Goal: Task Accomplishment & Management: Use online tool/utility

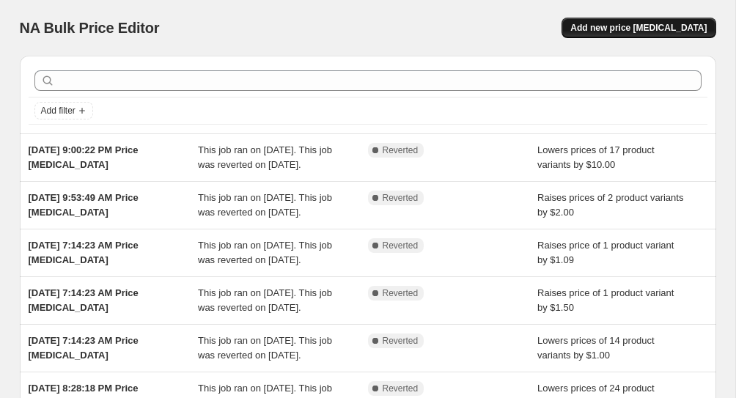
click at [649, 22] on button "Add new price [MEDICAL_DATA]" at bounding box center [638, 28] width 154 height 21
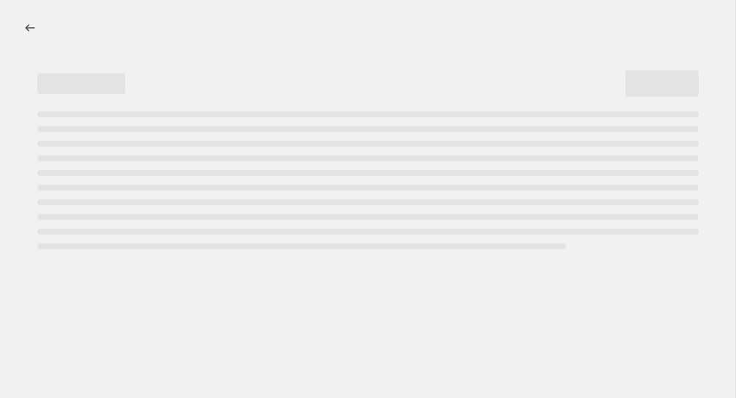
select select "percentage"
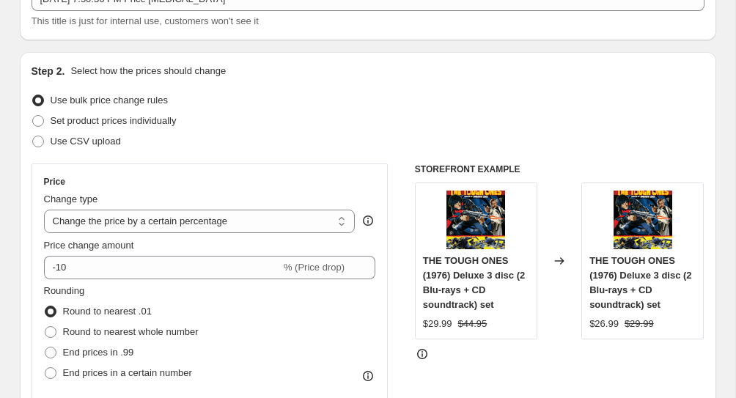
scroll to position [108, 0]
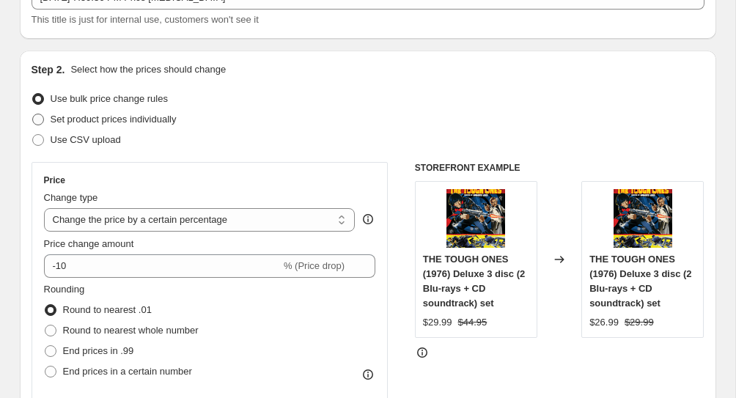
click at [136, 120] on span "Set product prices individually" at bounding box center [114, 119] width 126 height 11
click at [33, 114] on input "Set product prices individually" at bounding box center [32, 114] width 1 height 1
radio input "true"
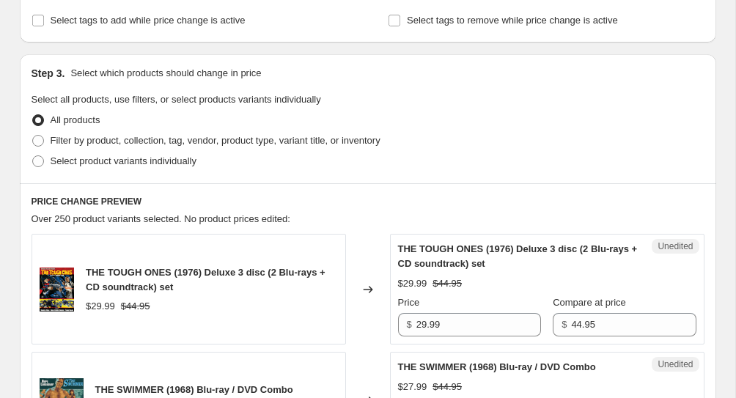
scroll to position [261, 0]
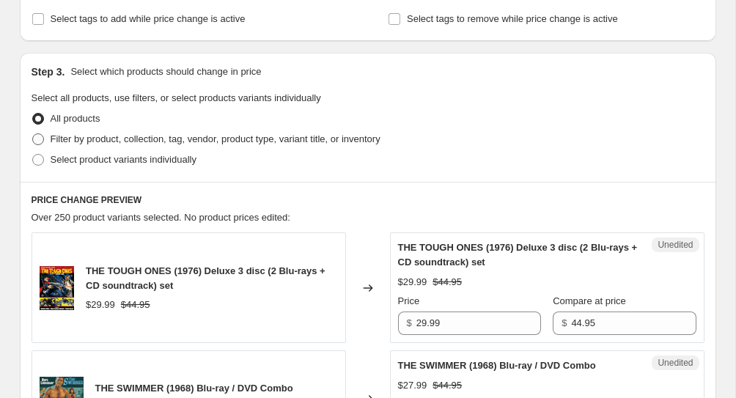
click at [114, 148] on label "Filter by product, collection, tag, vendor, product type, variant title, or inv…" at bounding box center [206, 139] width 349 height 21
click at [33, 134] on input "Filter by product, collection, tag, vendor, product type, variant title, or inv…" at bounding box center [32, 133] width 1 height 1
radio input "true"
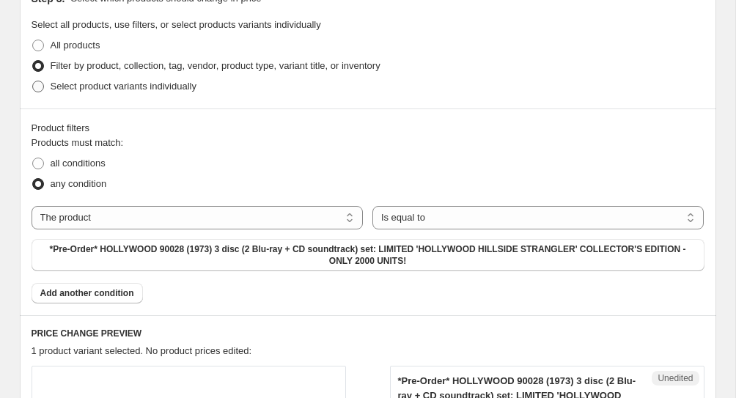
scroll to position [336, 0]
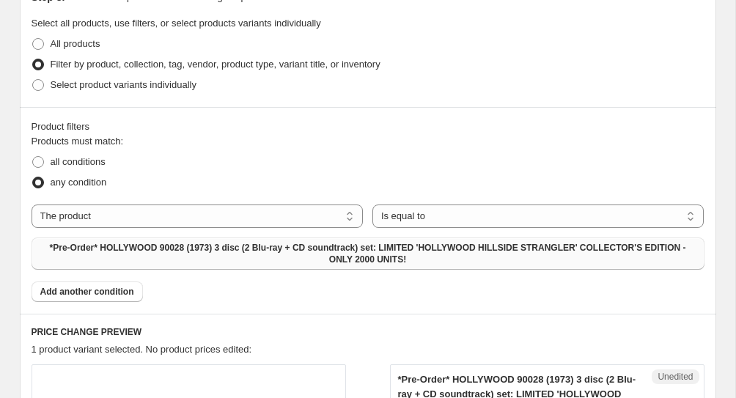
click at [271, 263] on span "*Pre-Order* HOLLYWOOD 90028 (1973) 3 disc (2 Blu-ray + CD soundtrack) set: LIMI…" at bounding box center [367, 253] width 655 height 23
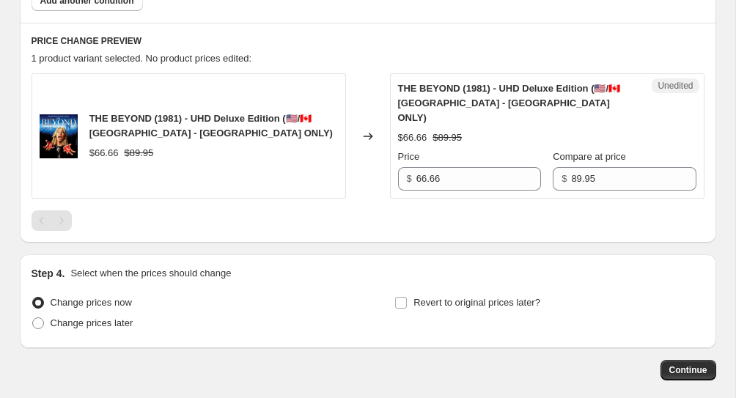
scroll to position [625, 0]
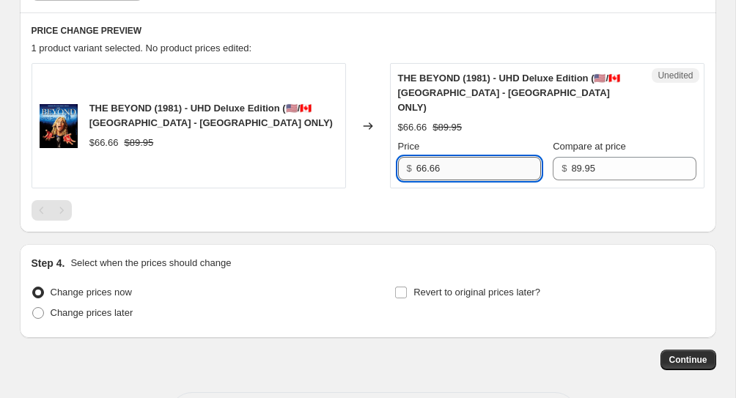
click at [427, 157] on input "66.66" at bounding box center [478, 168] width 125 height 23
click at [433, 157] on input "66.66" at bounding box center [478, 168] width 125 height 23
type input "59.99"
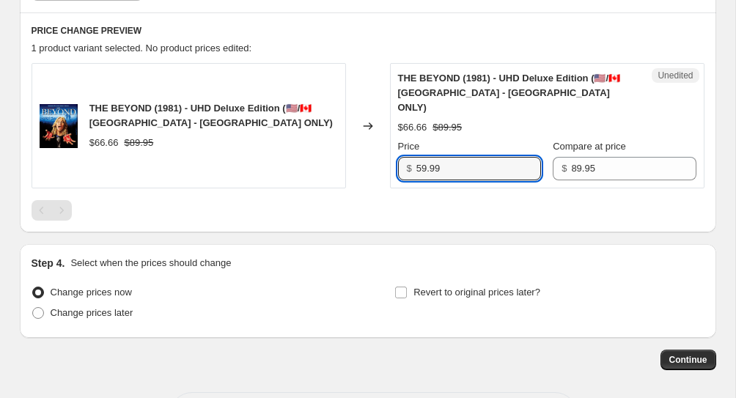
click at [472, 204] on div at bounding box center [368, 210] width 673 height 21
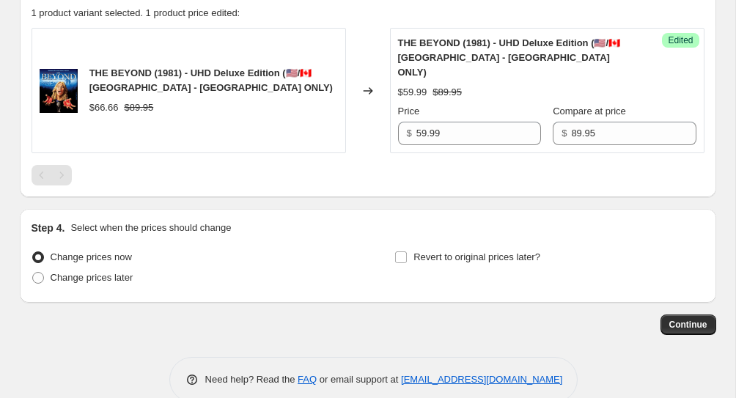
scroll to position [672, 0]
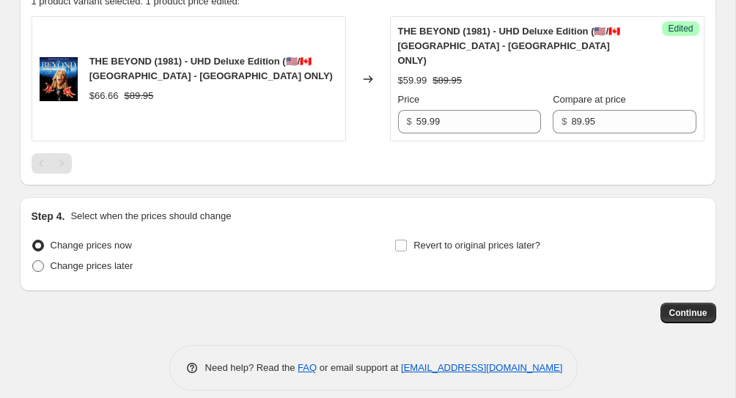
click at [58, 260] on span "Change prices later" at bounding box center [92, 265] width 83 height 11
click at [33, 260] on input "Change prices later" at bounding box center [32, 260] width 1 height 1
radio input "true"
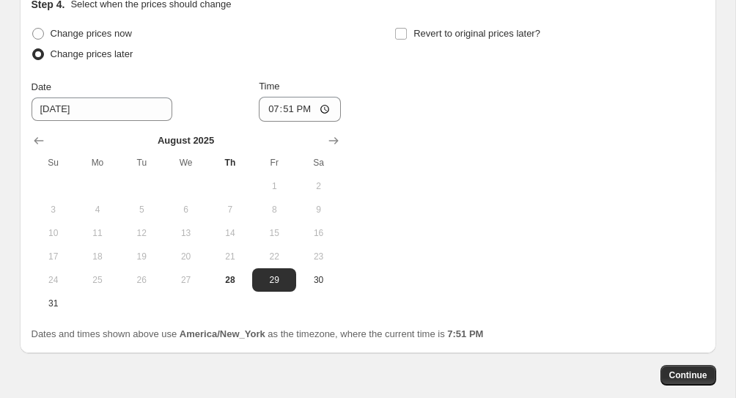
scroll to position [877, 0]
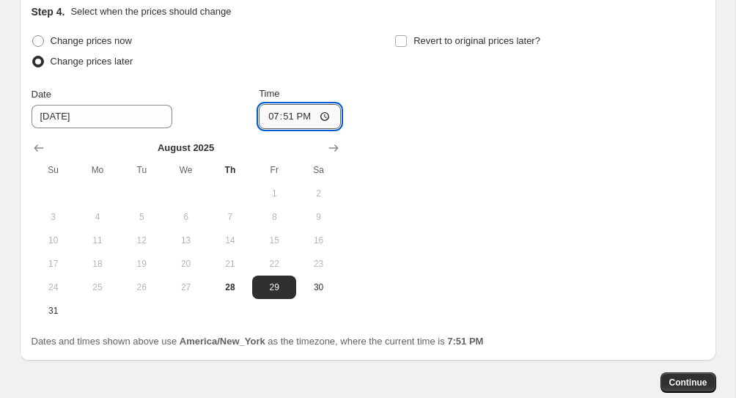
click at [302, 104] on input "19:51" at bounding box center [300, 116] width 82 height 25
click at [279, 104] on input "19:51" at bounding box center [300, 116] width 82 height 25
click at [300, 104] on input "19:51" at bounding box center [300, 116] width 82 height 25
click at [308, 104] on input "19:51" at bounding box center [300, 116] width 82 height 25
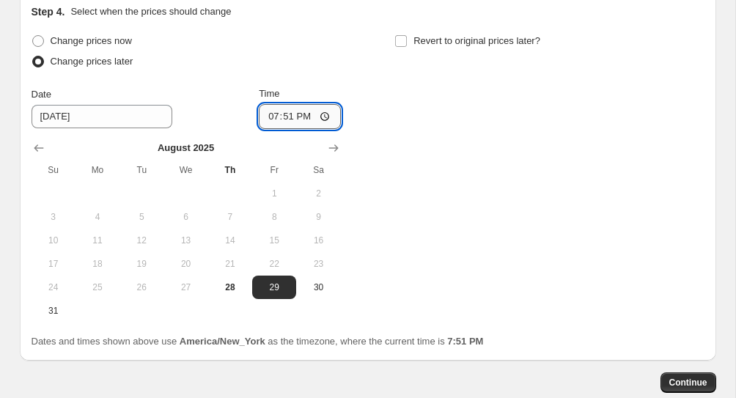
click at [333, 104] on input "19:51" at bounding box center [300, 116] width 82 height 25
click at [325, 104] on input "19:51" at bounding box center [300, 116] width 82 height 25
click at [291, 104] on input "00:51" at bounding box center [300, 116] width 82 height 25
type input "00:00"
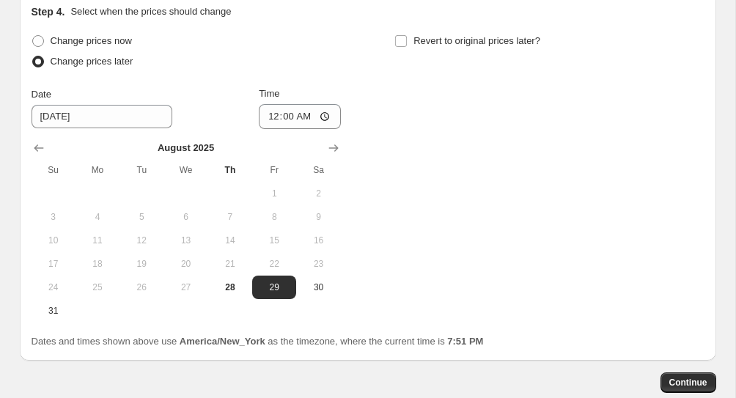
click at [395, 90] on div "Change prices now Change prices later Date [DATE] Time 00:00 [DATE] Su Mo Tu We…" at bounding box center [368, 177] width 673 height 292
click at [434, 248] on div "Change prices now Change prices later Date [DATE] Time 00:00 [DATE] Su Mo Tu We…" at bounding box center [368, 177] width 673 height 292
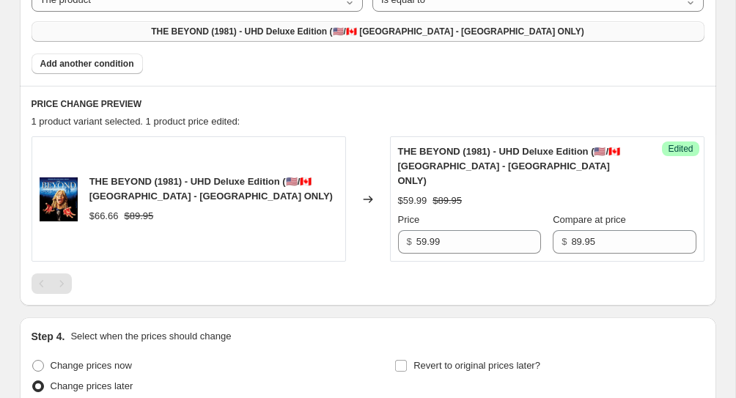
scroll to position [946, 0]
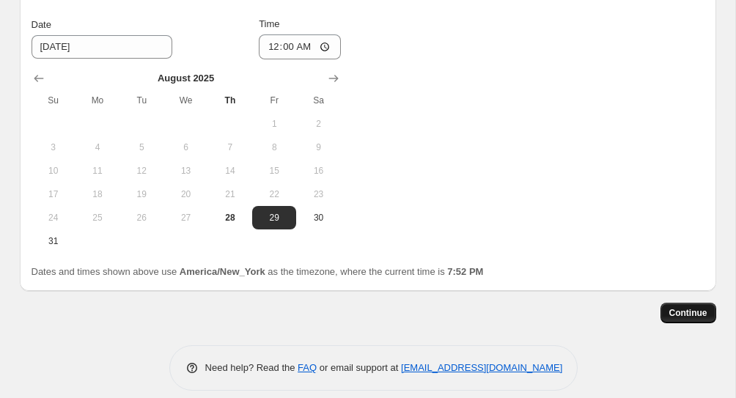
click at [684, 307] on span "Continue" at bounding box center [688, 313] width 38 height 12
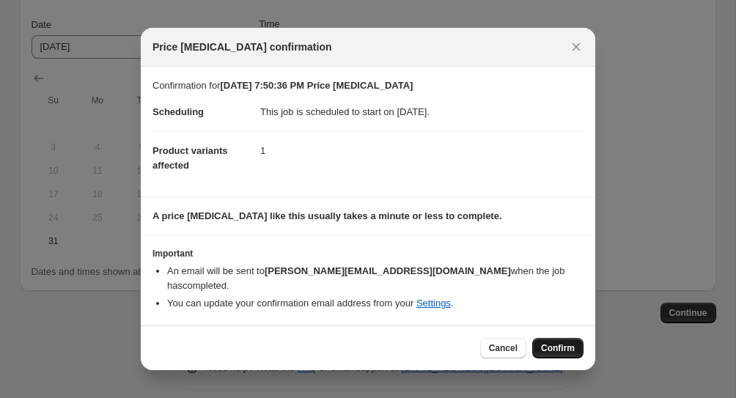
click at [545, 342] on span "Confirm" at bounding box center [558, 348] width 34 height 12
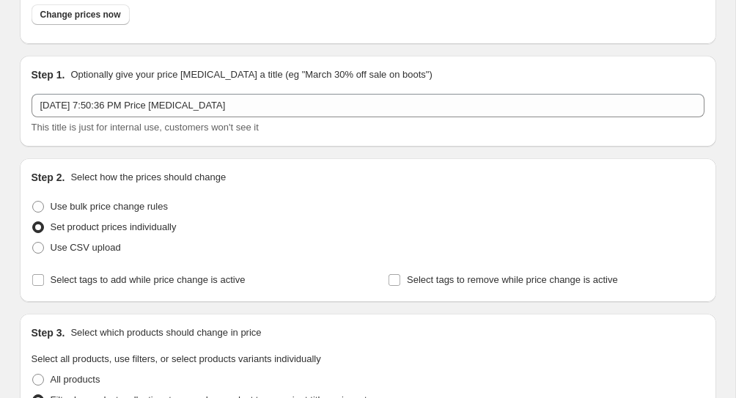
scroll to position [113, 0]
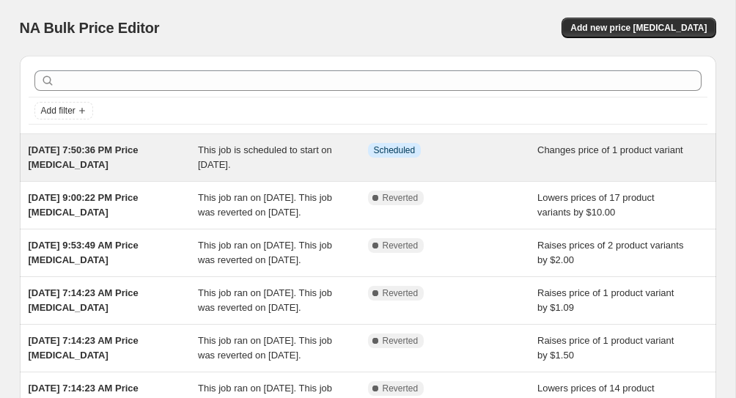
click at [91, 157] on div "[DATE] 7:50:36 PM Price [MEDICAL_DATA]" at bounding box center [114, 157] width 170 height 29
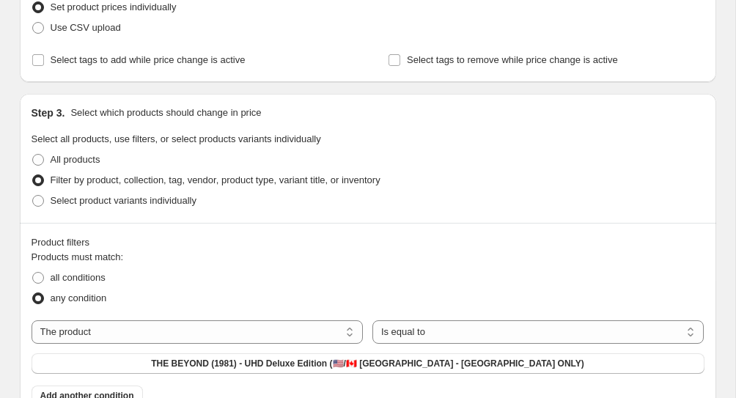
scroll to position [369, 0]
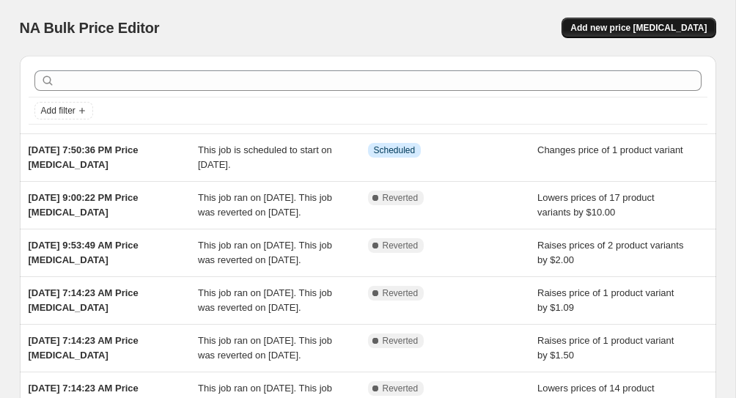
click at [642, 34] on button "Add new price [MEDICAL_DATA]" at bounding box center [638, 28] width 154 height 21
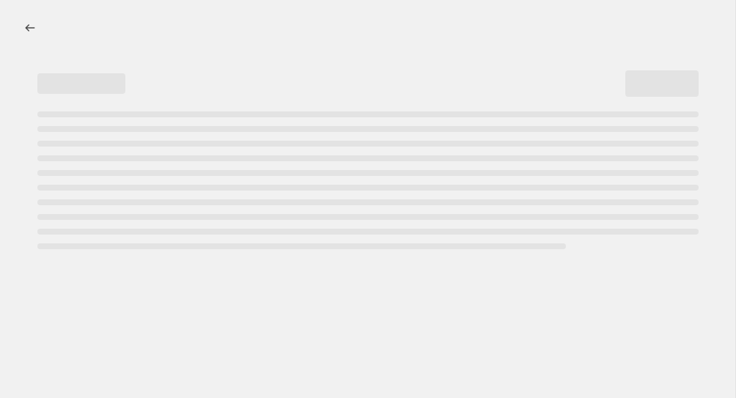
select select "percentage"
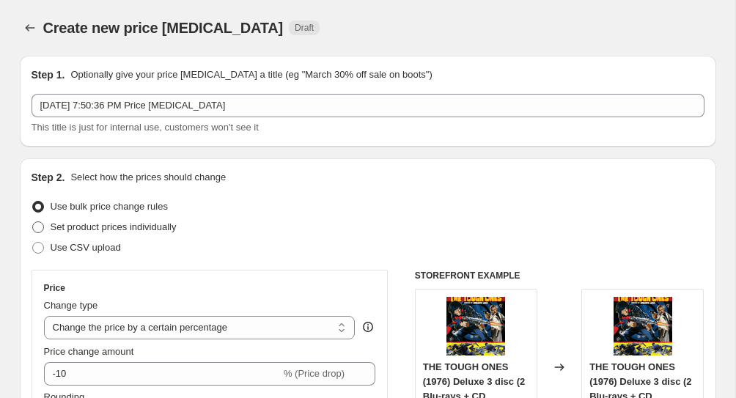
click at [109, 232] on span "Set product prices individually" at bounding box center [114, 227] width 126 height 15
click at [33, 222] on input "Set product prices individually" at bounding box center [32, 221] width 1 height 1
radio input "true"
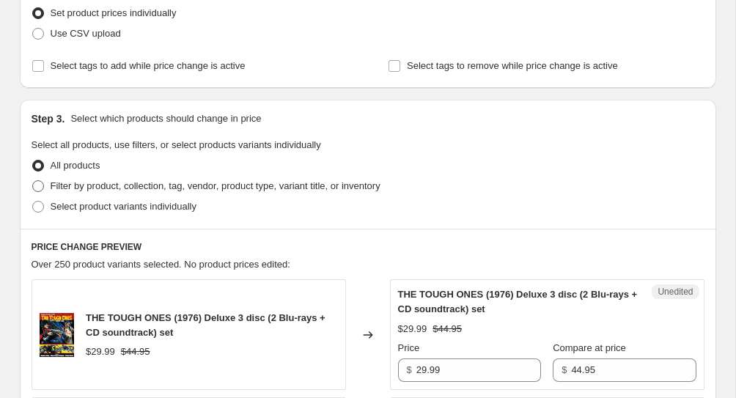
scroll to position [216, 0]
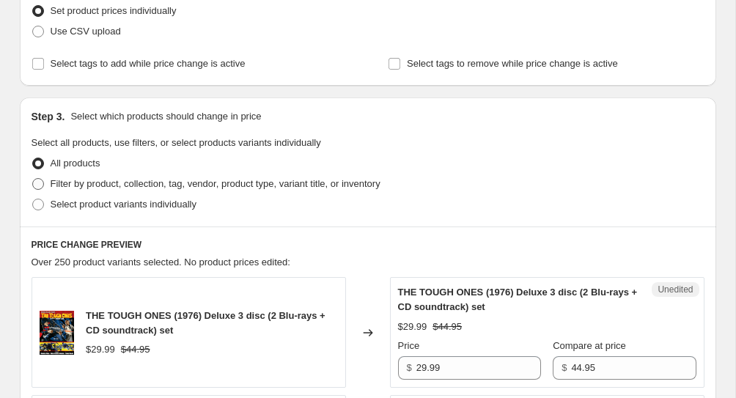
click at [117, 184] on span "Filter by product, collection, tag, vendor, product type, variant title, or inv…" at bounding box center [216, 183] width 330 height 11
click at [33, 179] on input "Filter by product, collection, tag, vendor, product type, variant title, or inv…" at bounding box center [32, 178] width 1 height 1
radio input "true"
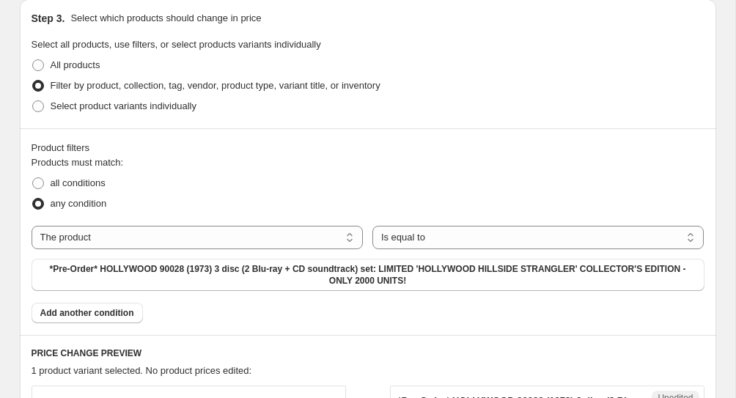
scroll to position [315, 0]
click at [131, 238] on select "The product The product's collection The product's tag The product's vendor The…" at bounding box center [198, 236] width 332 height 23
select select "collection"
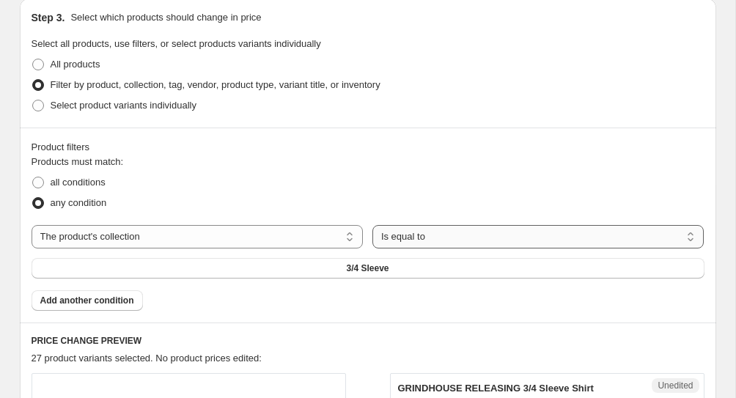
click at [429, 245] on select "Is equal to Is not equal to" at bounding box center [538, 236] width 332 height 23
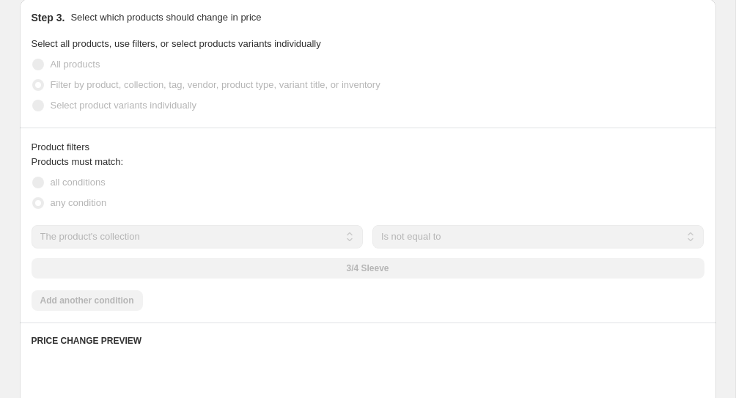
click at [339, 276] on div "The product The product's collection The product's tag The product's vendor The…" at bounding box center [368, 251] width 673 height 53
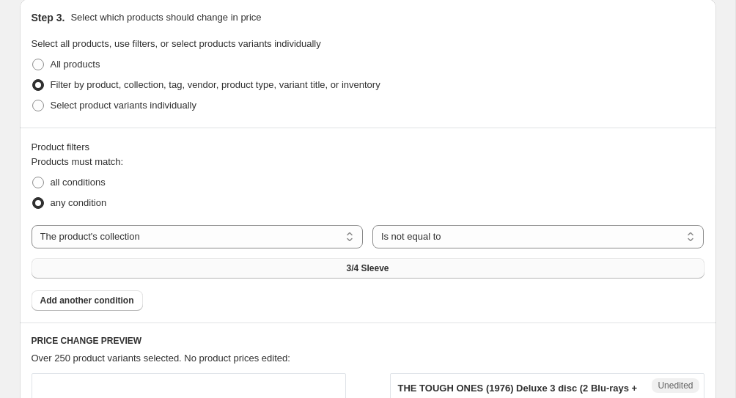
click at [346, 266] on span "3/4 Sleeve" at bounding box center [367, 268] width 43 height 12
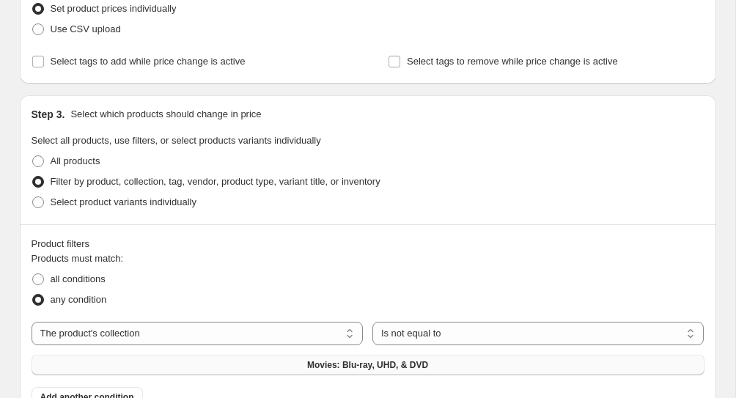
scroll to position [219, 0]
click at [475, 328] on select "Is equal to Is not equal to" at bounding box center [538, 332] width 332 height 23
select select "equal"
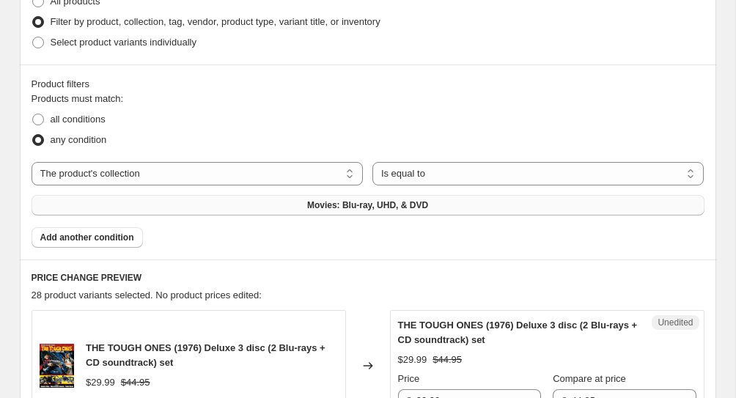
scroll to position [382, 0]
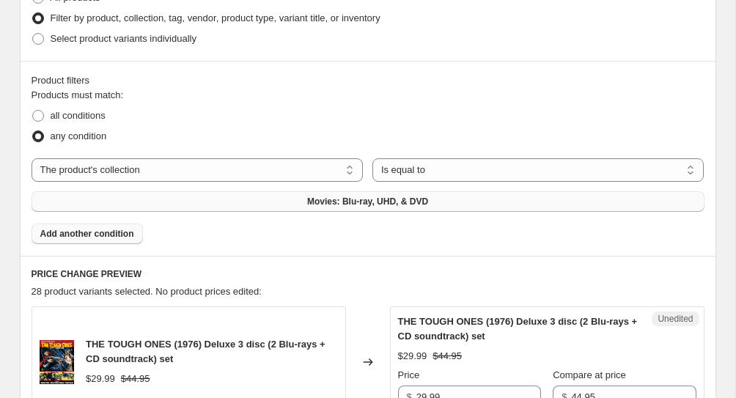
click at [127, 231] on span "Add another condition" at bounding box center [87, 234] width 94 height 12
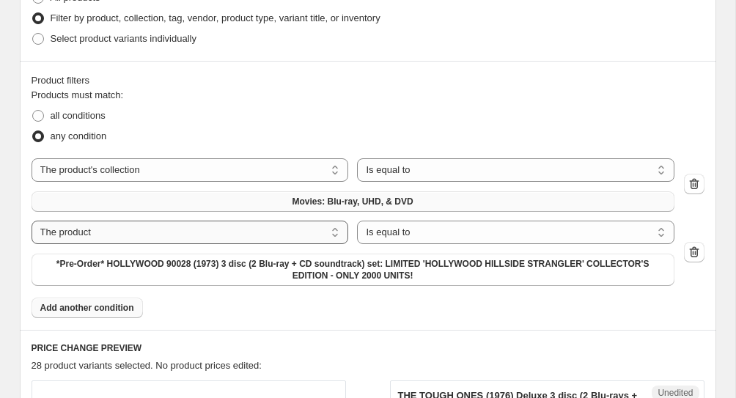
click at [125, 232] on select "The product The product's collection The product's tag The product's vendor The…" at bounding box center [190, 232] width 317 height 23
click at [32, 221] on select "The product The product's collection The product's tag The product's vendor The…" at bounding box center [190, 232] width 317 height 23
click at [383, 234] on select "Is equal to Is not equal to" at bounding box center [515, 232] width 317 height 23
select select "not_equal"
click at [316, 276] on span "*Pre-Order* HOLLYWOOD 90028 (1973) 3 disc (2 Blu-ray + CD soundtrack) set: LIMI…" at bounding box center [352, 269] width 625 height 23
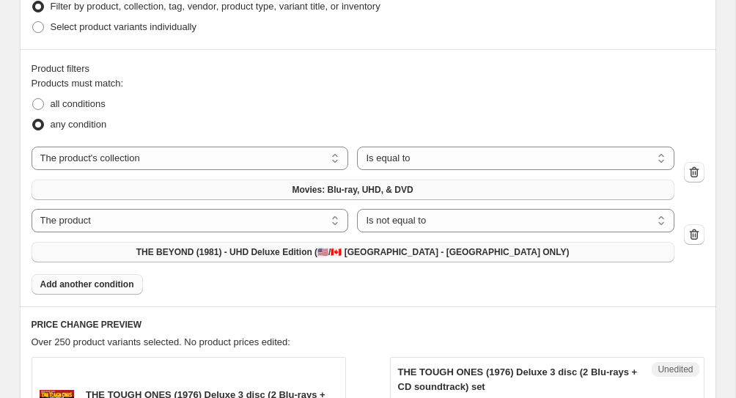
scroll to position [395, 0]
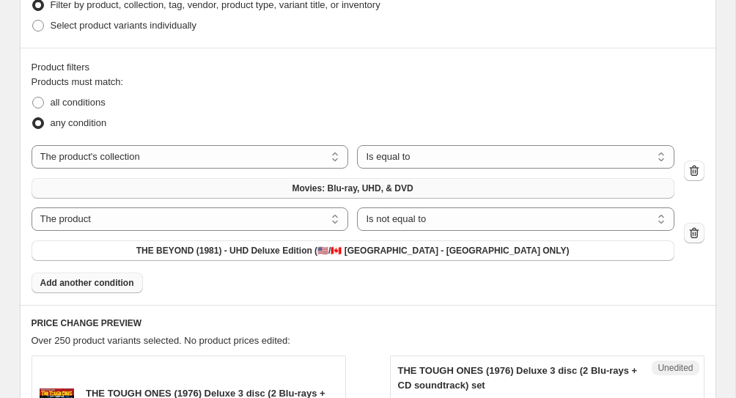
click at [698, 235] on icon "button" at bounding box center [694, 233] width 15 height 15
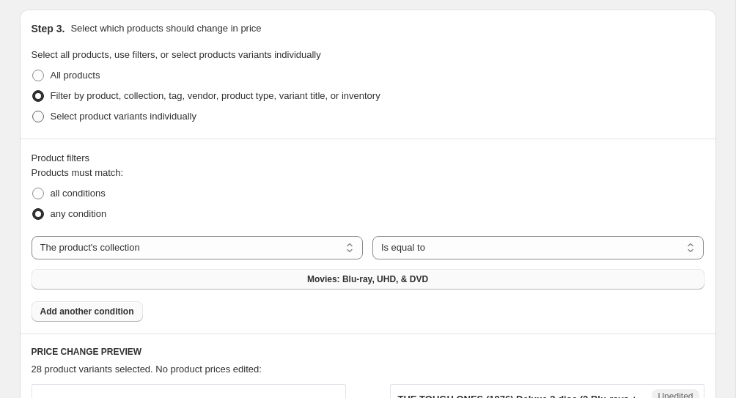
scroll to position [303, 0]
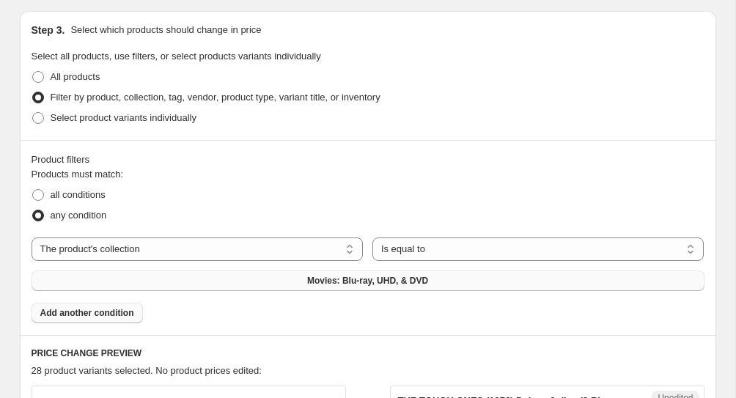
click at [364, 282] on span "Movies: Blu-ray, UHD, & DVD" at bounding box center [367, 281] width 121 height 12
click at [50, 308] on span "Add another condition" at bounding box center [87, 313] width 94 height 12
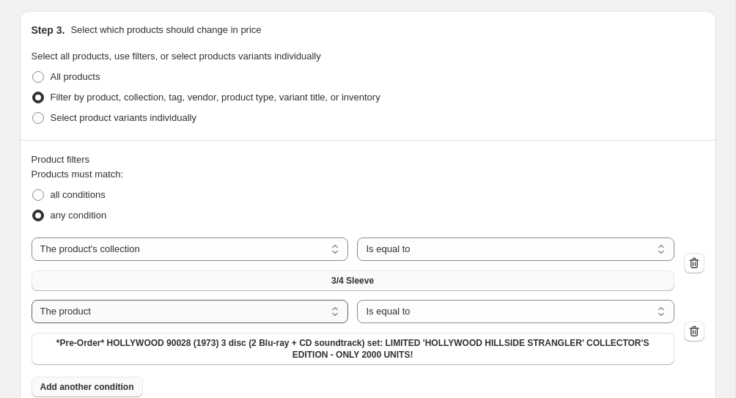
click at [133, 320] on select "The product The product's collection The product's tag The product's vendor The…" at bounding box center [190, 311] width 317 height 23
select select "collection"
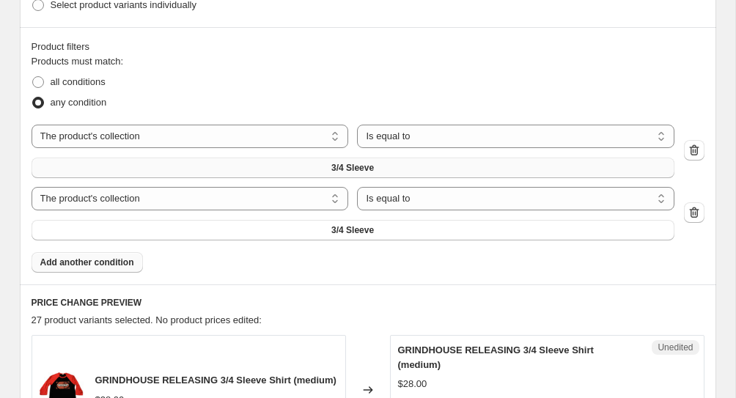
scroll to position [417, 0]
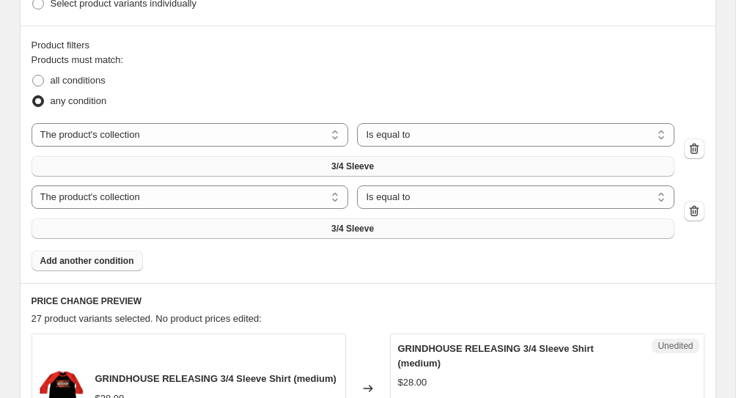
click at [374, 227] on span "3/4 Sleeve" at bounding box center [352, 229] width 43 height 12
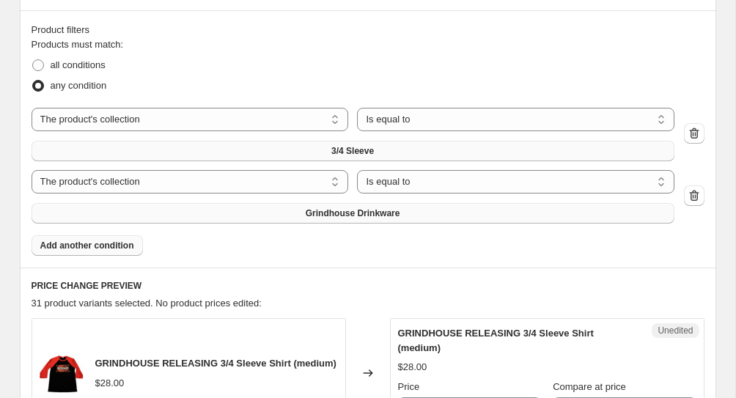
scroll to position [433, 0]
click at [105, 242] on span "Add another condition" at bounding box center [87, 245] width 94 height 12
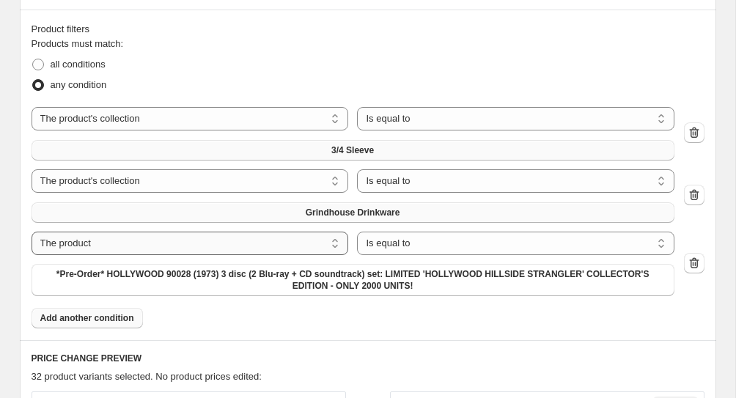
click at [122, 249] on select "The product The product's collection The product's tag The product's vendor The…" at bounding box center [190, 243] width 317 height 23
select select "collection"
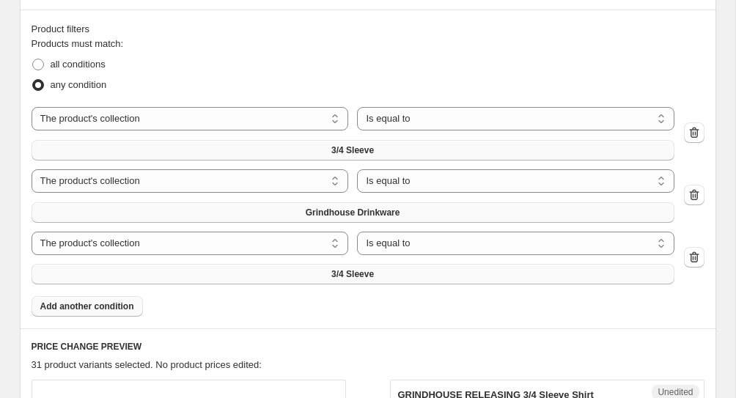
click at [347, 276] on span "3/4 Sleeve" at bounding box center [352, 274] width 43 height 12
click at [84, 302] on span "Add another condition" at bounding box center [87, 306] width 94 height 12
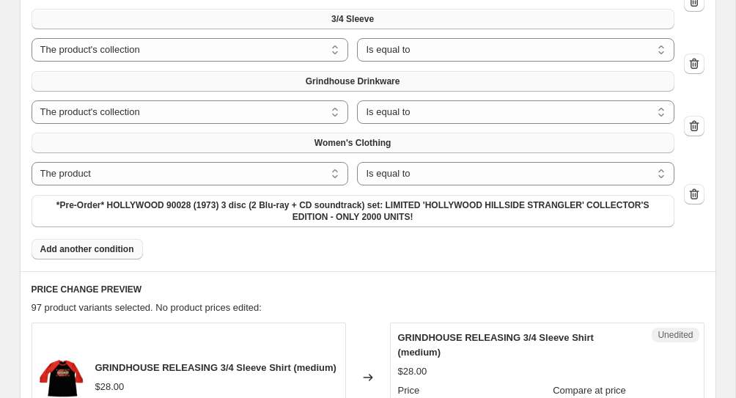
scroll to position [567, 0]
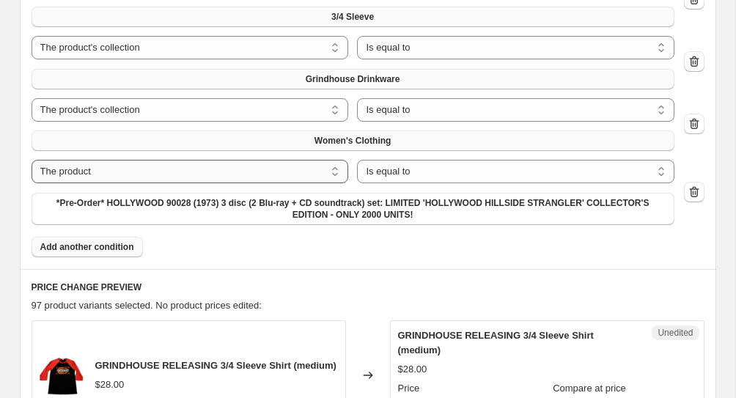
click at [294, 163] on select "The product The product's collection The product's tag The product's vendor The…" at bounding box center [190, 171] width 317 height 23
select select "collection"
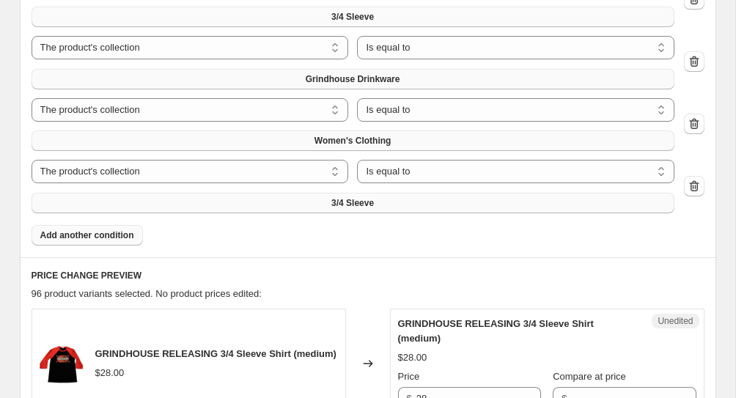
click at [319, 196] on button "3/4 Sleeve" at bounding box center [353, 203] width 643 height 21
click at [94, 237] on span "Add another condition" at bounding box center [87, 235] width 94 height 12
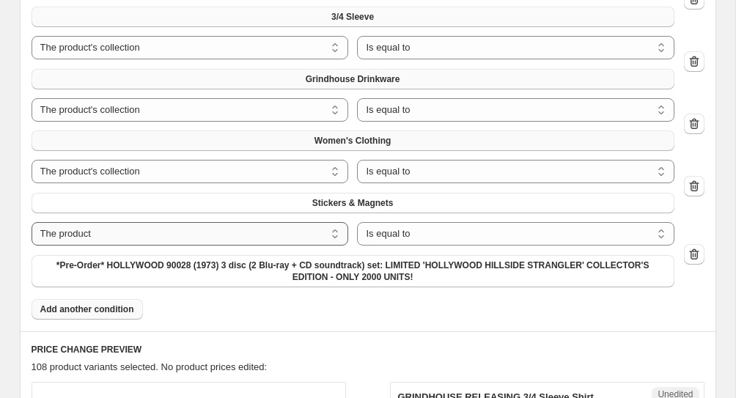
click at [140, 223] on select "The product The product's collection The product's tag The product's vendor The…" at bounding box center [190, 233] width 317 height 23
select select "collection"
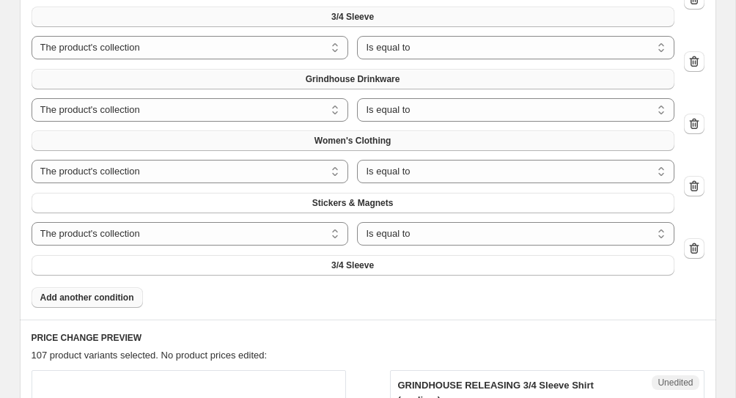
click at [103, 298] on span "Add another condition" at bounding box center [87, 298] width 94 height 12
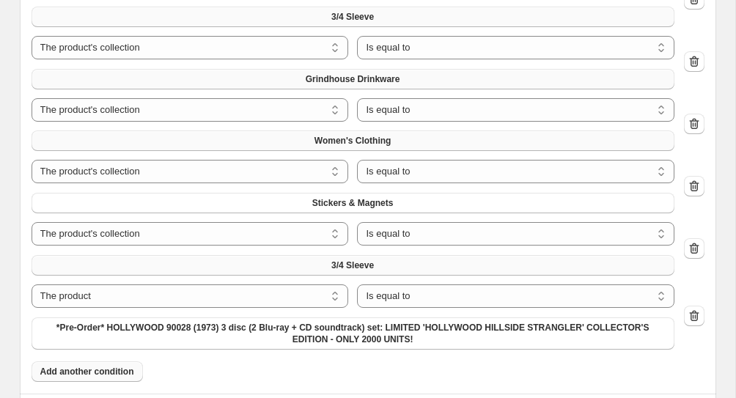
click at [226, 267] on button "3/4 Sleeve" at bounding box center [353, 265] width 643 height 21
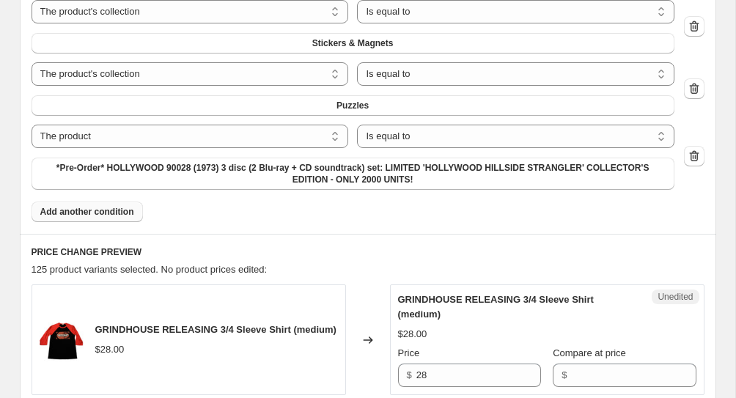
scroll to position [728, 0]
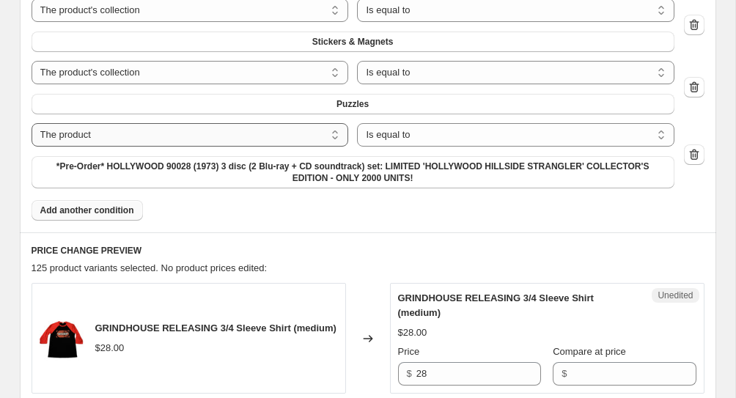
click at [261, 140] on select "The product The product's collection The product's tag The product's vendor The…" at bounding box center [190, 134] width 317 height 23
select select "collection"
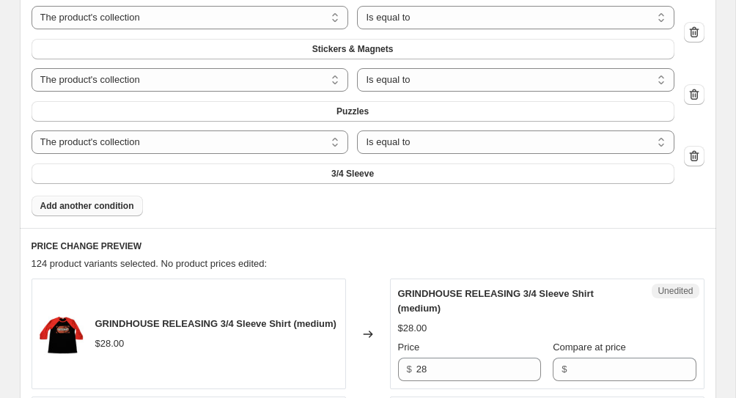
scroll to position [721, 0]
click at [251, 174] on button "3/4 Sleeve" at bounding box center [353, 173] width 643 height 21
click at [106, 208] on span "Add another condition" at bounding box center [87, 205] width 94 height 12
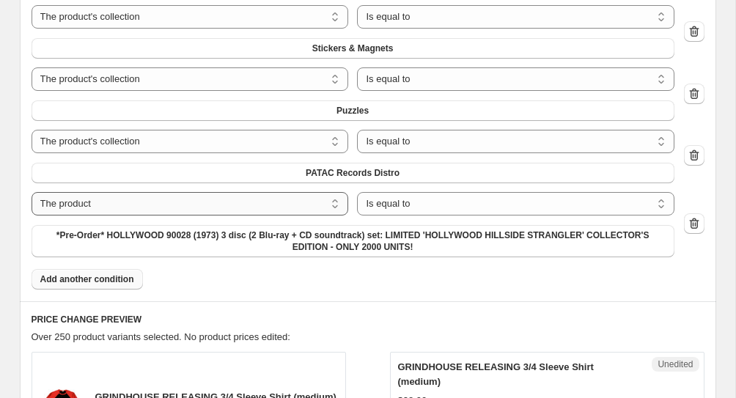
click at [266, 201] on select "The product The product's collection The product's tag The product's vendor The…" at bounding box center [190, 203] width 317 height 23
select select "collection"
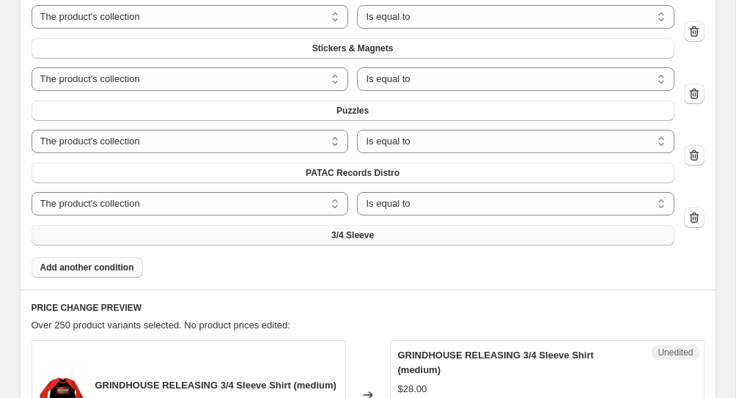
click at [276, 237] on button "3/4 Sleeve" at bounding box center [353, 235] width 643 height 21
click at [82, 267] on span "Add another condition" at bounding box center [87, 268] width 94 height 12
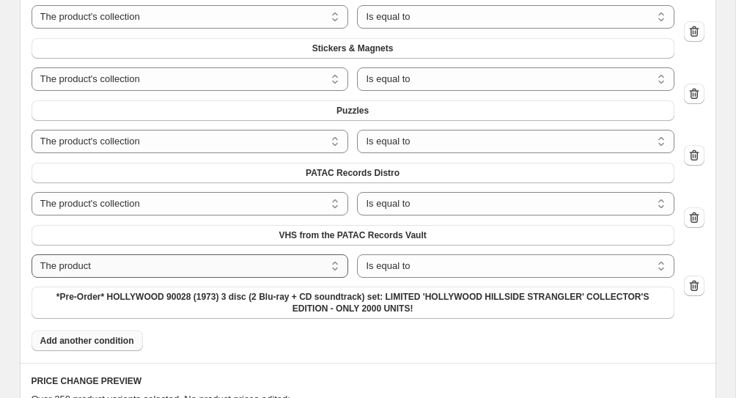
click at [217, 263] on select "The product The product's collection The product's tag The product's vendor The…" at bounding box center [190, 265] width 317 height 23
select select "collection"
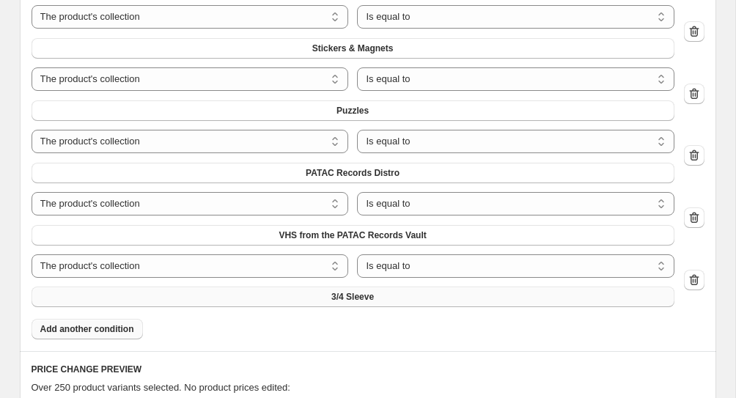
click at [268, 292] on button "3/4 Sleeve" at bounding box center [353, 297] width 643 height 21
click at [123, 328] on span "Add another condition" at bounding box center [87, 329] width 94 height 12
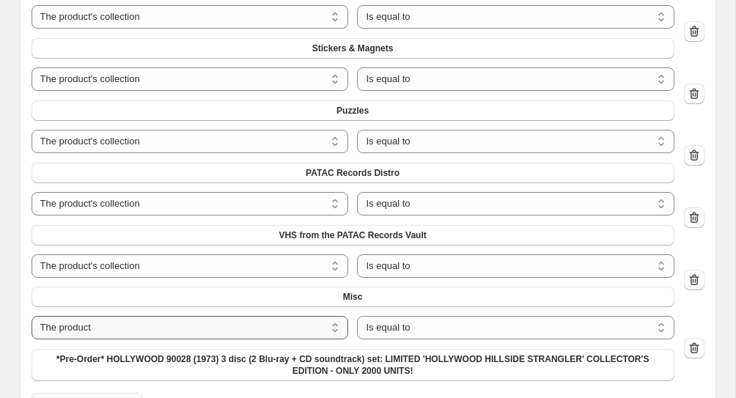
click at [182, 336] on select "The product The product's collection The product's tag The product's vendor The…" at bounding box center [190, 327] width 317 height 23
select select "collection"
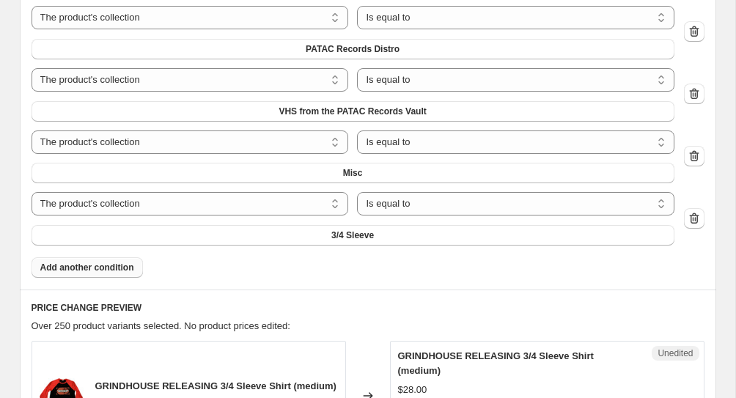
scroll to position [849, 0]
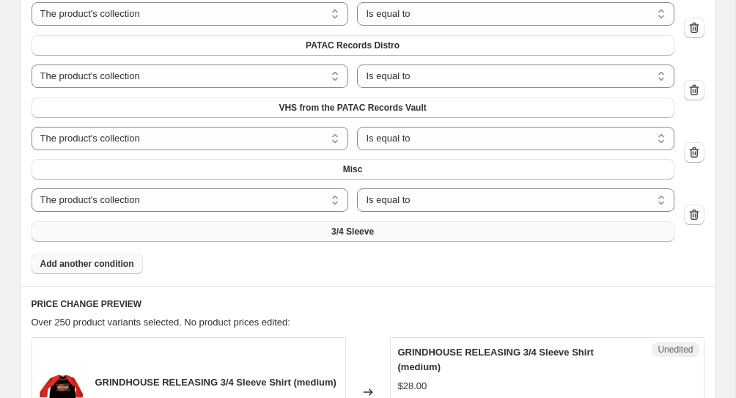
click at [344, 232] on span "3/4 Sleeve" at bounding box center [352, 232] width 43 height 12
click at [106, 270] on button "Add another condition" at bounding box center [87, 264] width 111 height 21
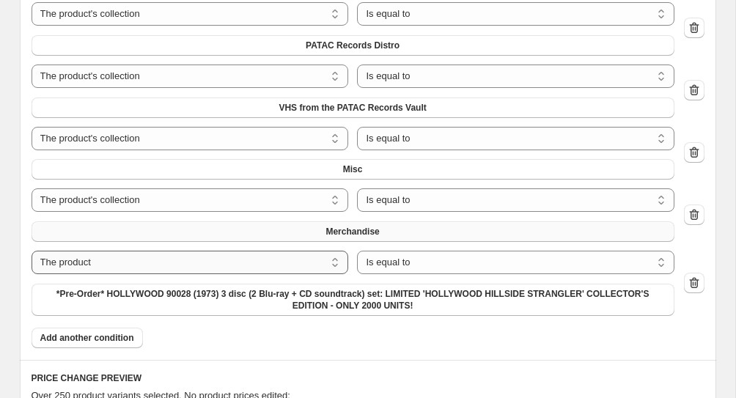
click at [119, 264] on select "The product The product's collection The product's tag The product's vendor The…" at bounding box center [190, 262] width 317 height 23
select select "collection"
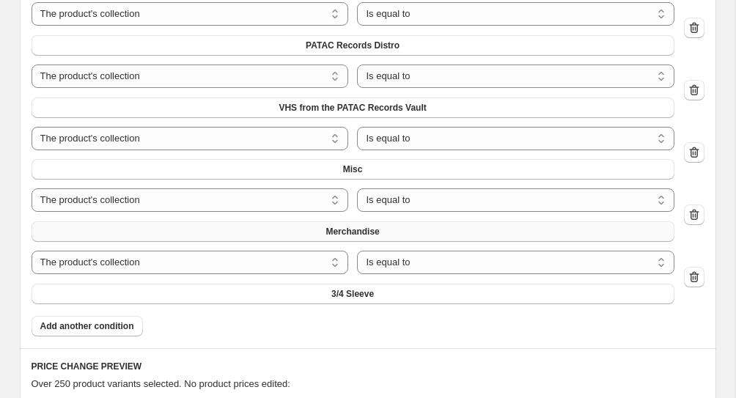
click at [294, 303] on button "3/4 Sleeve" at bounding box center [353, 294] width 643 height 21
click at [101, 325] on span "Add another condition" at bounding box center [87, 326] width 94 height 12
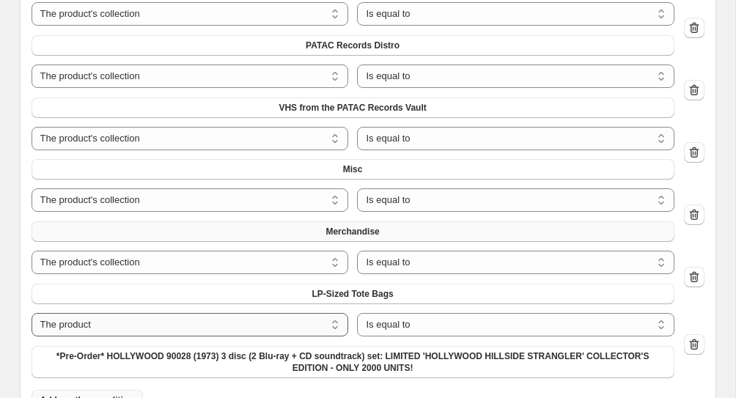
click at [128, 325] on select "The product The product's collection The product's tag The product's vendor The…" at bounding box center [190, 324] width 317 height 23
select select "collection"
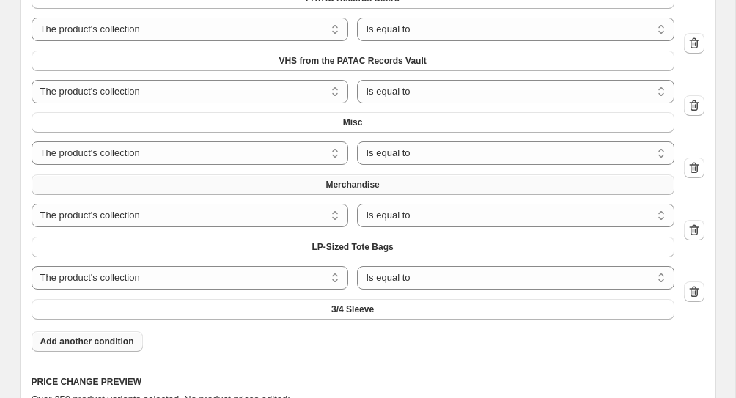
scroll to position [922, 0]
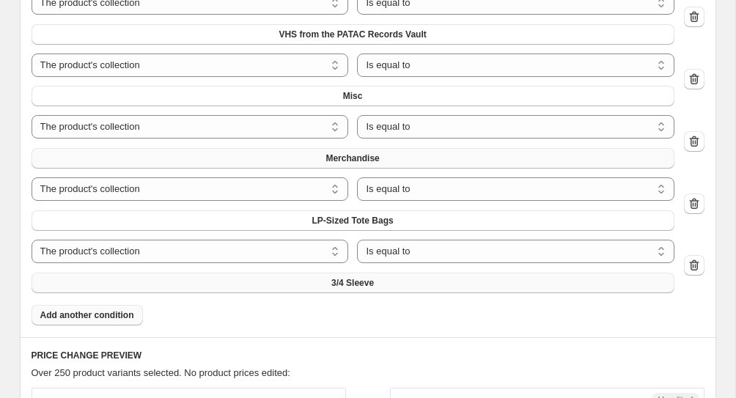
click at [252, 282] on button "3/4 Sleeve" at bounding box center [353, 283] width 643 height 21
click at [67, 318] on span "Add another condition" at bounding box center [87, 315] width 94 height 12
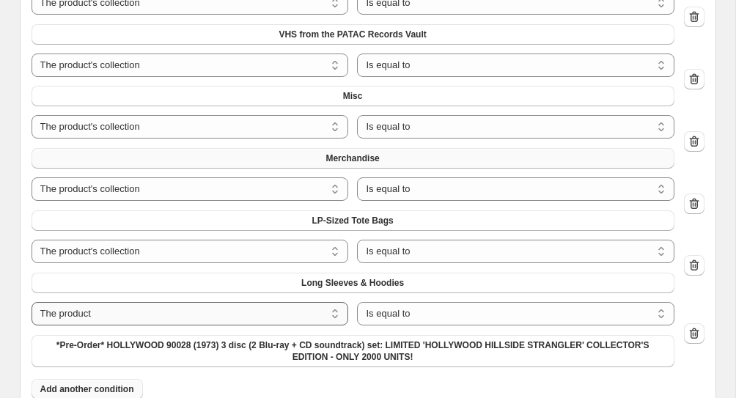
click at [223, 313] on select "The product The product's collection The product's tag The product's vendor The…" at bounding box center [190, 313] width 317 height 23
select select "collection"
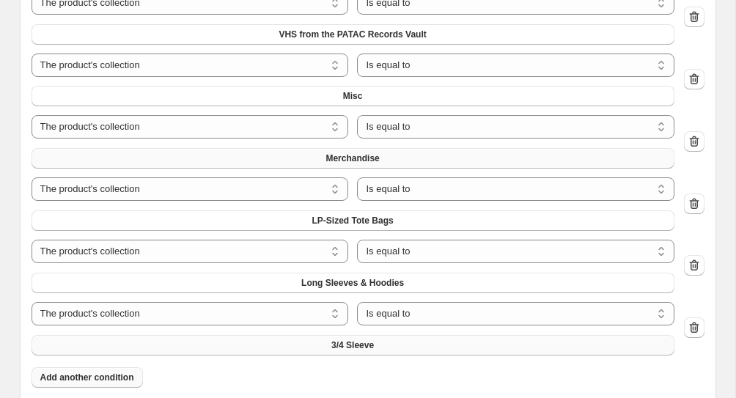
click at [325, 350] on button "3/4 Sleeve" at bounding box center [353, 345] width 643 height 21
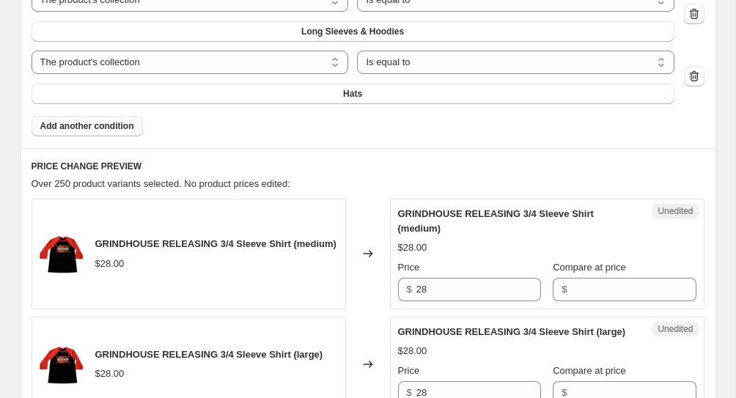
scroll to position [1179, 0]
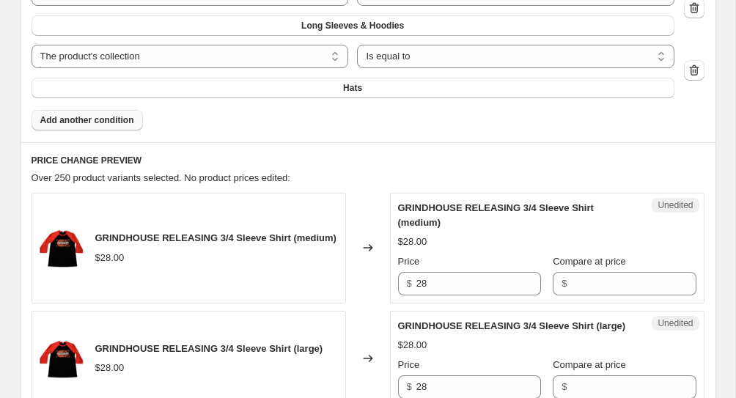
click at [119, 115] on span "Add another condition" at bounding box center [87, 120] width 94 height 12
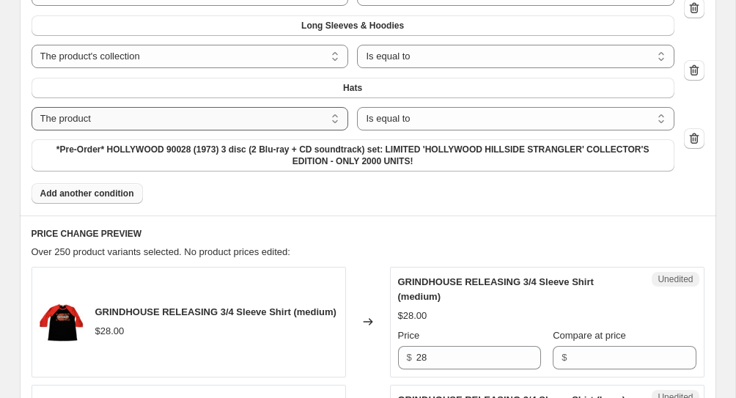
click at [128, 125] on select "The product The product's collection The product's tag The product's vendor The…" at bounding box center [190, 118] width 317 height 23
select select "collection"
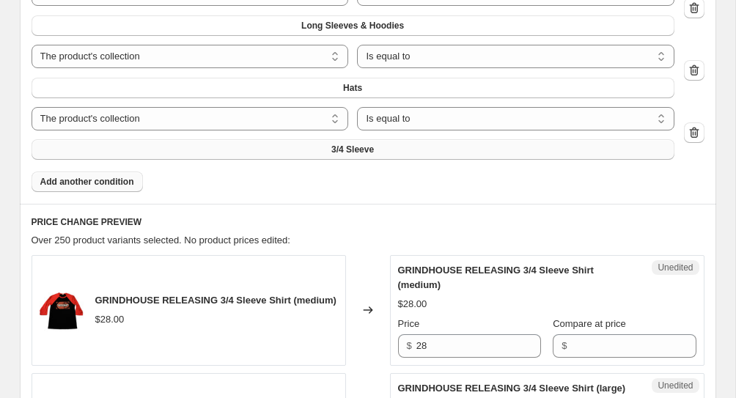
click at [141, 141] on button "3/4 Sleeve" at bounding box center [353, 149] width 643 height 21
click at [78, 190] on button "Add another condition" at bounding box center [87, 181] width 111 height 21
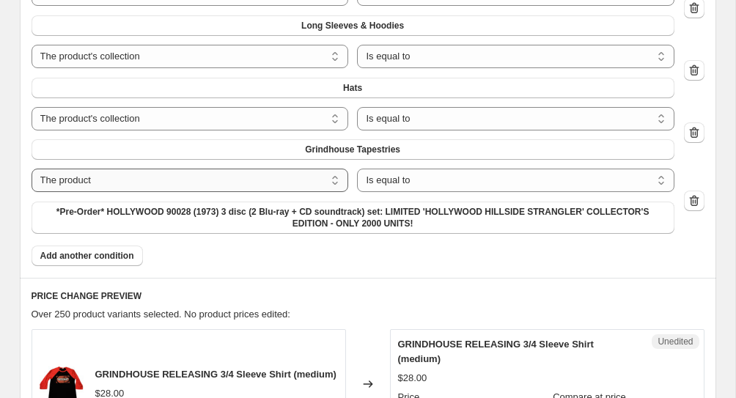
click at [198, 181] on select "The product The product's collection The product's tag The product's vendor The…" at bounding box center [190, 180] width 317 height 23
select select "collection"
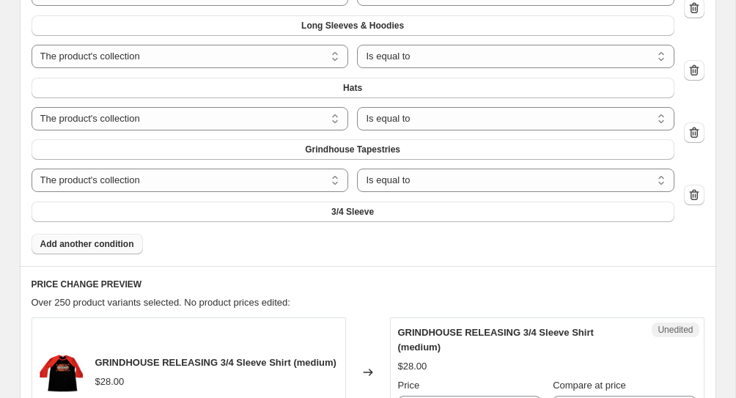
click at [113, 243] on span "Add another condition" at bounding box center [87, 244] width 94 height 12
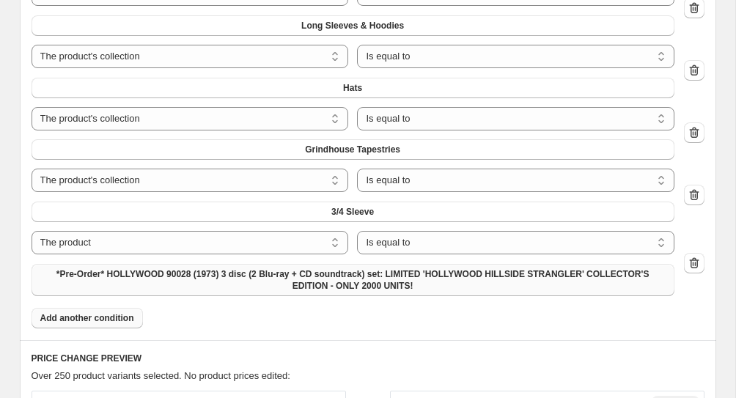
click at [169, 276] on span "*Pre-Order* HOLLYWOOD 90028 (1973) 3 disc (2 Blu-ray + CD soundtrack) set: LIMI…" at bounding box center [352, 279] width 625 height 23
click at [164, 244] on select "The product The product's collection The product's tag The product's vendor The…" at bounding box center [190, 242] width 317 height 23
select select "collection"
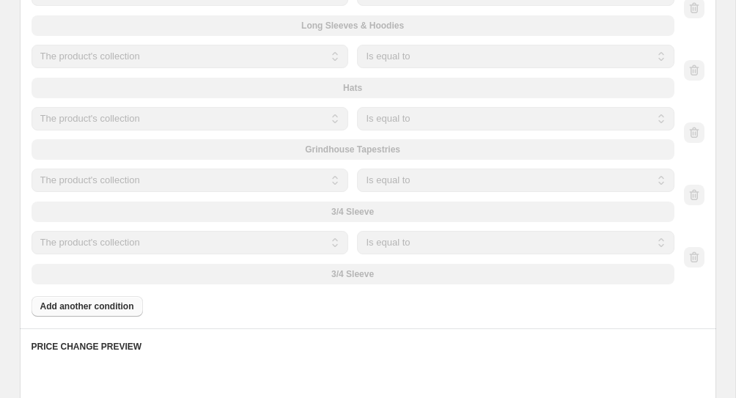
click at [215, 208] on div "The product The product's collection The product's tag The product's vendor The…" at bounding box center [353, 195] width 643 height 53
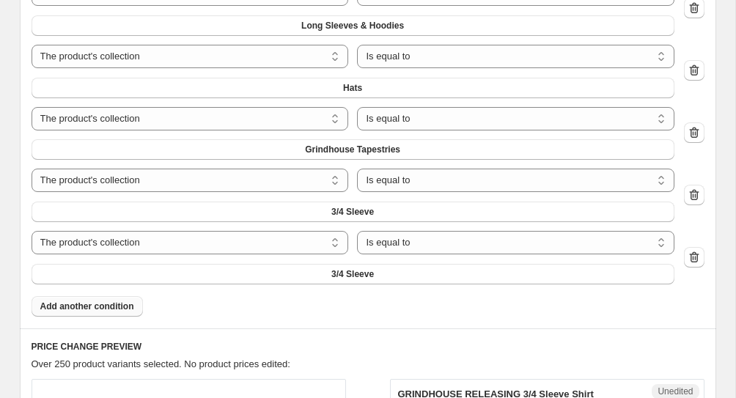
click at [215, 208] on button "3/4 Sleeve" at bounding box center [353, 212] width 643 height 21
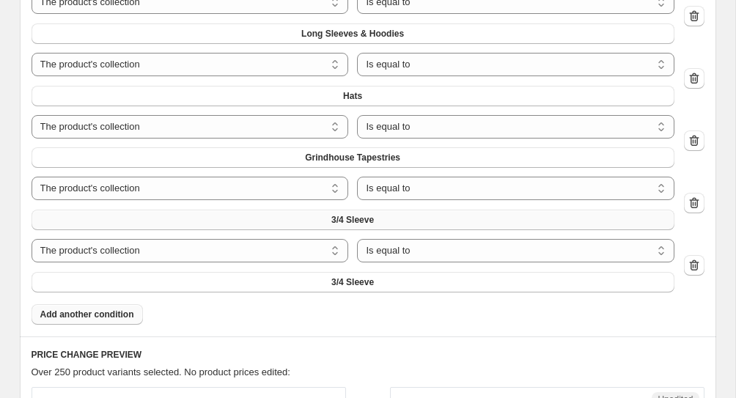
scroll to position [1170, 0]
click at [337, 216] on span "3/4 Sleeve" at bounding box center [352, 221] width 43 height 12
click at [379, 284] on button "3/4 Sleeve" at bounding box center [353, 283] width 643 height 21
click at [105, 313] on span "Add another condition" at bounding box center [87, 315] width 94 height 12
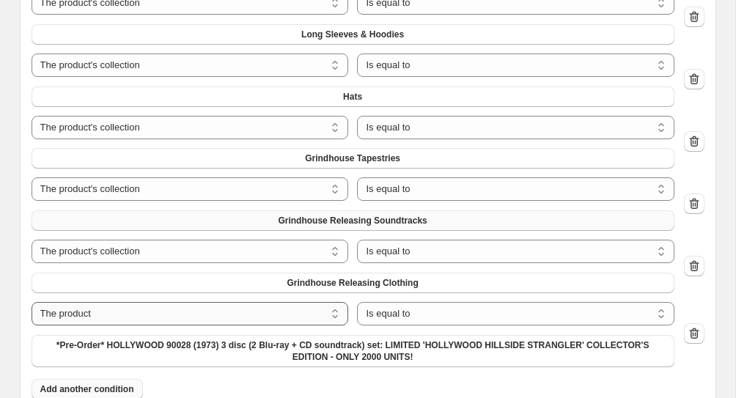
click at [180, 320] on select "The product The product's collection The product's tag The product's vendor The…" at bounding box center [190, 313] width 317 height 23
select select "collection"
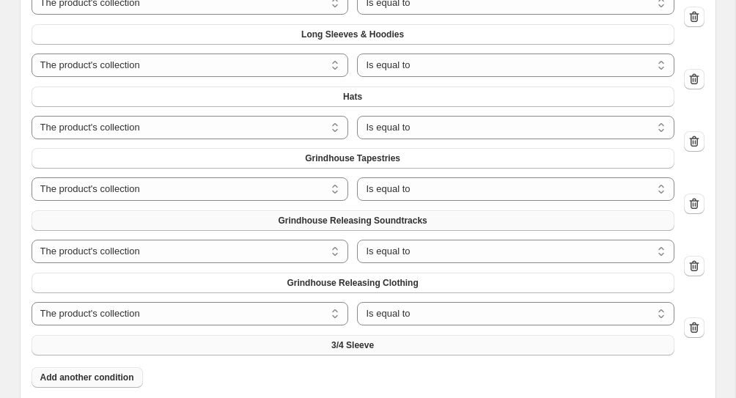
click at [268, 348] on button "3/4 Sleeve" at bounding box center [353, 345] width 643 height 21
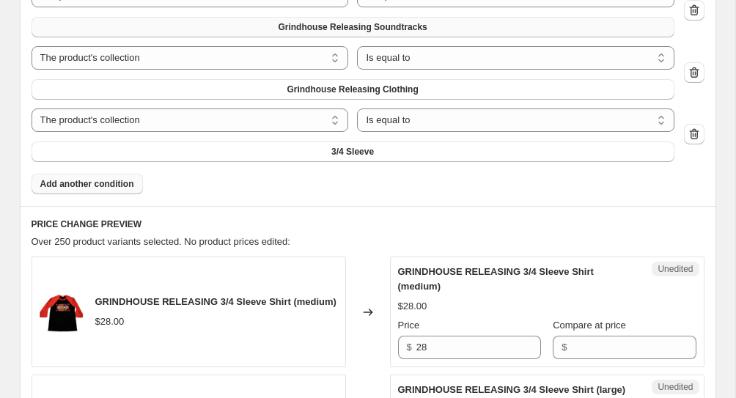
scroll to position [1315, 0]
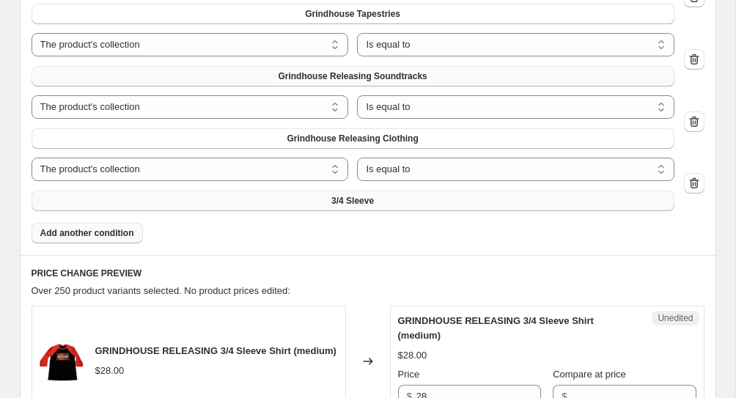
click at [305, 201] on button "3/4 Sleeve" at bounding box center [353, 201] width 643 height 21
click at [694, 188] on icon "button" at bounding box center [694, 183] width 15 height 15
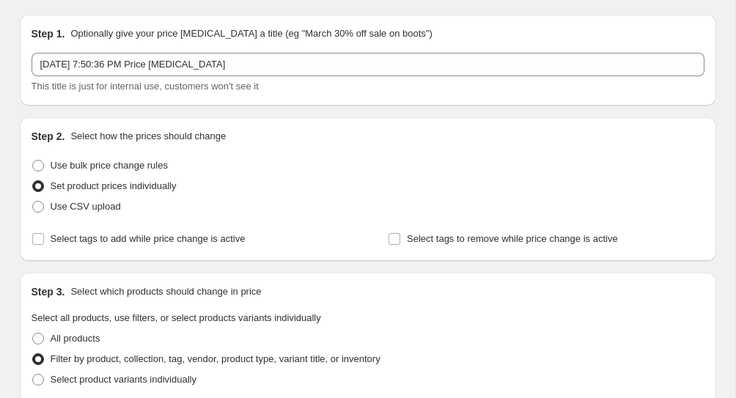
scroll to position [43, 0]
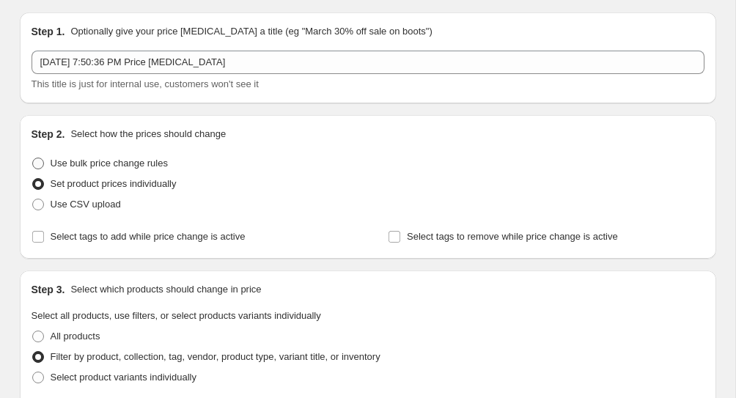
click at [148, 162] on span "Use bulk price change rules" at bounding box center [109, 163] width 117 height 11
click at [33, 158] on input "Use bulk price change rules" at bounding box center [32, 158] width 1 height 1
radio input "true"
select select "percentage"
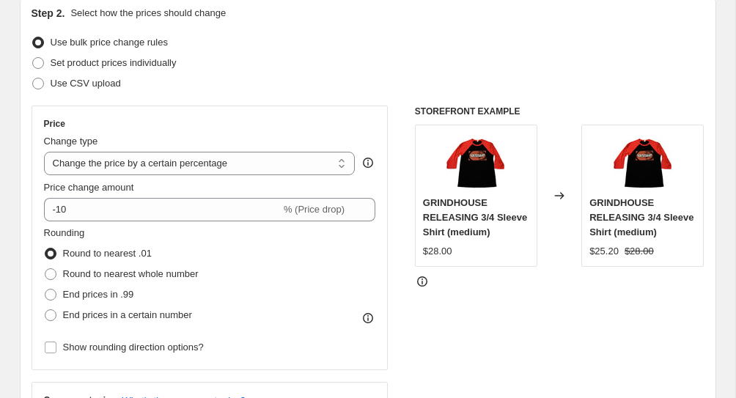
scroll to position [166, 0]
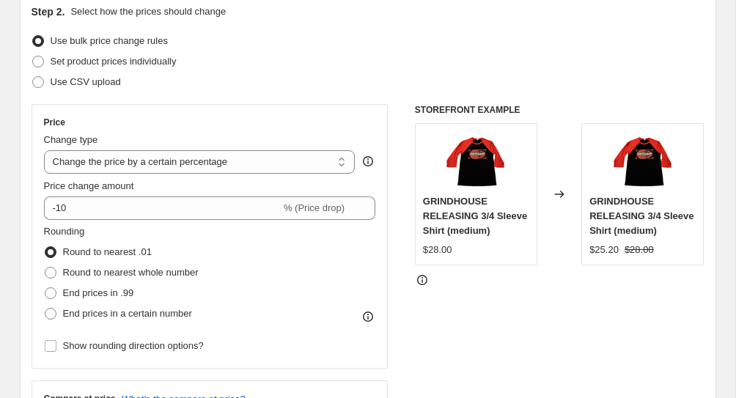
click at [192, 224] on div "Price Change type Change the price to a certain amount Change the price by a ce…" at bounding box center [210, 237] width 332 height 240
click at [193, 222] on div "Price Change type Change the price to a certain amount Change the price by a ce…" at bounding box center [210, 237] width 332 height 240
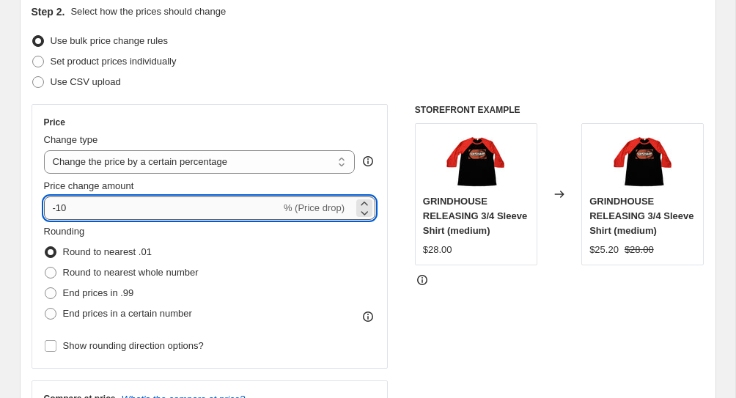
click at [207, 201] on input "-10" at bounding box center [162, 207] width 237 height 23
type input "-1"
type input "-25"
click at [402, 215] on div "Price Change type Change the price to a certain amount Change the price by a ce…" at bounding box center [368, 283] width 673 height 359
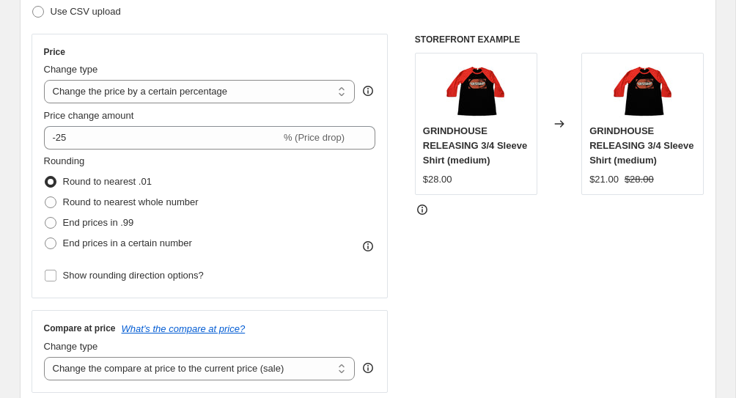
scroll to position [237, 0]
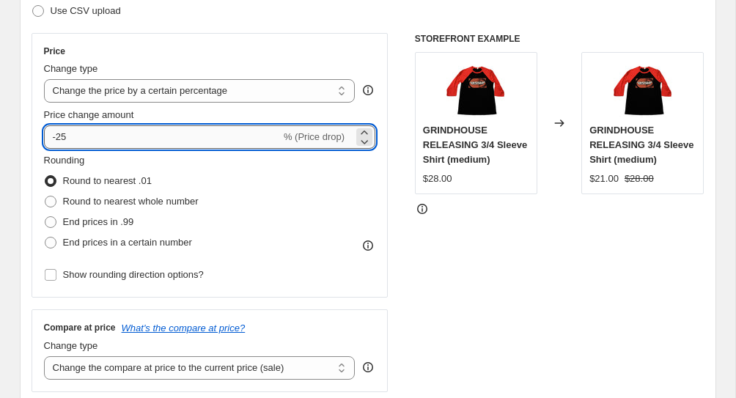
click at [73, 137] on input "-25" at bounding box center [162, 136] width 237 height 23
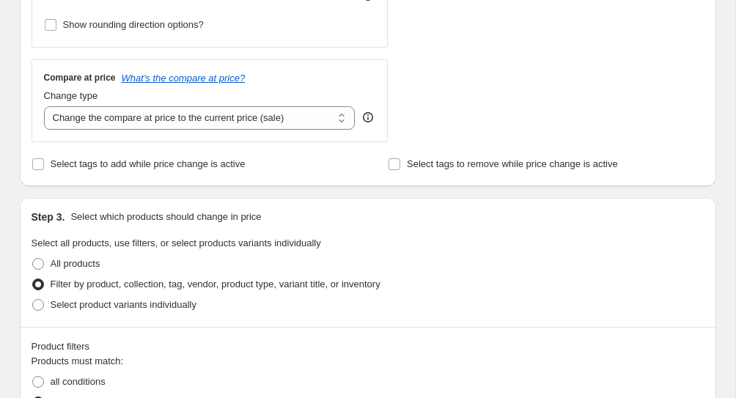
scroll to position [486, 0]
click at [225, 125] on select "Change the compare at price to the current price (sale) Change the compare at p…" at bounding box center [199, 118] width 311 height 23
click at [44, 107] on select "Change the compare at price to the current price (sale) Change the compare at p…" at bounding box center [199, 118] width 311 height 23
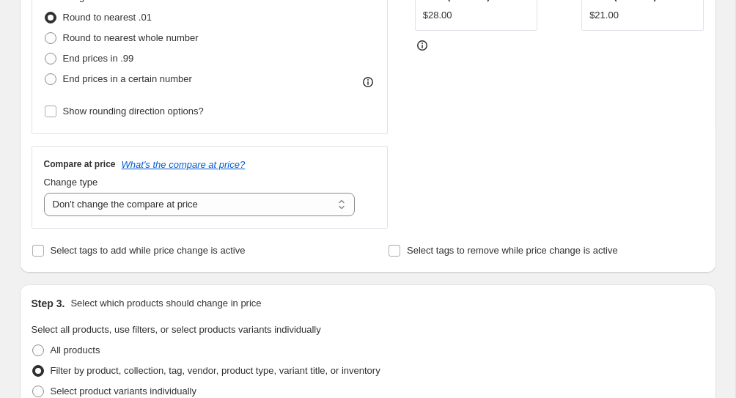
scroll to position [402, 0]
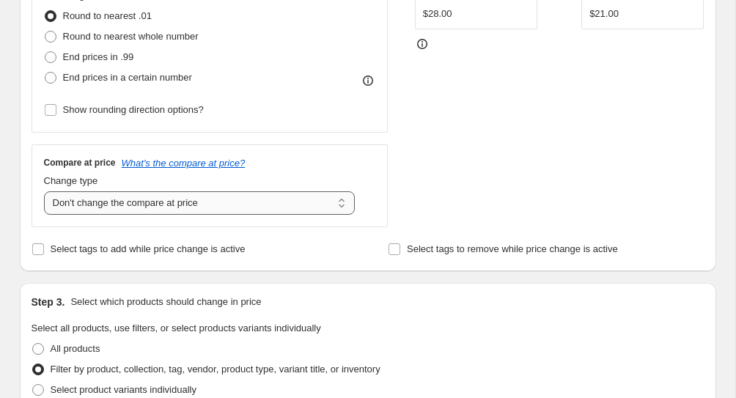
click at [265, 198] on select "Change the compare at price to the current price (sale) Change the compare at p…" at bounding box center [199, 202] width 311 height 23
select select "ep"
click at [44, 191] on select "Change the compare at price to the current price (sale) Change the compare at p…" at bounding box center [199, 202] width 311 height 23
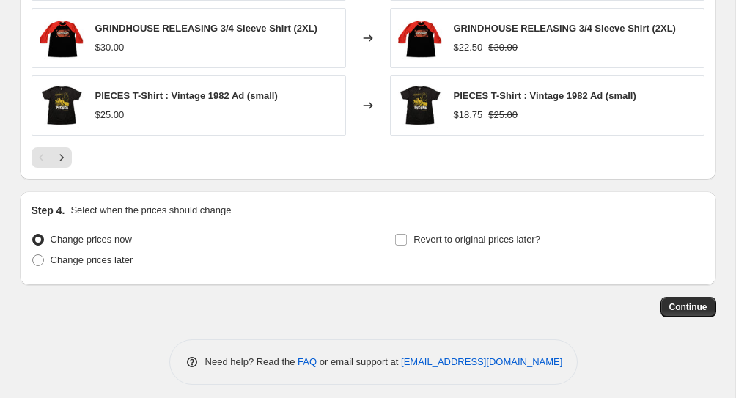
scroll to position [2136, 0]
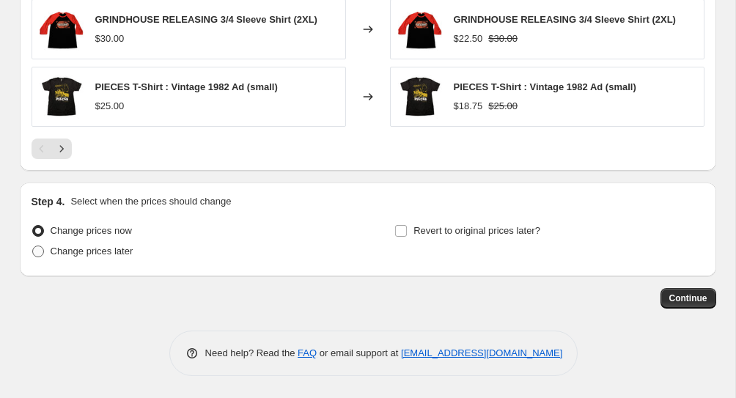
click at [45, 246] on label "Change prices later" at bounding box center [83, 251] width 102 height 21
click at [33, 246] on input "Change prices later" at bounding box center [32, 246] width 1 height 1
radio input "true"
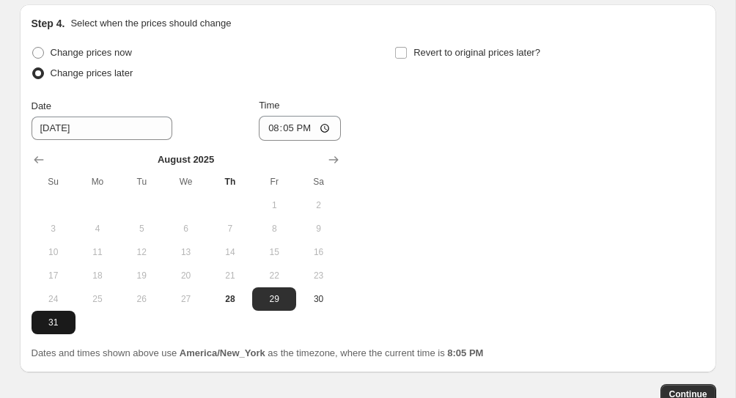
scroll to position [2324, 0]
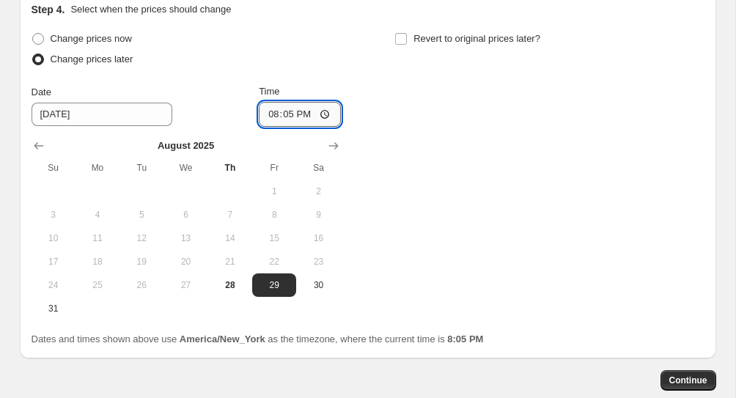
click at [268, 119] on input "20:05" at bounding box center [300, 114] width 82 height 25
click at [305, 110] on input "12:00" at bounding box center [300, 114] width 82 height 25
click at [298, 124] on input "12:00" at bounding box center [300, 114] width 82 height 25
type input "00:00"
click at [462, 144] on div "Change prices now Change prices later Date [DATE] Time 00:00 [DATE] Su Mo Tu We…" at bounding box center [368, 175] width 673 height 292
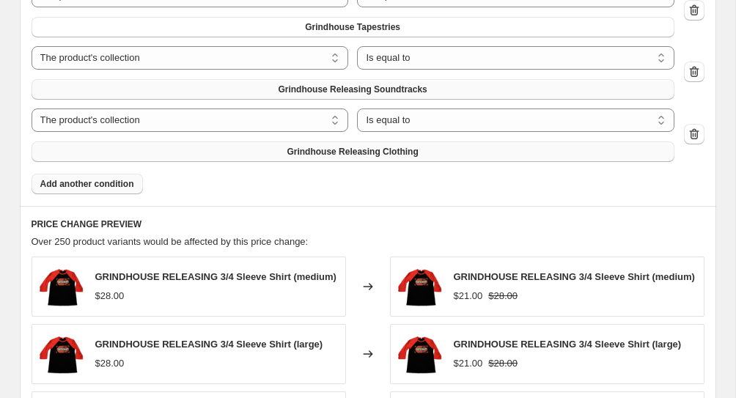
scroll to position [1686, 0]
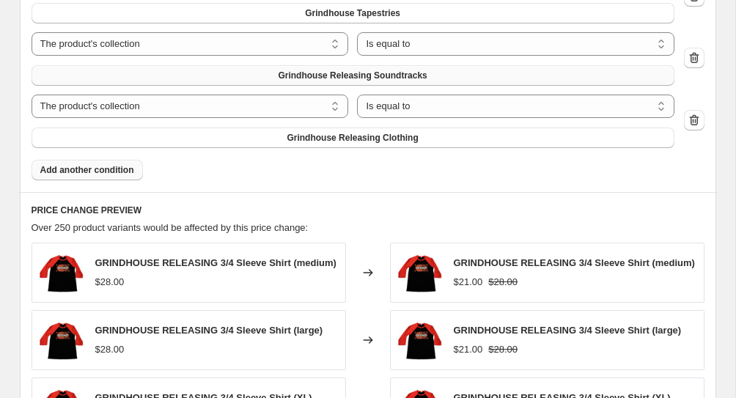
click at [114, 160] on button "Add another condition" at bounding box center [87, 170] width 111 height 21
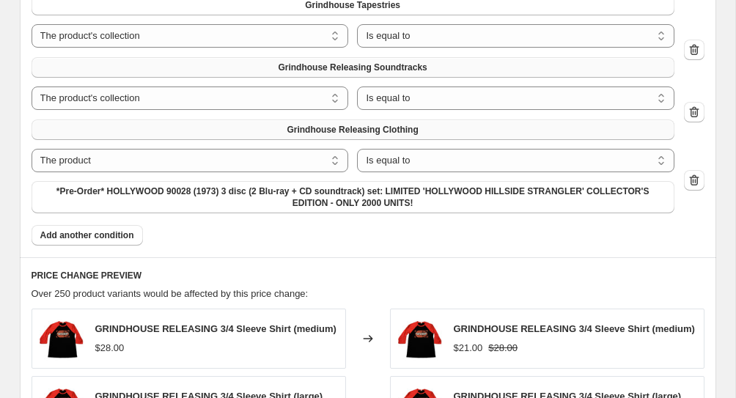
scroll to position [1692, 0]
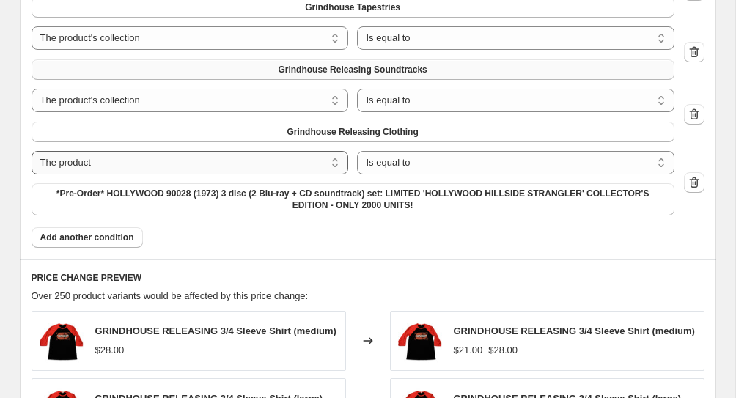
click at [119, 163] on select "The product The product's collection The product's tag The product's vendor The…" at bounding box center [190, 162] width 317 height 23
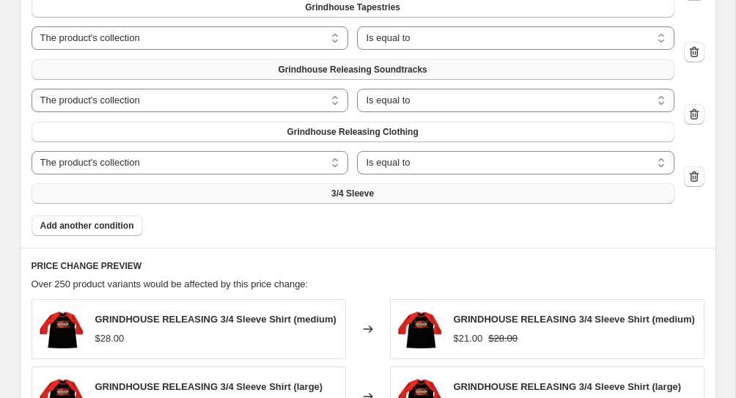
click at [339, 197] on span "3/4 Sleeve" at bounding box center [352, 194] width 43 height 12
click at [171, 160] on select "The product The product's collection The product's tag The product's vendor The…" at bounding box center [190, 162] width 317 height 23
select select "tag"
click at [317, 200] on button "16" at bounding box center [353, 193] width 643 height 21
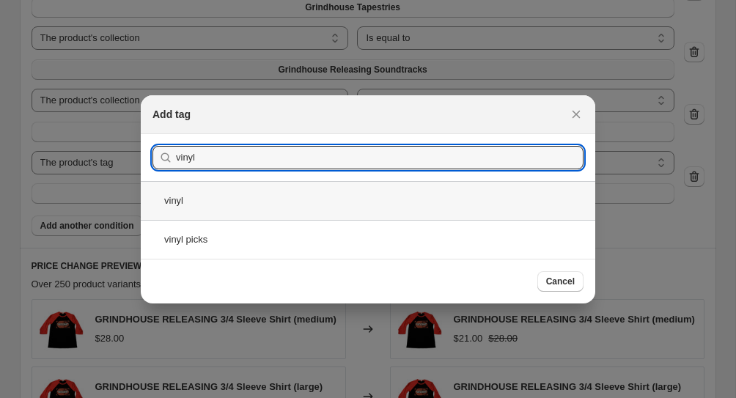
type input "vinyl"
click at [171, 196] on div "vinyl" at bounding box center [368, 200] width 454 height 39
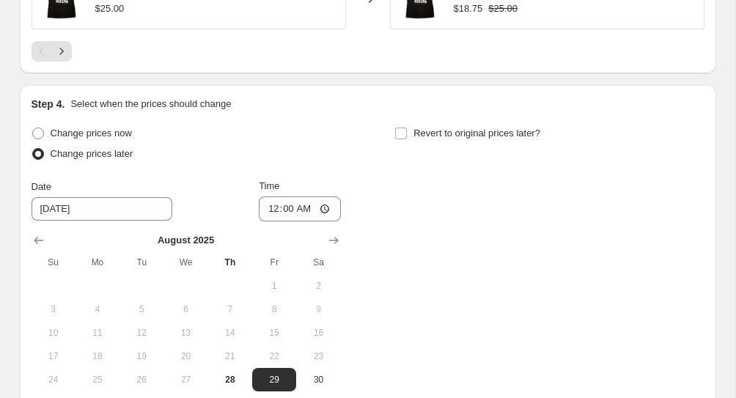
scroll to position [2246, 0]
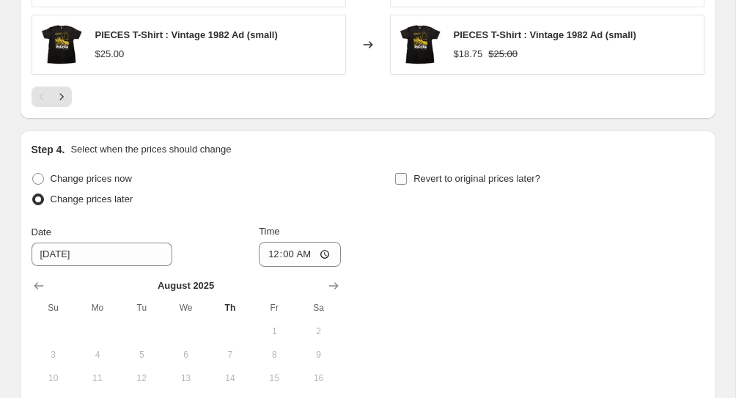
click at [405, 180] on input "Revert to original prices later?" at bounding box center [401, 179] width 12 height 12
checkbox input "true"
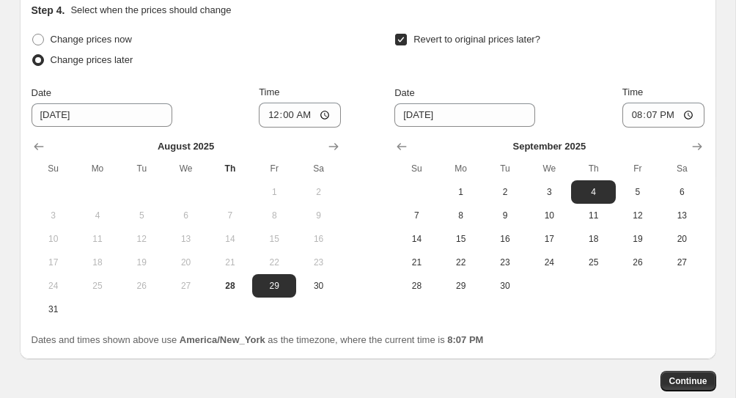
scroll to position [2387, 0]
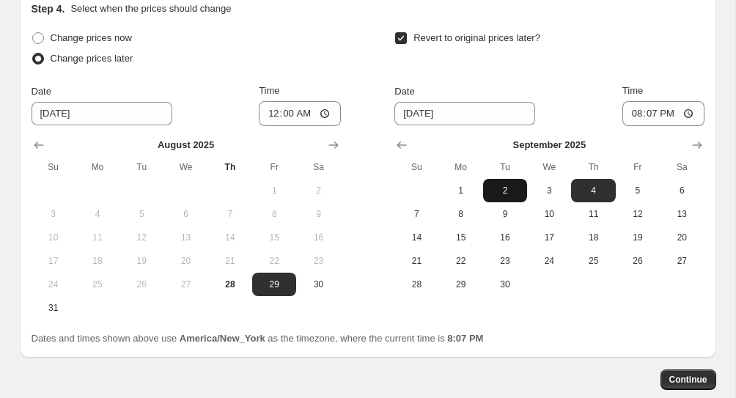
click at [503, 196] on span "2" at bounding box center [505, 191] width 32 height 12
type input "[DATE]"
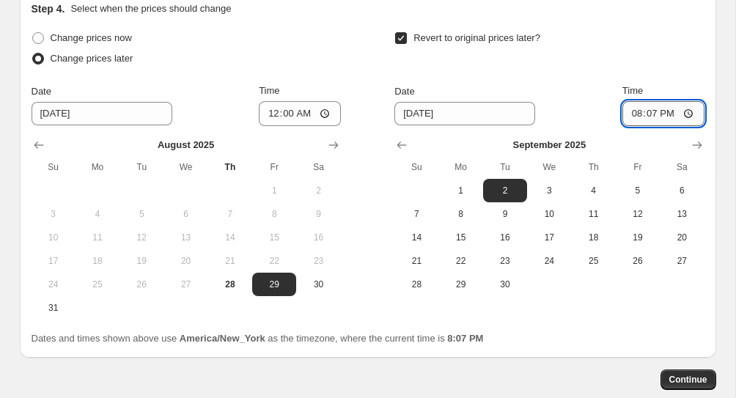
click at [634, 110] on input "20:07" at bounding box center [663, 113] width 82 height 25
click at [665, 122] on input "15:00" at bounding box center [663, 113] width 82 height 25
type input "03:00"
click at [660, 346] on div "Dates and times shown above use America/New_York as the timezone, where the cur…" at bounding box center [368, 338] width 673 height 15
click at [682, 377] on button "Continue" at bounding box center [688, 379] width 56 height 21
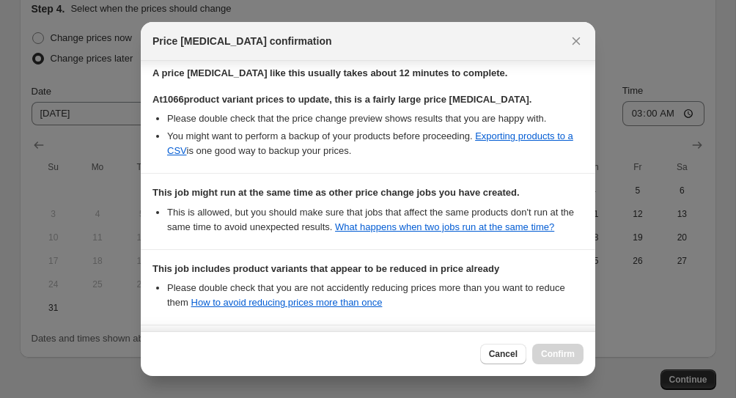
scroll to position [402, 0]
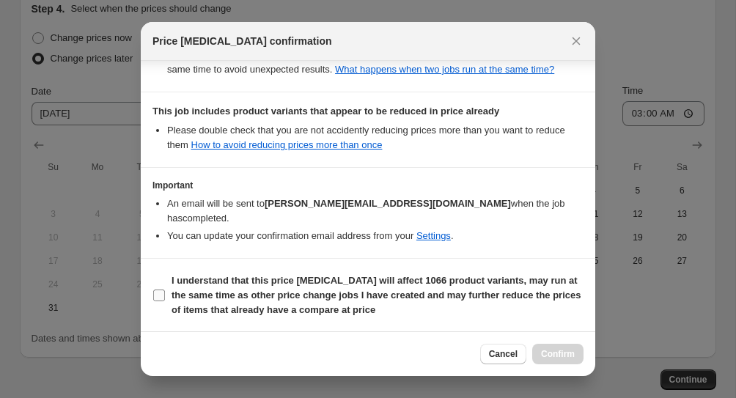
click at [164, 292] on input "I understand that this price [MEDICAL_DATA] will affect 1066 product variants, …" at bounding box center [159, 295] width 12 height 12
checkbox input "true"
click at [554, 350] on span "Confirm" at bounding box center [558, 354] width 34 height 12
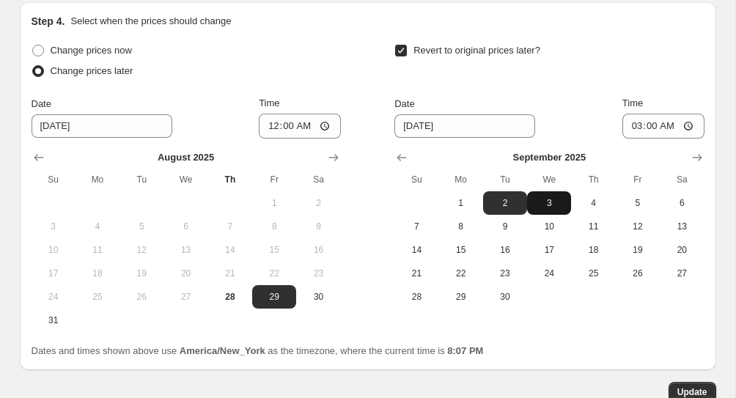
scroll to position [2589, 0]
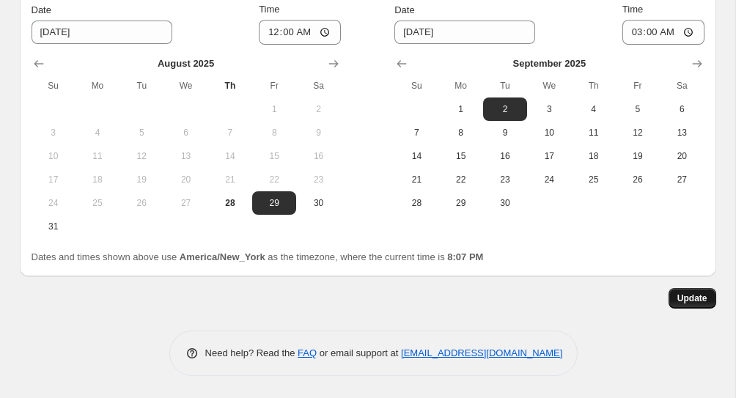
click at [690, 306] on button "Update" at bounding box center [692, 298] width 48 height 21
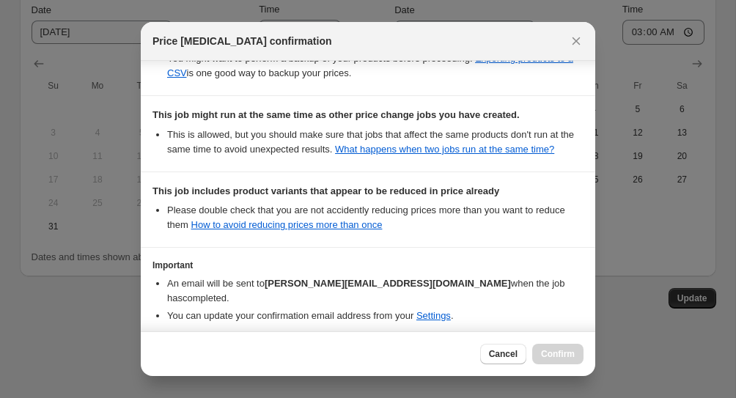
scroll to position [402, 0]
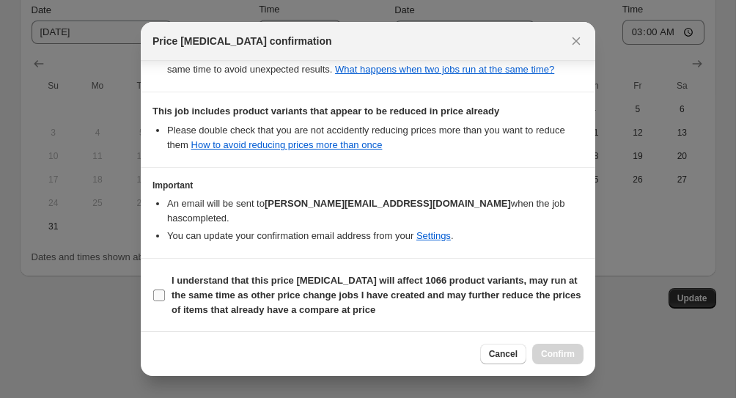
click at [175, 284] on b "I understand that this price [MEDICAL_DATA] will affect 1066 product variants, …" at bounding box center [375, 295] width 409 height 40
click at [165, 289] on input "I understand that this price [MEDICAL_DATA] will affect 1066 product variants, …" at bounding box center [159, 295] width 12 height 12
checkbox input "true"
click at [558, 353] on span "Confirm" at bounding box center [558, 354] width 34 height 12
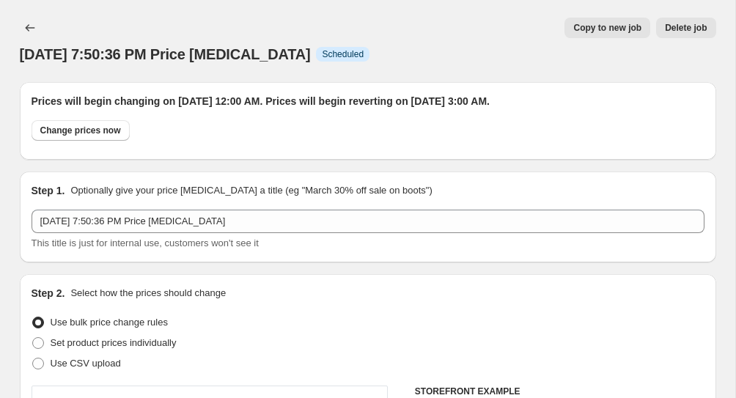
scroll to position [2589, 0]
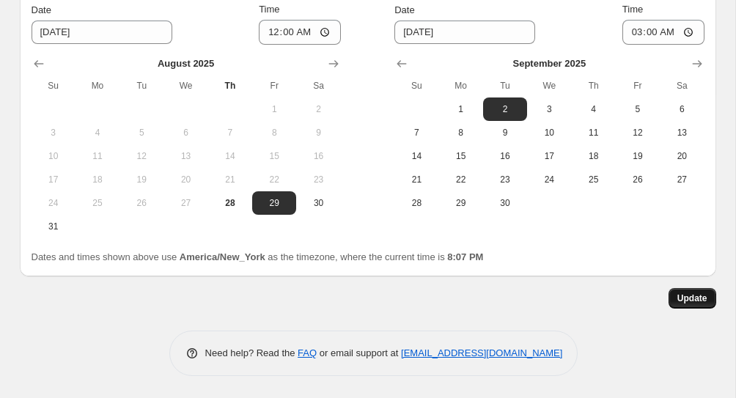
click at [704, 296] on span "Update" at bounding box center [692, 298] width 30 height 12
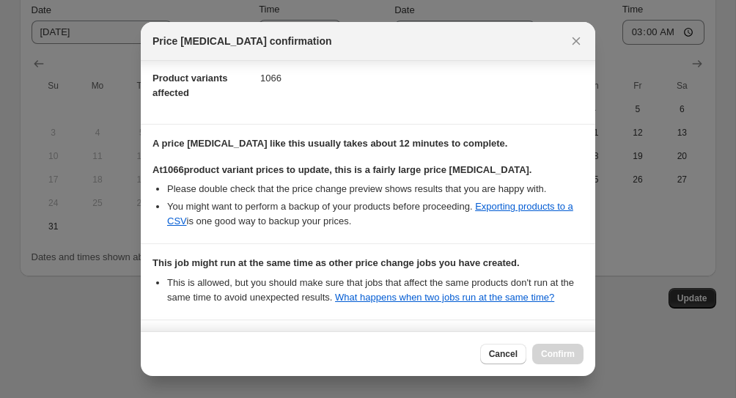
scroll to position [402, 0]
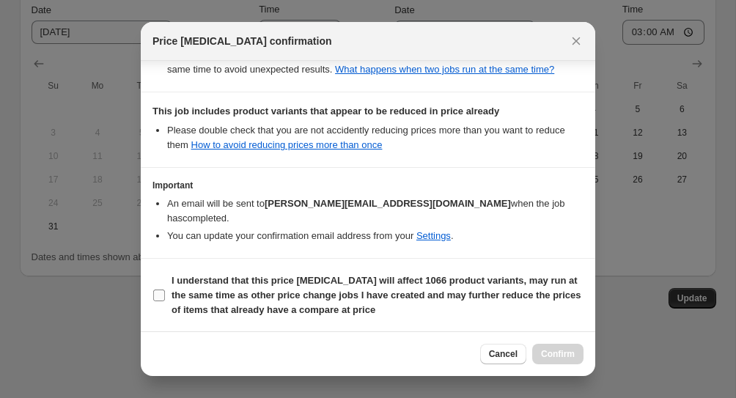
click at [171, 289] on b "I understand that this price [MEDICAL_DATA] will affect 1066 product variants, …" at bounding box center [375, 295] width 409 height 40
click at [165, 289] on input "I understand that this price [MEDICAL_DATA] will affect 1066 product variants, …" at bounding box center [159, 295] width 12 height 12
checkbox input "true"
click at [547, 352] on span "Confirm" at bounding box center [558, 354] width 34 height 12
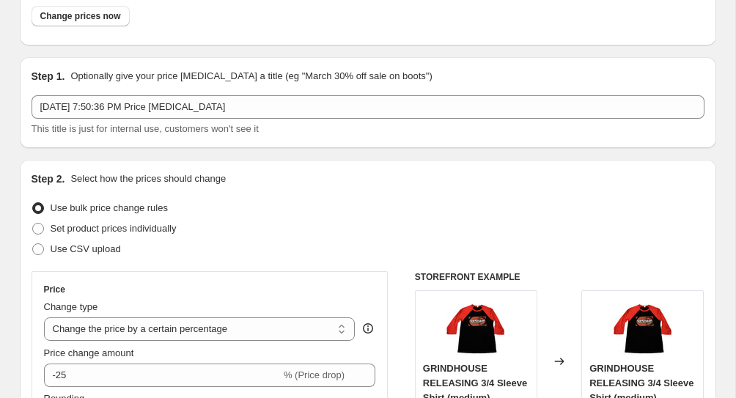
scroll to position [0, 0]
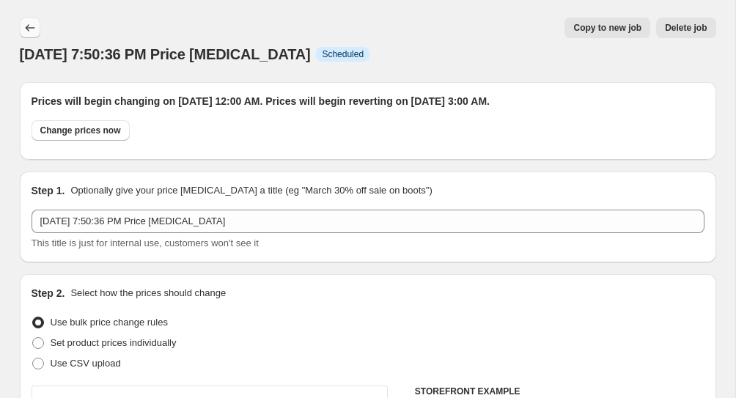
click at [32, 27] on icon "Price change jobs" at bounding box center [30, 28] width 15 height 15
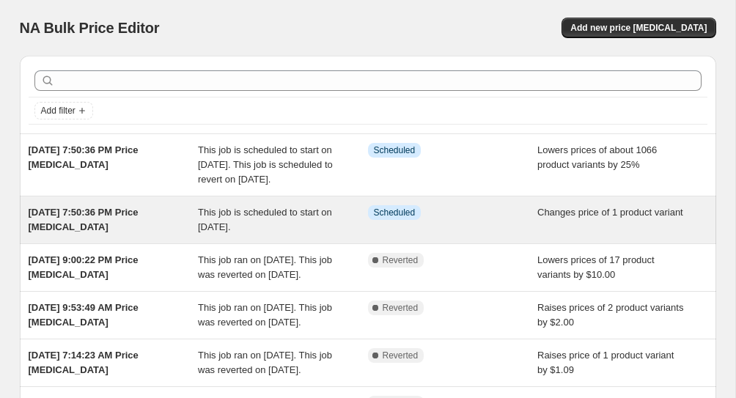
click at [542, 218] on span "Changes price of 1 product variant" at bounding box center [610, 212] width 146 height 11
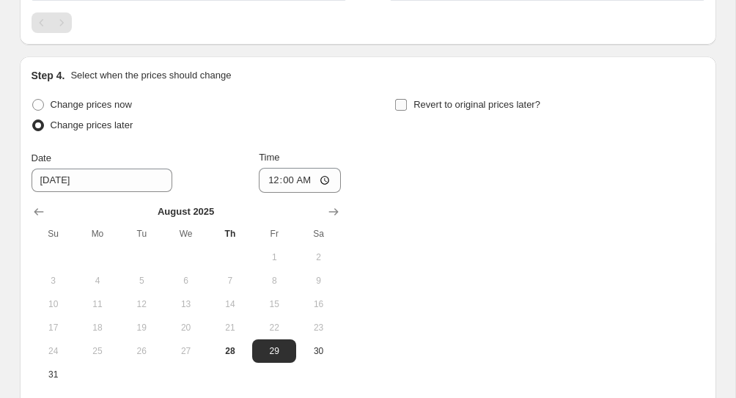
scroll to position [926, 0]
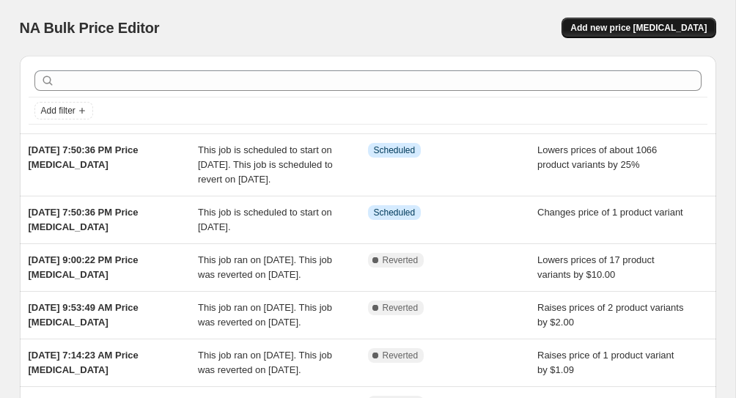
click at [671, 27] on span "Add new price [MEDICAL_DATA]" at bounding box center [638, 28] width 136 height 12
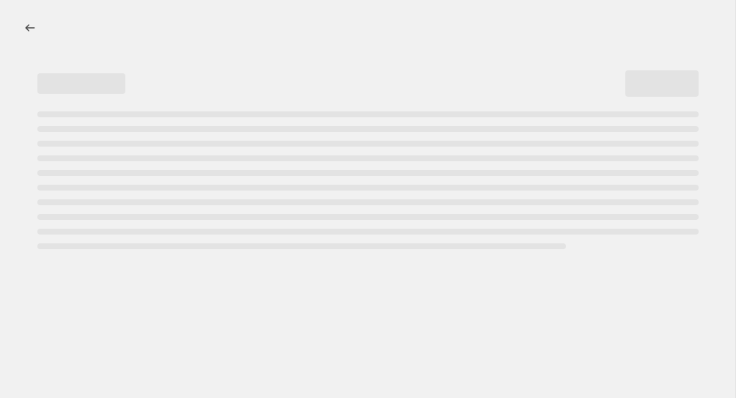
select select "percentage"
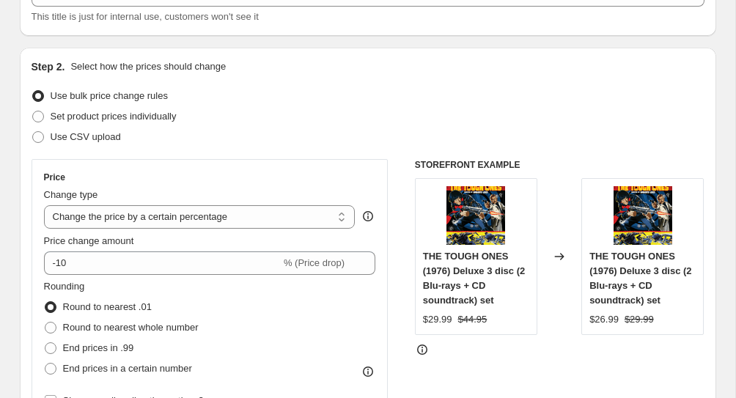
scroll to position [111, 0]
click at [48, 112] on label "Set product prices individually" at bounding box center [104, 116] width 145 height 21
click at [33, 111] on input "Set product prices individually" at bounding box center [32, 110] width 1 height 1
radio input "true"
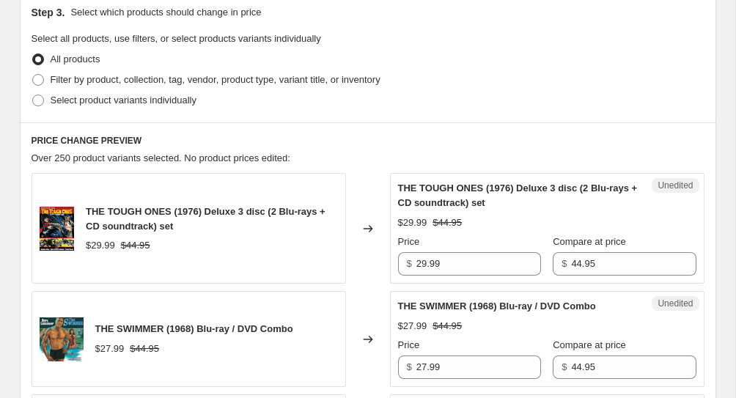
scroll to position [322, 0]
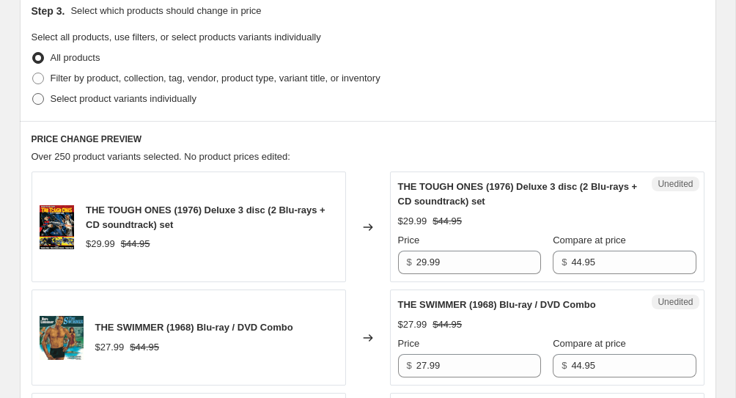
click at [82, 98] on span "Select product variants individually" at bounding box center [124, 98] width 146 height 11
click at [33, 94] on input "Select product variants individually" at bounding box center [32, 93] width 1 height 1
radio input "true"
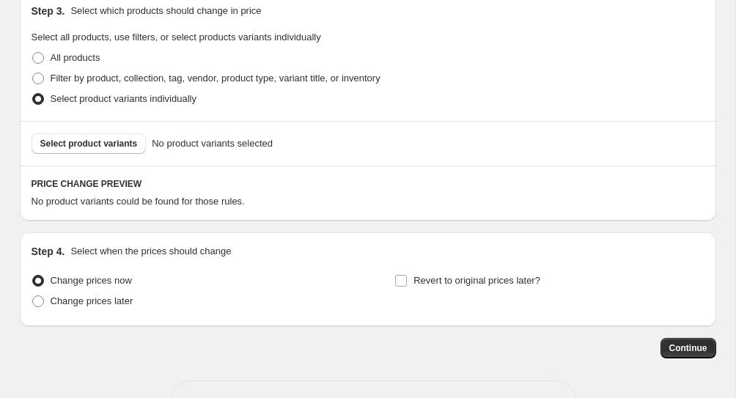
drag, startPoint x: 93, startPoint y: 144, endPoint x: 164, endPoint y: 90, distance: 89.0
click at [142, 103] on div "Step 3. Select which products should change in price Select all products, use f…" at bounding box center [368, 79] width 696 height 174
drag, startPoint x: 179, startPoint y: 82, endPoint x: 202, endPoint y: 64, distance: 29.3
click at [202, 64] on ul "All products Filter by product, collection, tag, vendor, product type, variant …" at bounding box center [368, 79] width 673 height 62
click at [202, 67] on div "All products" at bounding box center [368, 58] width 673 height 21
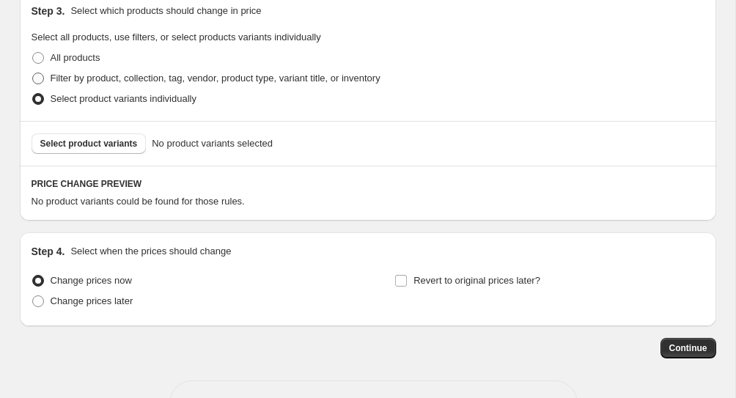
click at [204, 83] on span "Filter by product, collection, tag, vendor, product type, variant title, or inv…" at bounding box center [216, 78] width 330 height 11
click at [33, 73] on input "Filter by product, collection, tag, vendor, product type, variant title, or inv…" at bounding box center [32, 73] width 1 height 1
radio input "true"
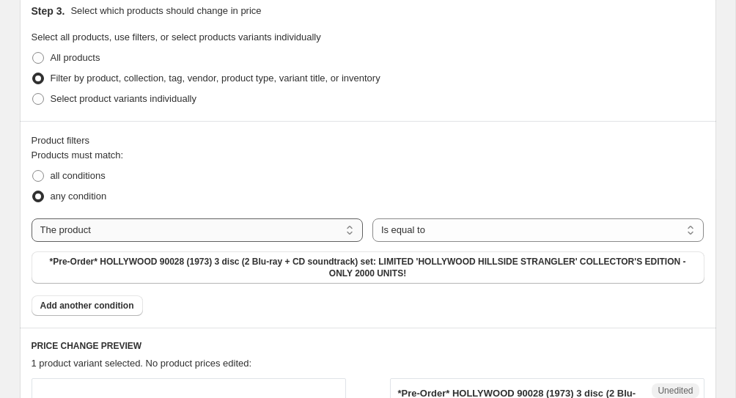
click at [70, 233] on select "The product The product's collection The product's tag The product's vendor The…" at bounding box center [198, 229] width 332 height 23
click at [32, 218] on select "The product The product's collection The product's tag The product's vendor The…" at bounding box center [198, 229] width 332 height 23
click at [301, 261] on span "*Pre-Order* HOLLYWOOD 90028 (1973) 3 disc (2 Blu-ray + CD soundtrack) set: LIMI…" at bounding box center [367, 267] width 655 height 23
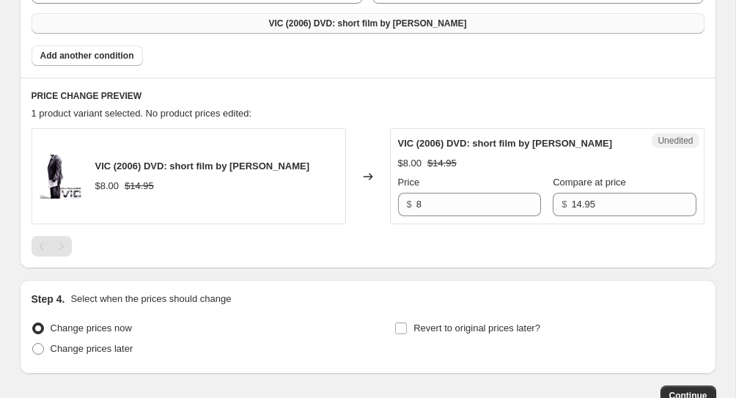
scroll to position [561, 0]
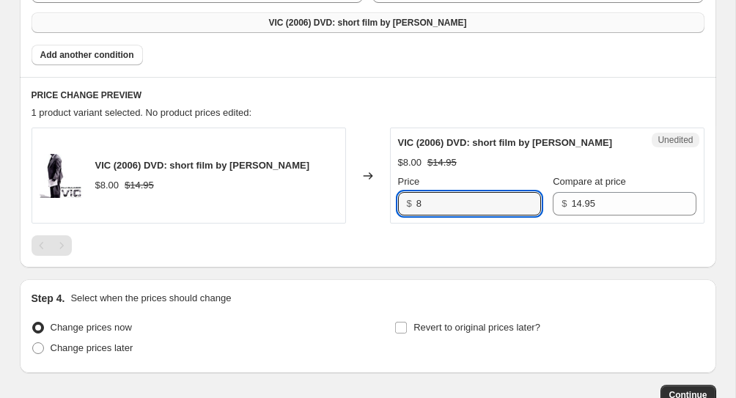
drag, startPoint x: 440, startPoint y: 199, endPoint x: 433, endPoint y: 176, distance: 23.7
click at [433, 176] on div "Price $ 8" at bounding box center [469, 194] width 143 height 41
type input "6"
click at [372, 243] on div at bounding box center [368, 245] width 673 height 21
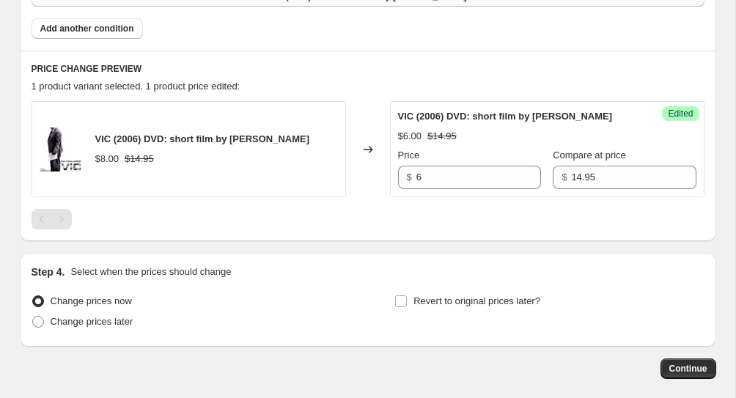
scroll to position [589, 0]
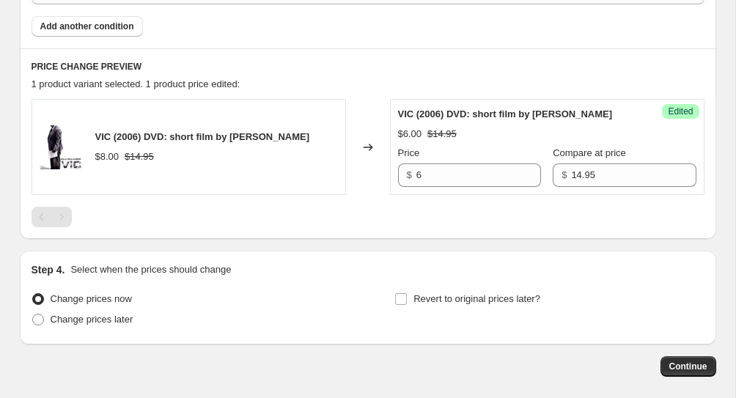
click at [376, 256] on div "Step 4. Select when the prices should change Change prices now Change prices la…" at bounding box center [368, 298] width 696 height 94
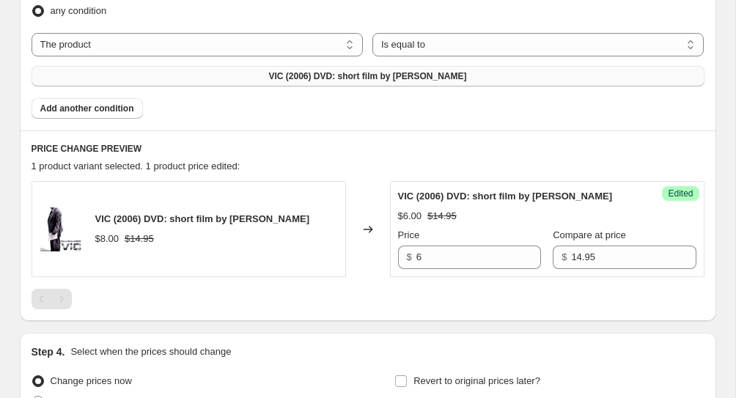
scroll to position [509, 0]
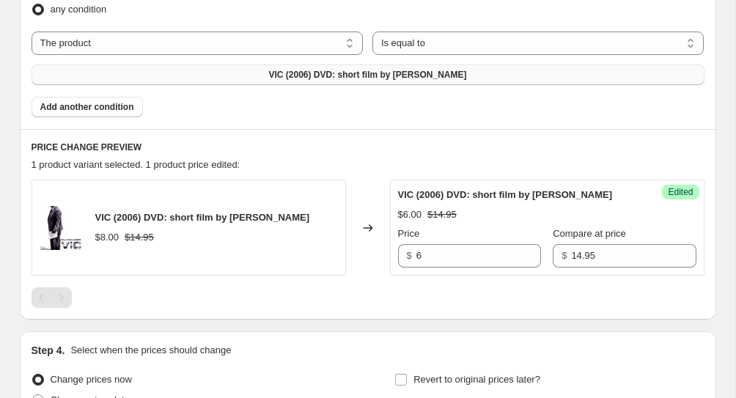
click at [121, 95] on div "Products must match: all conditions any condition The product The product's col…" at bounding box center [368, 39] width 673 height 156
click at [121, 114] on button "Add another condition" at bounding box center [87, 107] width 111 height 21
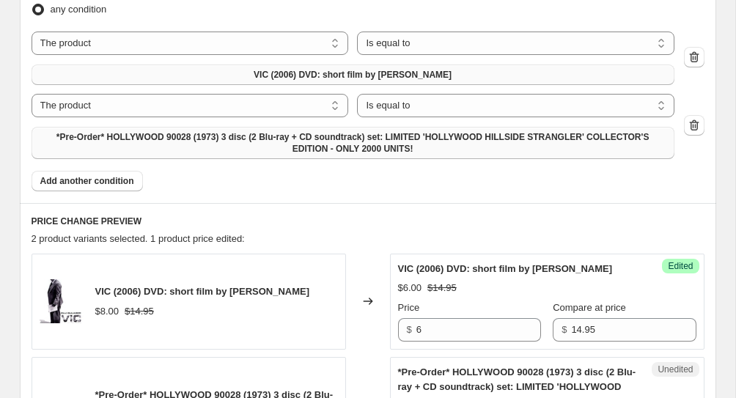
click at [283, 141] on span "*Pre-Order* HOLLYWOOD 90028 (1973) 3 disc (2 Blu-ray + CD soundtrack) set: LIMI…" at bounding box center [352, 142] width 625 height 23
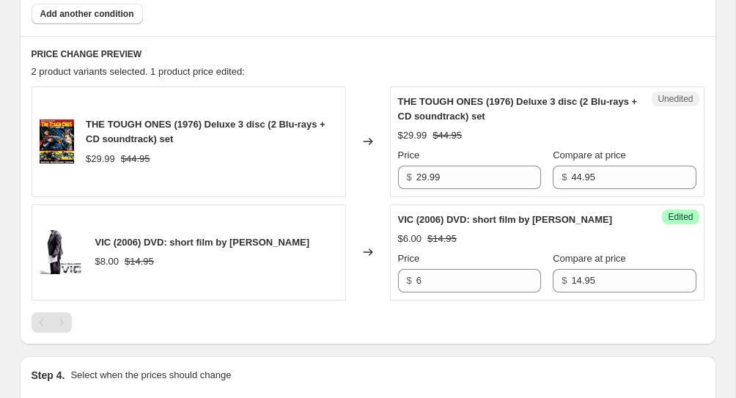
scroll to position [665, 0]
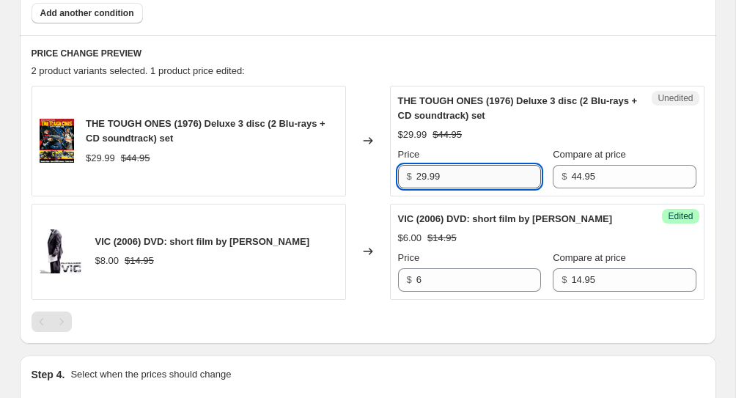
click at [430, 175] on input "29.99" at bounding box center [478, 176] width 125 height 23
type input "23.99"
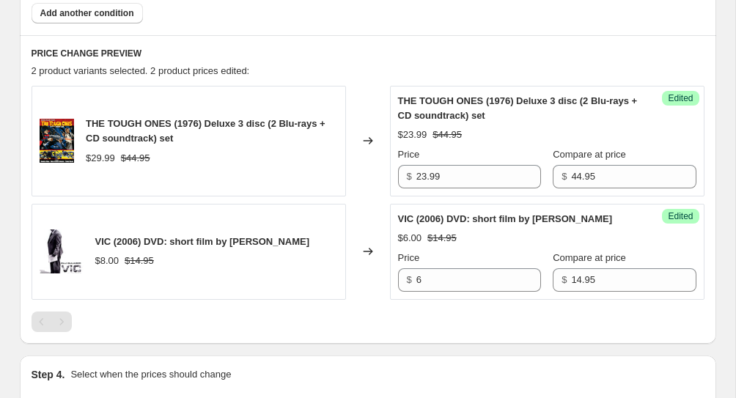
click at [648, 138] on div "$23.99 $44.95" at bounding box center [547, 135] width 298 height 15
click at [262, 182] on div "THE TOUGH ONES (1976) Deluxe 3 disc (2 Blu-rays + CD soundtrack) set $29.99 $44…" at bounding box center [189, 141] width 314 height 111
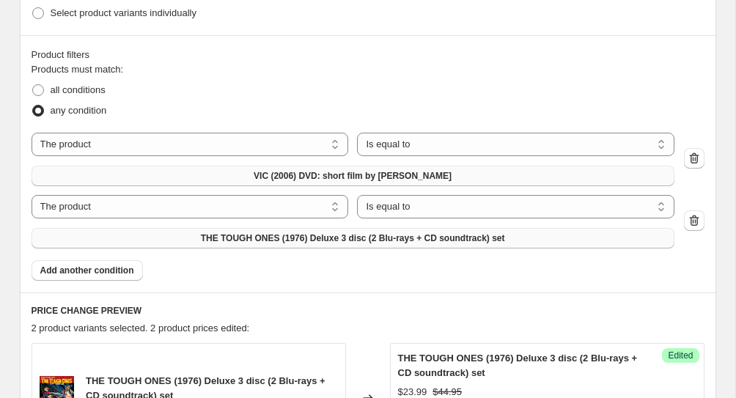
scroll to position [408, 0]
click at [95, 266] on span "Add another condition" at bounding box center [87, 270] width 94 height 12
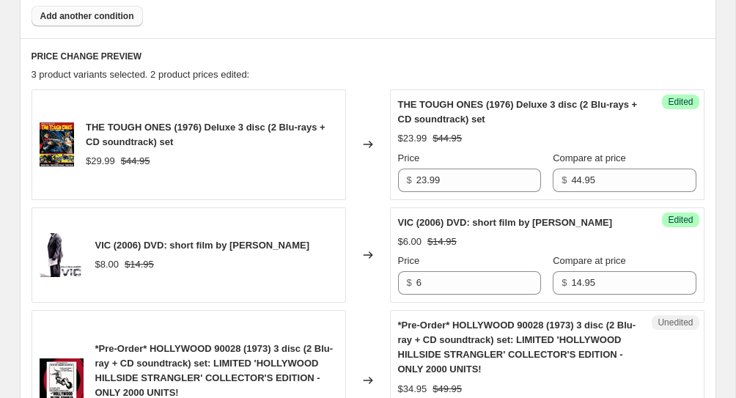
scroll to position [733, 0]
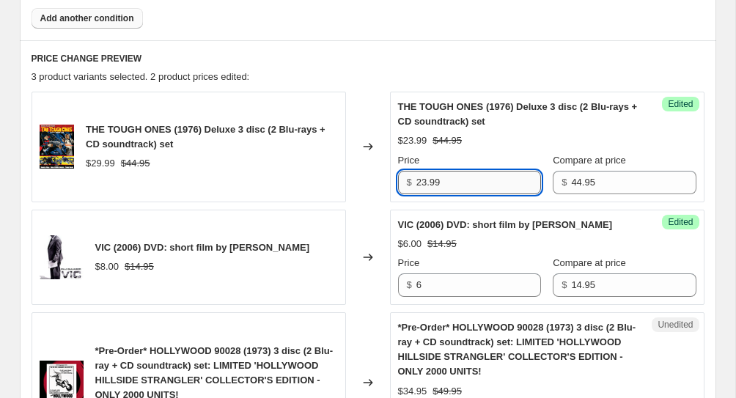
click at [426, 184] on input "23.99" at bounding box center [478, 182] width 125 height 23
type input "22.99"
click at [546, 130] on div "THE TOUGH ONES (1976) Deluxe 3 disc (2 Blu-rays + CD soundtrack) set $22.99 $44…" at bounding box center [547, 147] width 298 height 95
click at [235, 106] on div "THE TOUGH ONES (1976) Deluxe 3 disc (2 Blu-rays + CD soundtrack) set $29.99 $44…" at bounding box center [189, 147] width 314 height 111
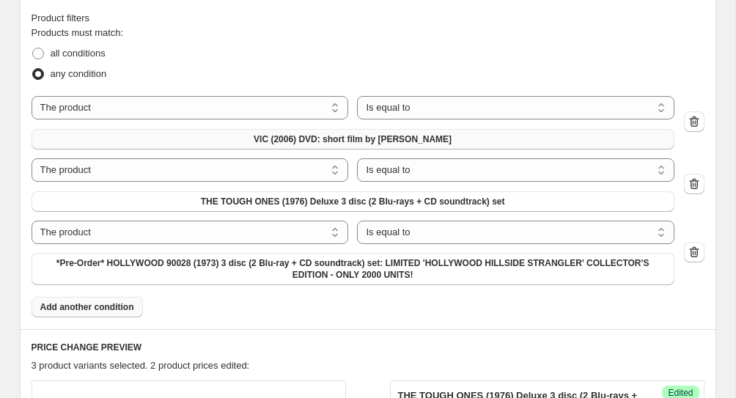
scroll to position [443, 0]
click at [224, 262] on span "*Pre-Order* HOLLYWOOD 90028 (1973) 3 disc (2 Blu-ray + CD soundtrack) set: LIMI…" at bounding box center [352, 269] width 625 height 23
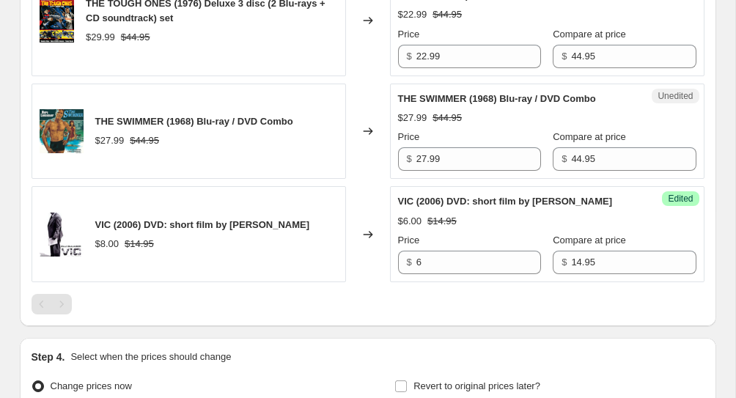
scroll to position [805, 0]
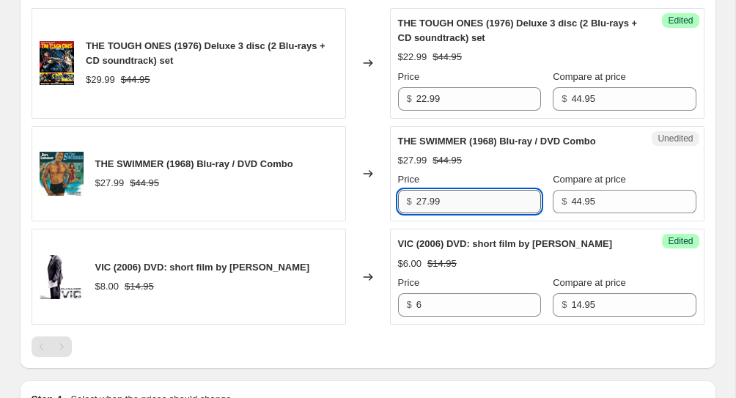
click at [485, 203] on input "27.99" at bounding box center [478, 201] width 125 height 23
type input "22.99"
click at [330, 213] on div "THE SWIMMER (1968) Blu-ray / DVD Combo $27.99 $44.95" at bounding box center [189, 174] width 314 height 96
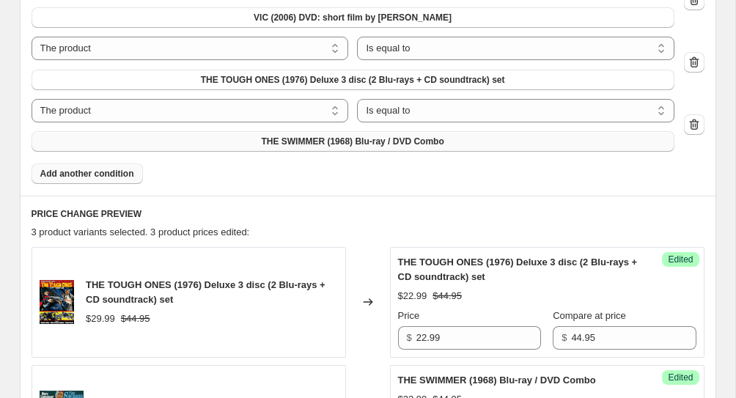
scroll to position [567, 0]
click at [108, 177] on span "Add another condition" at bounding box center [87, 173] width 94 height 12
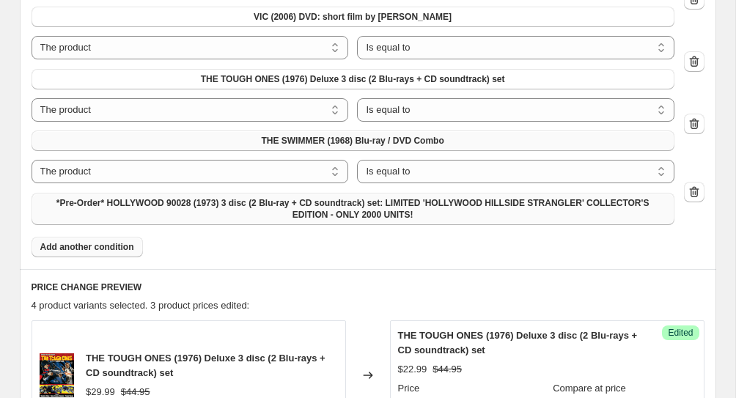
click at [333, 204] on span "*Pre-Order* HOLLYWOOD 90028 (1973) 3 disc (2 Blu-ray + CD soundtrack) set: LIMI…" at bounding box center [352, 208] width 625 height 23
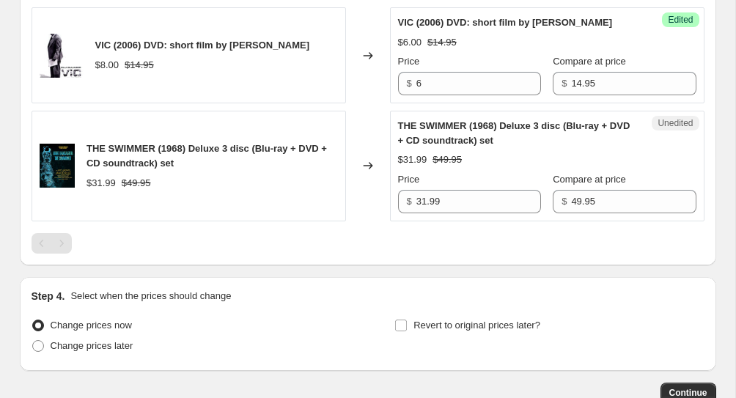
scroll to position [1091, 0]
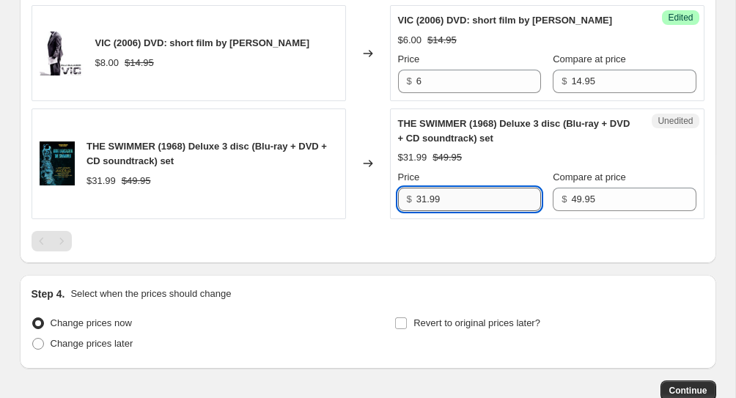
click at [466, 192] on input "31.99" at bounding box center [478, 199] width 125 height 23
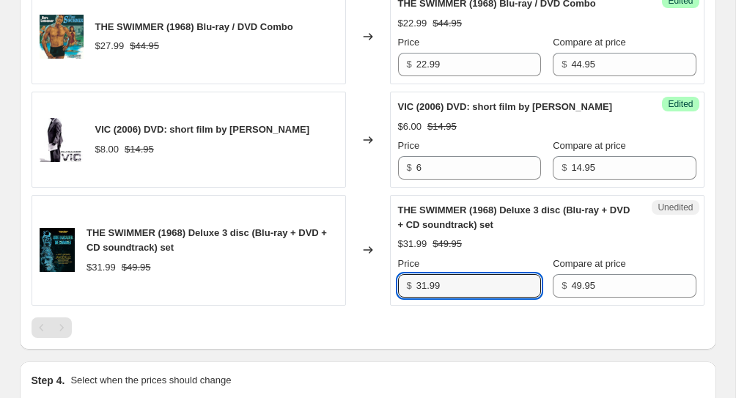
scroll to position [1005, 0]
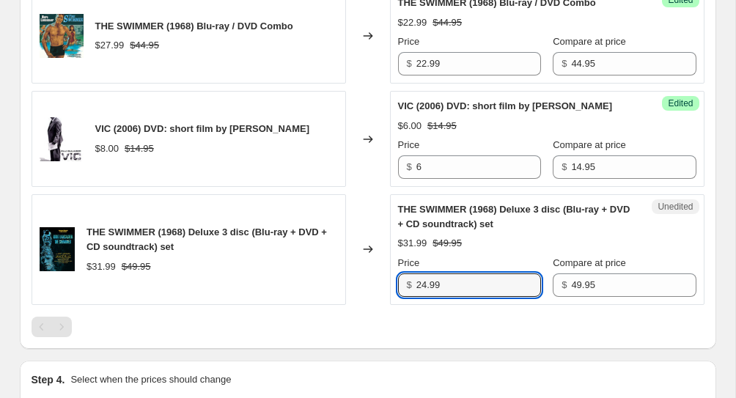
type input "24.99"
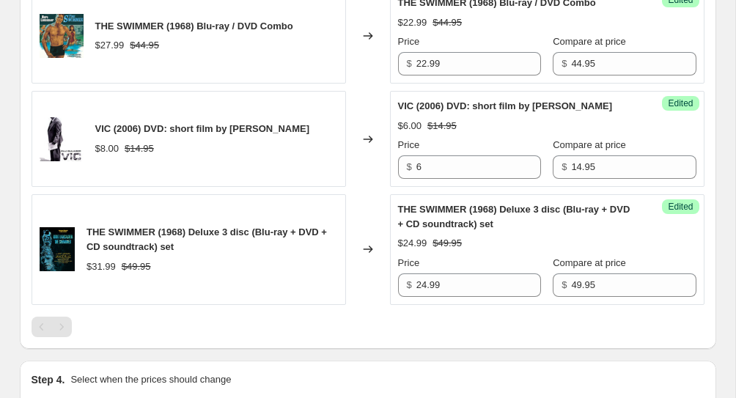
click at [510, 243] on div "$24.99 $49.95" at bounding box center [547, 243] width 298 height 15
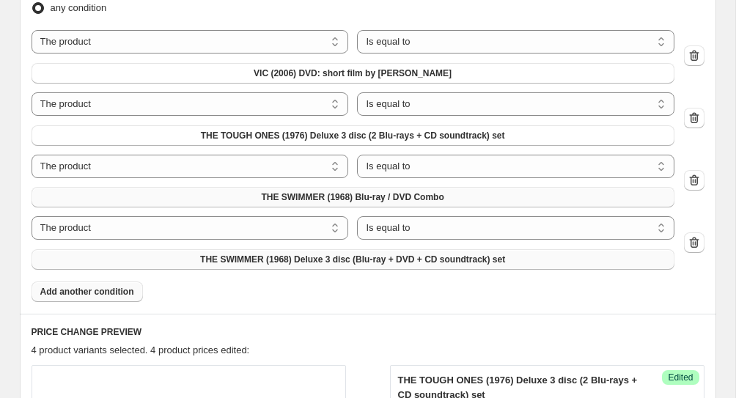
scroll to position [521, 0]
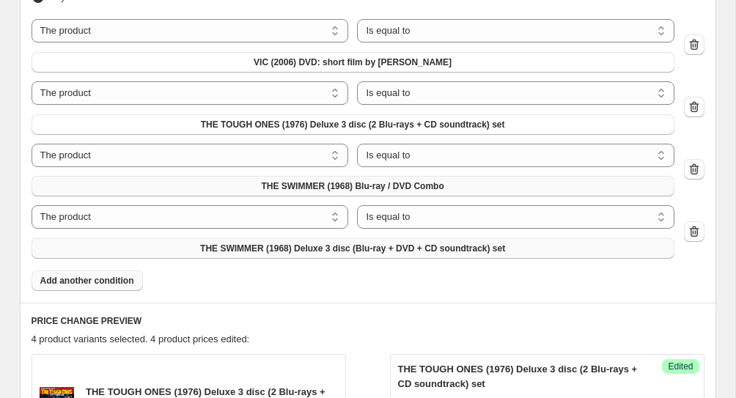
click at [74, 284] on span "Add another condition" at bounding box center [87, 281] width 94 height 12
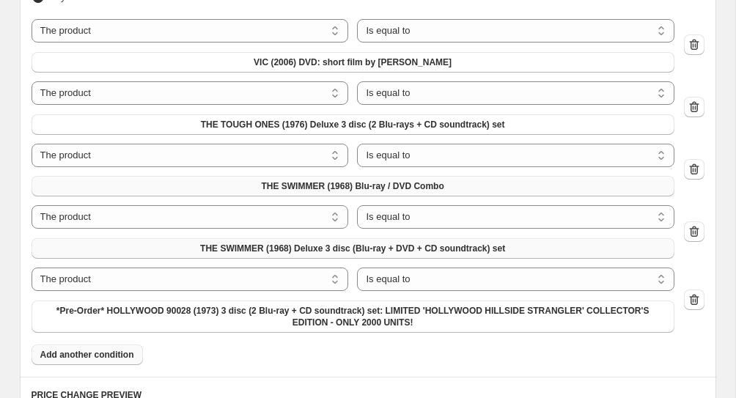
click at [218, 297] on div "The product The product's collection The product's tag The product's vendor The…" at bounding box center [353, 299] width 643 height 65
click at [218, 309] on span "*Pre-Order* HOLLYWOOD 90028 (1973) 3 disc (2 Blu-ray + CD soundtrack) set: LIMI…" at bounding box center [352, 316] width 625 height 23
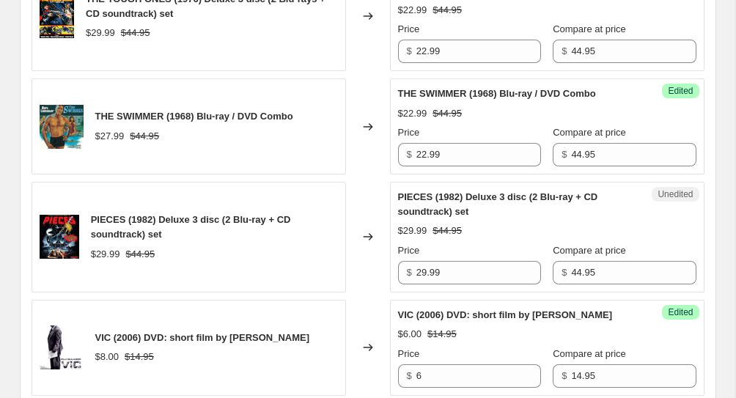
scroll to position [985, 0]
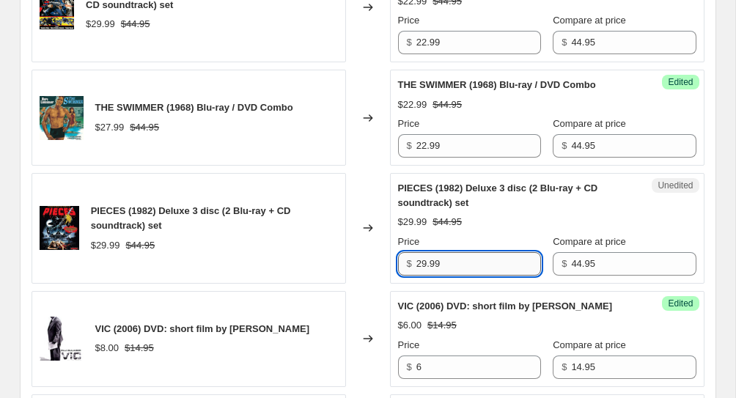
click at [428, 267] on input "29.99" at bounding box center [478, 263] width 125 height 23
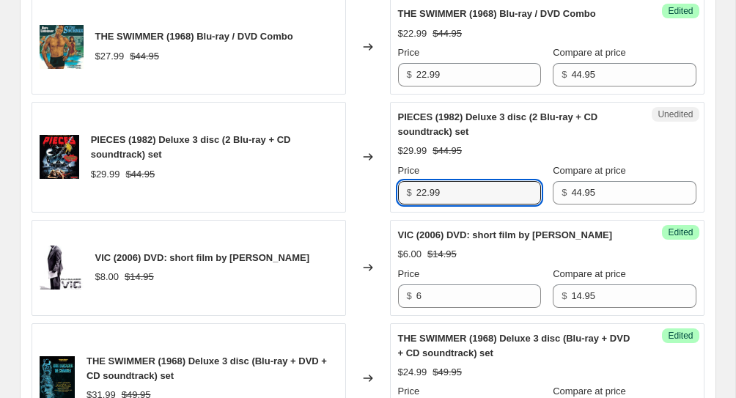
scroll to position [1072, 0]
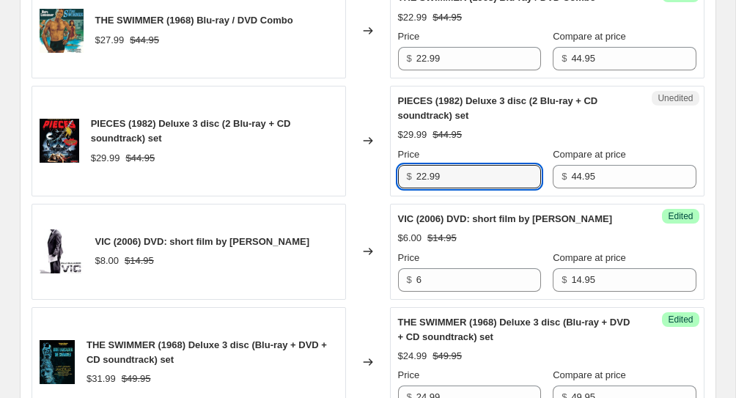
type input "22.99"
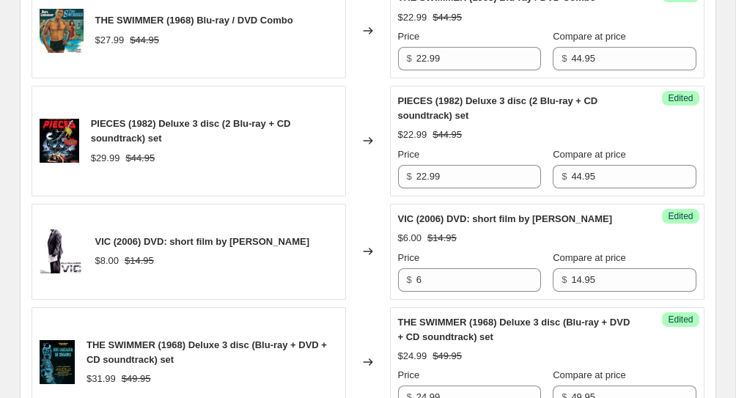
click at [362, 186] on div "Changed to" at bounding box center [368, 141] width 44 height 111
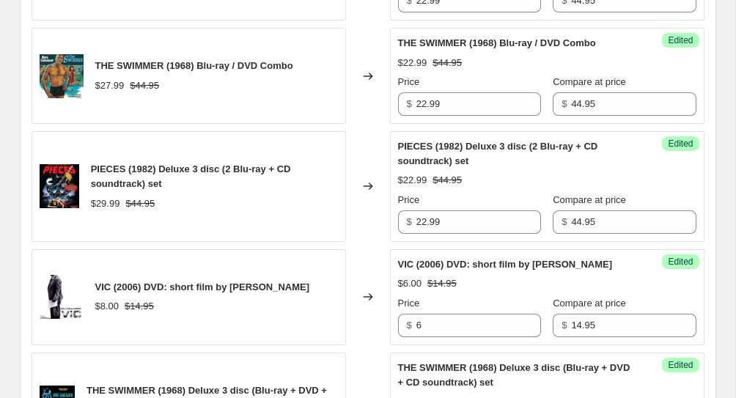
scroll to position [1022, 0]
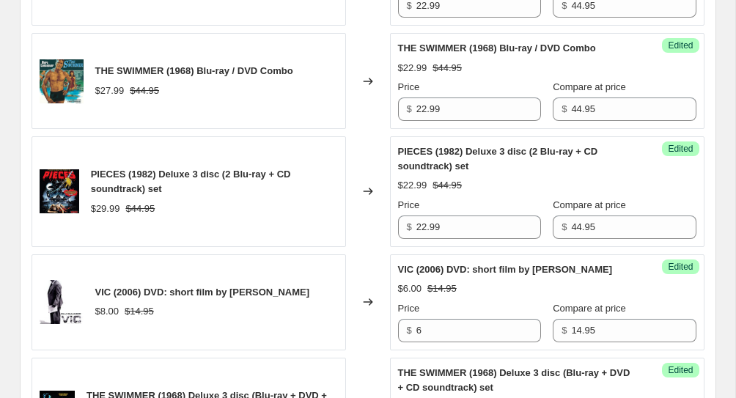
click at [380, 232] on div "Changed to" at bounding box center [368, 191] width 44 height 111
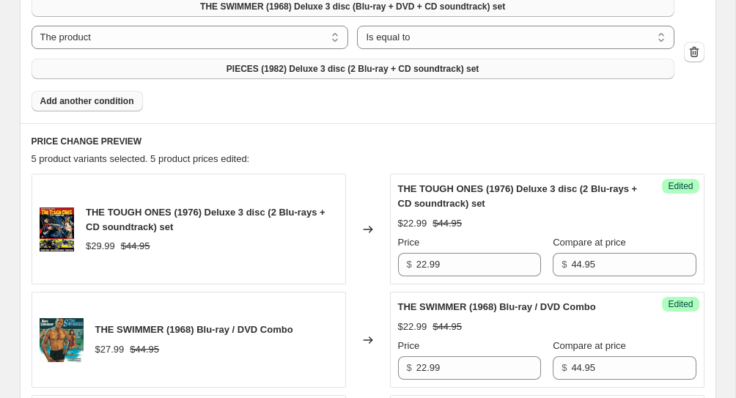
scroll to position [757, 0]
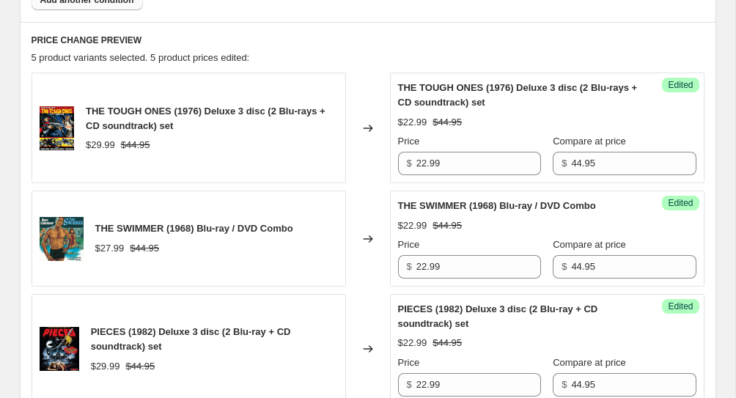
scroll to position [865, 0]
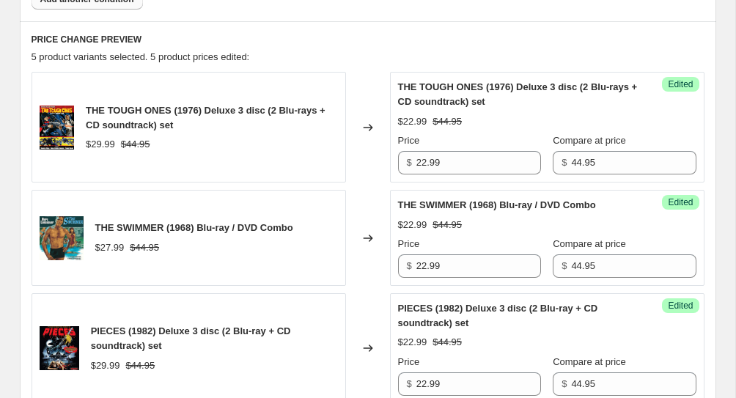
click at [382, 37] on h6 "PRICE CHANGE PREVIEW" at bounding box center [368, 40] width 673 height 12
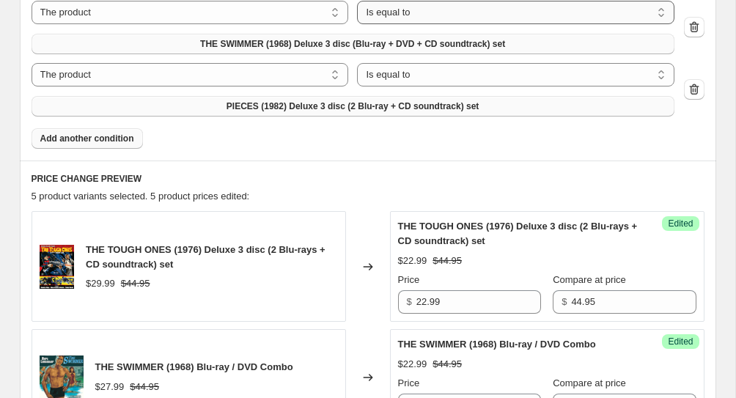
scroll to position [715, 0]
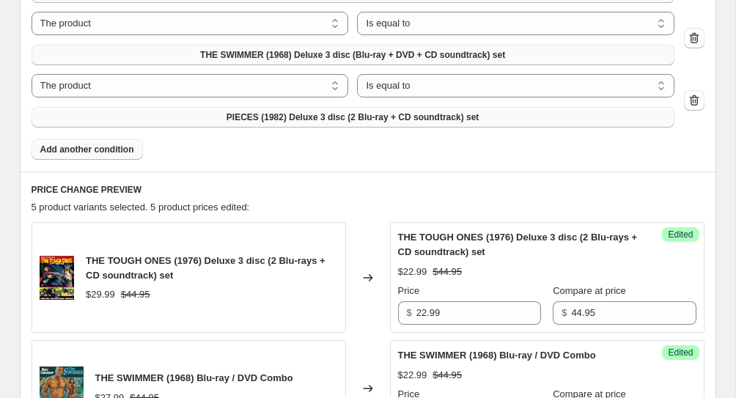
click at [94, 159] on button "Add another condition" at bounding box center [87, 149] width 111 height 21
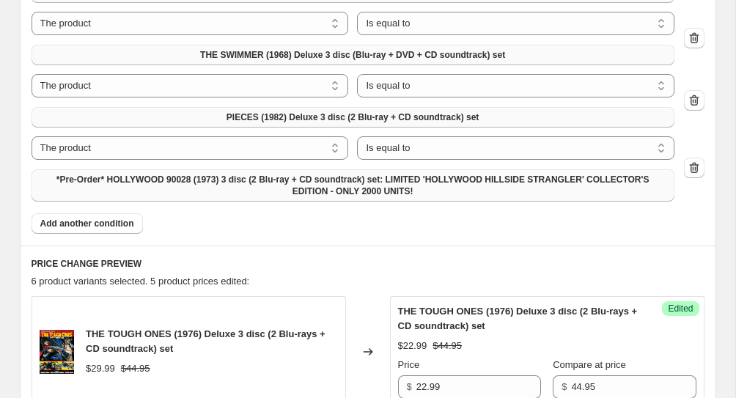
click at [180, 187] on span "*Pre-Order* HOLLYWOOD 90028 (1973) 3 disc (2 Blu-ray + CD soundtrack) set: LIMI…" at bounding box center [352, 185] width 625 height 23
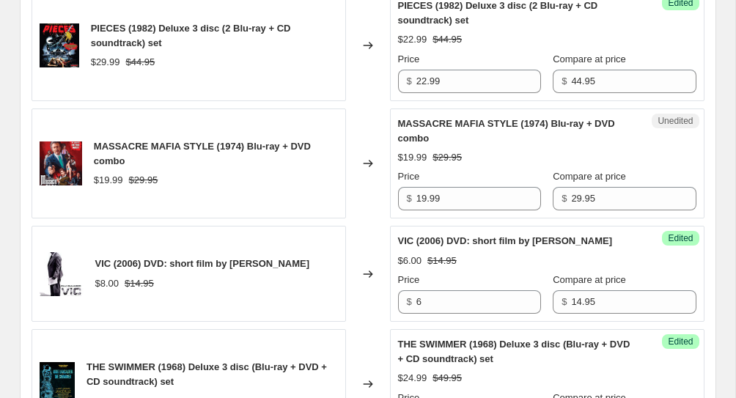
scroll to position [1250, 0]
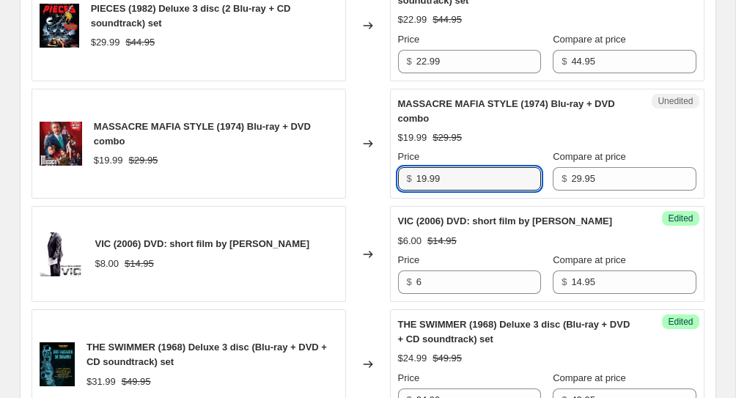
drag, startPoint x: 481, startPoint y: 182, endPoint x: 481, endPoint y: 165, distance: 16.9
click at [481, 165] on div "Price $ 19.99" at bounding box center [469, 170] width 143 height 41
type input "14.99"
click at [685, 142] on div "Unedited MASSACRE MAFIA STYLE (1974) Blu-ray + DVD combo $19.99 $29.95 Price $ …" at bounding box center [547, 144] width 314 height 111
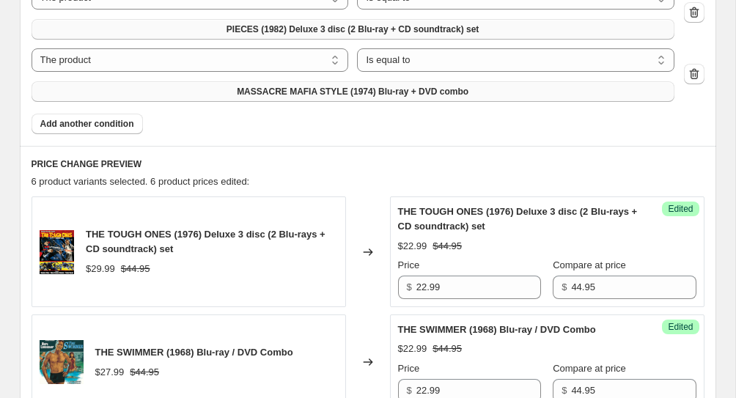
scroll to position [806, 0]
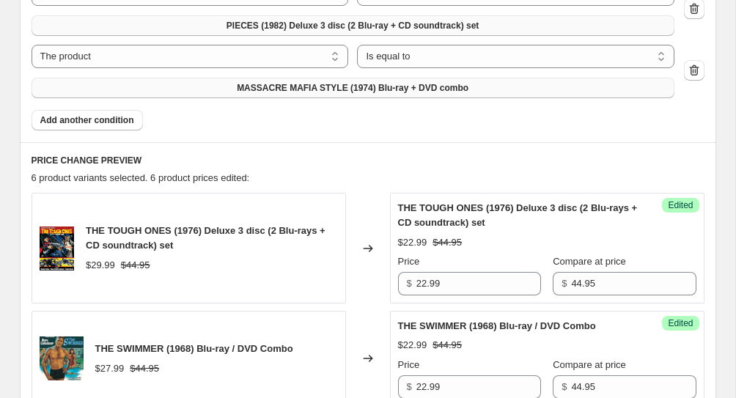
click at [106, 119] on span "Add another condition" at bounding box center [87, 120] width 94 height 12
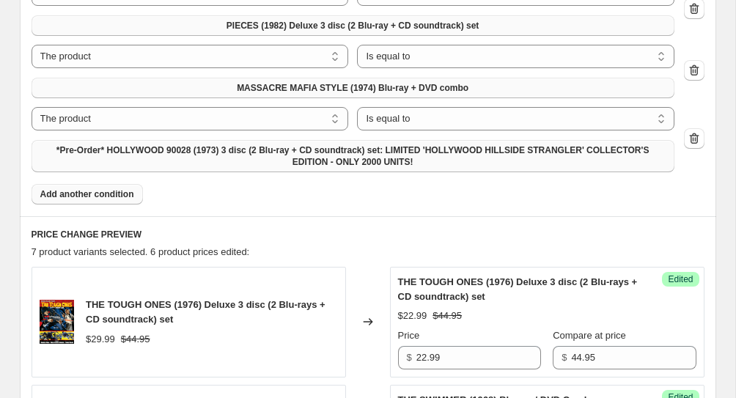
click at [182, 155] on span "*Pre-Order* HOLLYWOOD 90028 (1973) 3 disc (2 Blu-ray + CD soundtrack) set: LIMI…" at bounding box center [352, 155] width 625 height 23
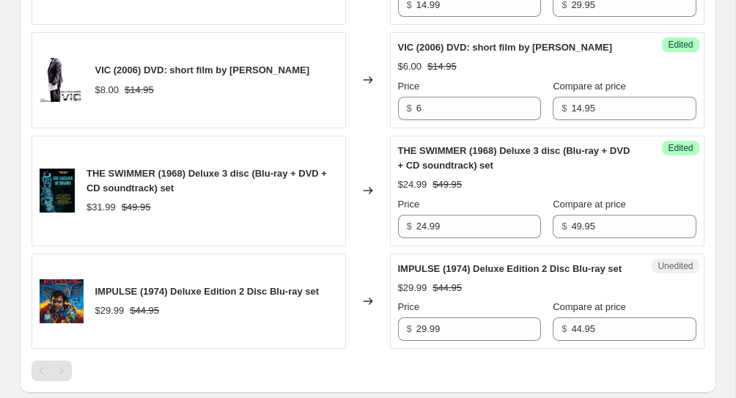
scroll to position [1567, 0]
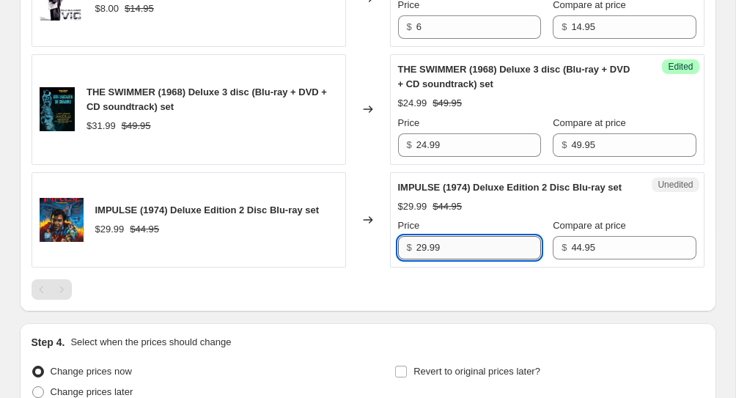
click at [428, 259] on input "29.99" at bounding box center [478, 247] width 125 height 23
type input "22.99"
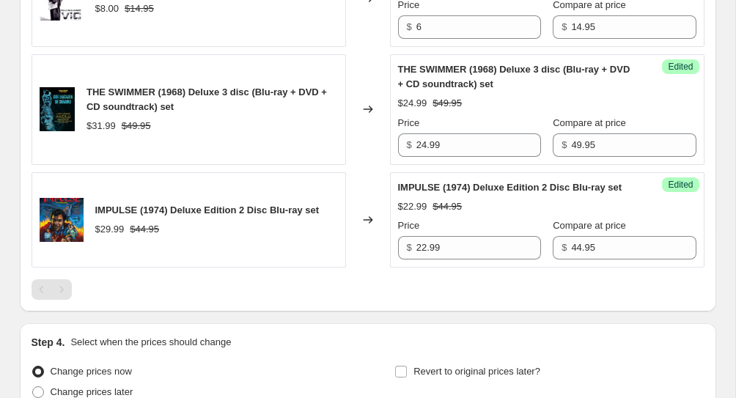
click at [690, 244] on div "Success Edited IMPULSE (1974) Deluxe Edition 2 Disc Blu-ray set $22.99 $44.95 P…" at bounding box center [547, 220] width 314 height 96
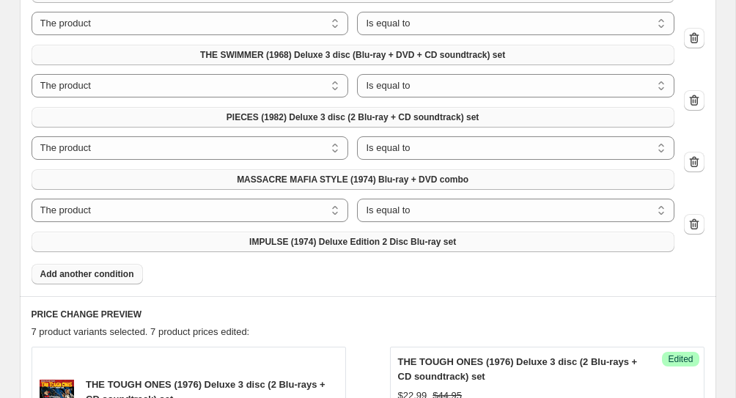
scroll to position [669, 0]
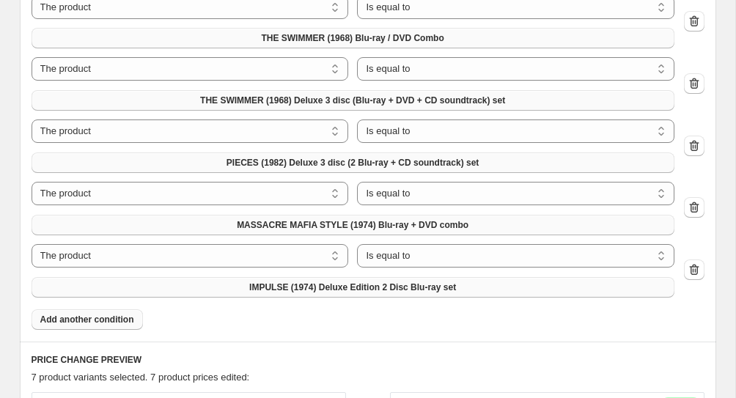
click at [86, 318] on span "Add another condition" at bounding box center [87, 320] width 94 height 12
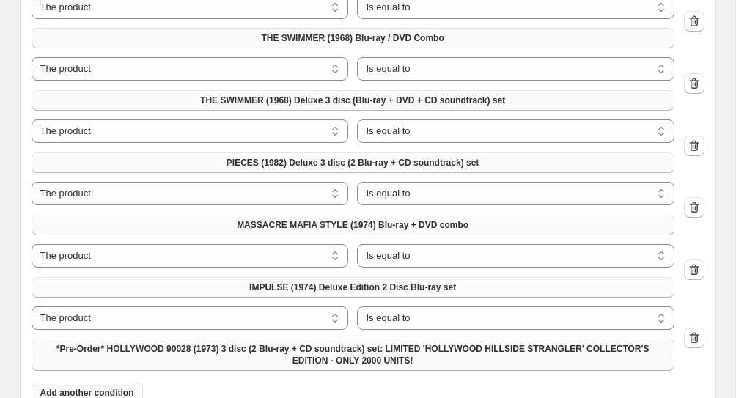
click at [273, 353] on span "*Pre-Order* HOLLYWOOD 90028 (1973) 3 disc (2 Blu-ray + CD soundtrack) set: LIMI…" at bounding box center [352, 354] width 625 height 23
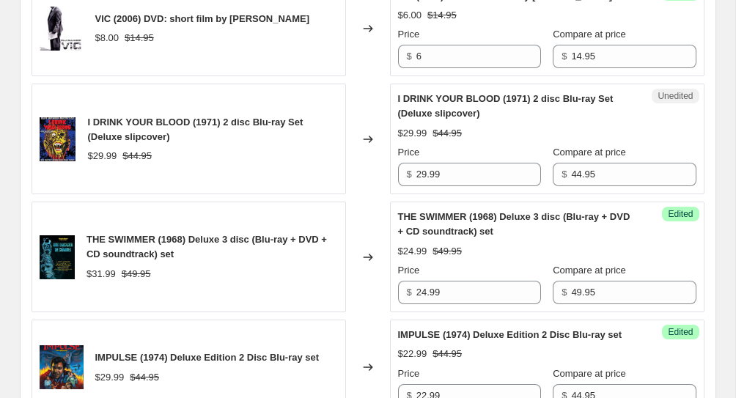
scroll to position [1711, 0]
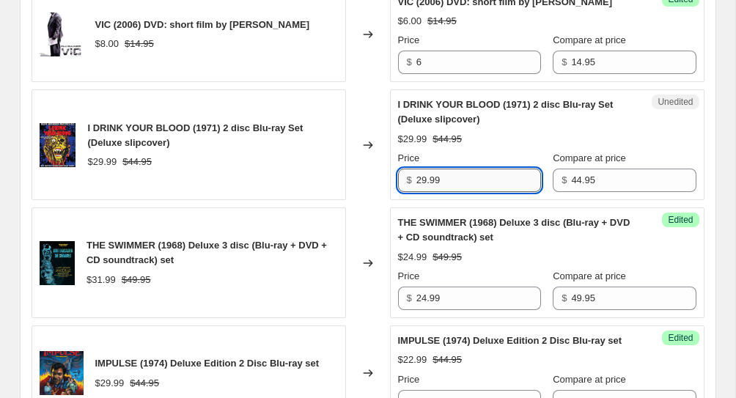
click at [426, 180] on input "29.99" at bounding box center [478, 180] width 125 height 23
type input "22.99"
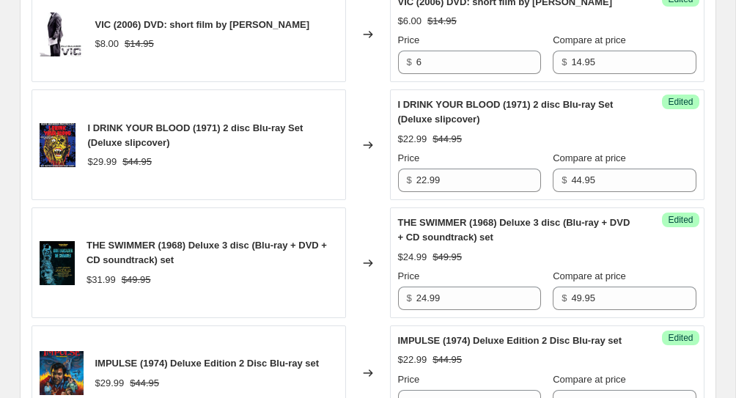
click at [368, 193] on div "Changed to" at bounding box center [368, 144] width 44 height 111
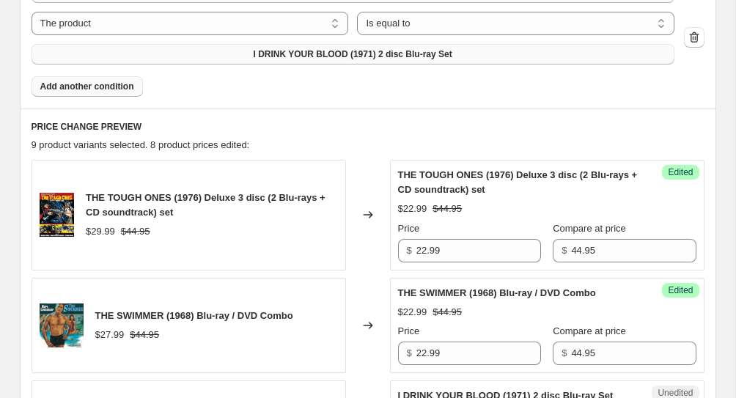
scroll to position [974, 0]
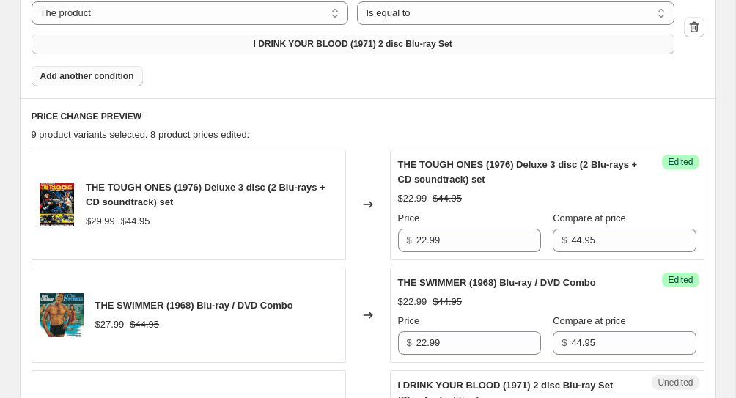
click at [119, 75] on span "Add another condition" at bounding box center [87, 76] width 94 height 12
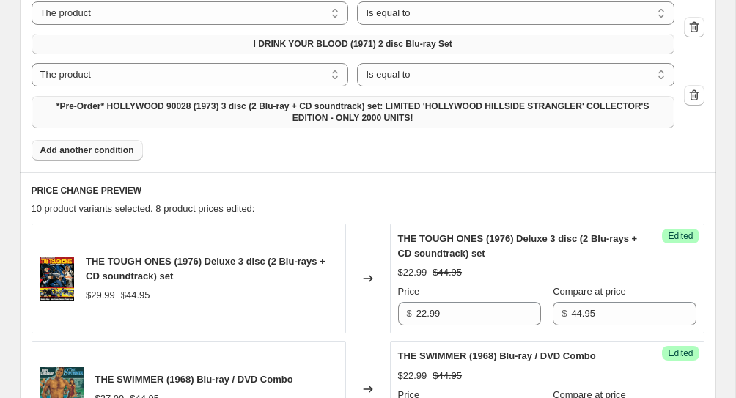
click at [181, 114] on span "*Pre-Order* HOLLYWOOD 90028 (1973) 3 disc (2 Blu-ray + CD soundtrack) set: LIMI…" at bounding box center [352, 111] width 625 height 23
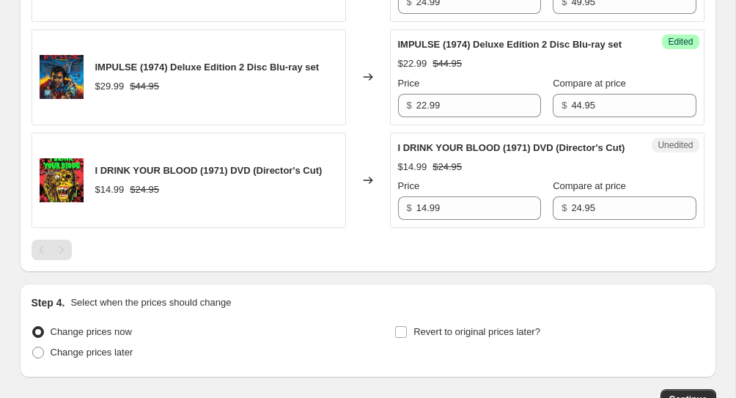
scroll to position [2067, 0]
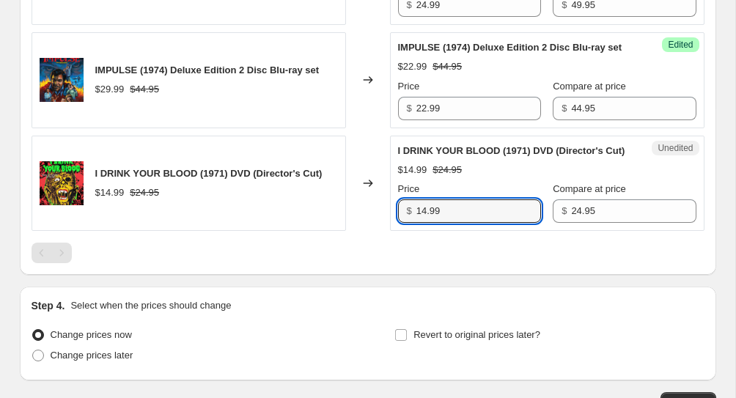
drag, startPoint x: 458, startPoint y: 245, endPoint x: 453, endPoint y: 176, distance: 69.1
click at [453, 176] on div "I DRINK YOUR BLOOD (1971) DVD (Director's Cut) $14.99 $24.95 Price $ 14.99 Comp…" at bounding box center [547, 184] width 298 height 80
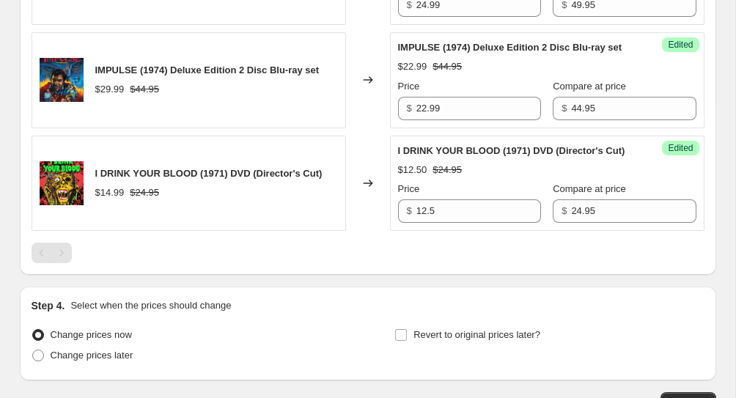
click at [448, 263] on div at bounding box center [368, 253] width 673 height 21
click at [460, 223] on input "12.5" at bounding box center [478, 210] width 125 height 23
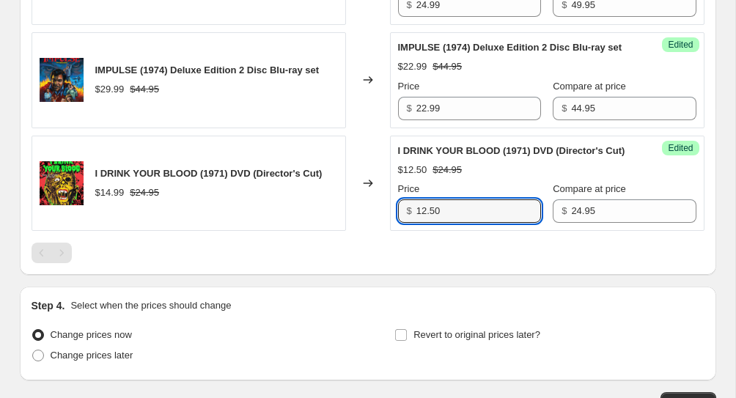
type input "12.50"
click at [428, 263] on div at bounding box center [368, 253] width 673 height 21
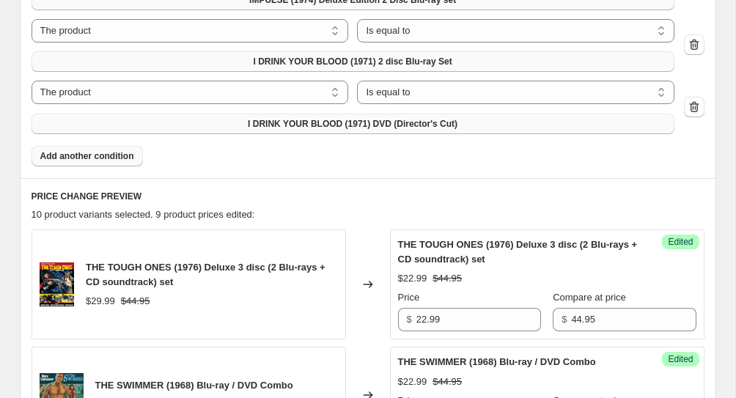
scroll to position [890, 0]
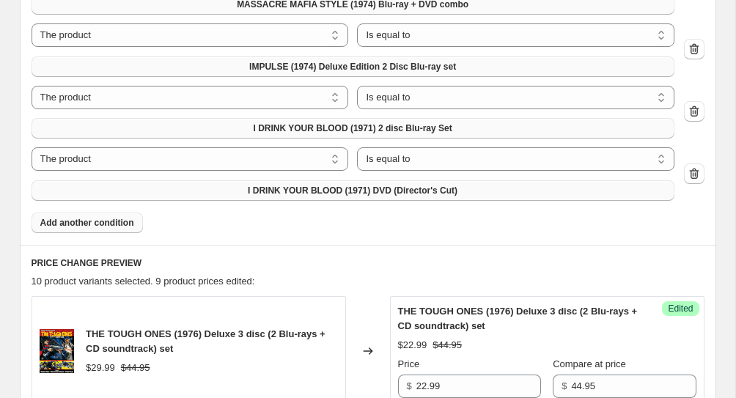
click at [128, 224] on span "Add another condition" at bounding box center [87, 223] width 94 height 12
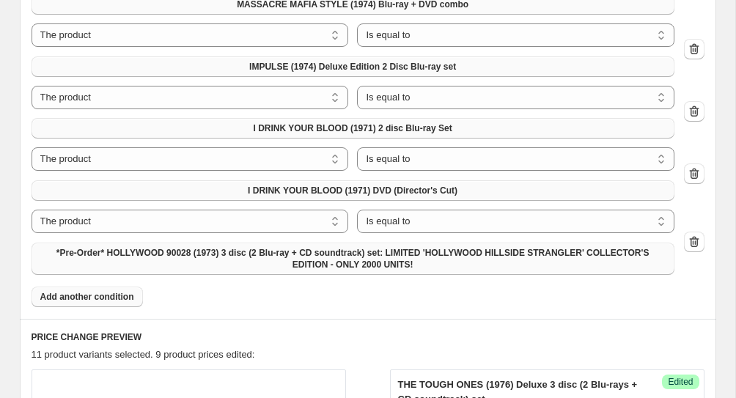
click at [85, 254] on span "*Pre-Order* HOLLYWOOD 90028 (1973) 3 disc (2 Blu-ray + CD soundtrack) set: LIMI…" at bounding box center [352, 258] width 625 height 23
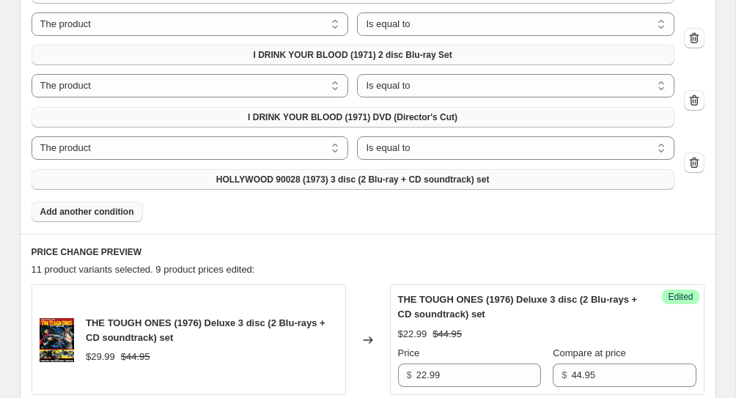
scroll to position [974, 0]
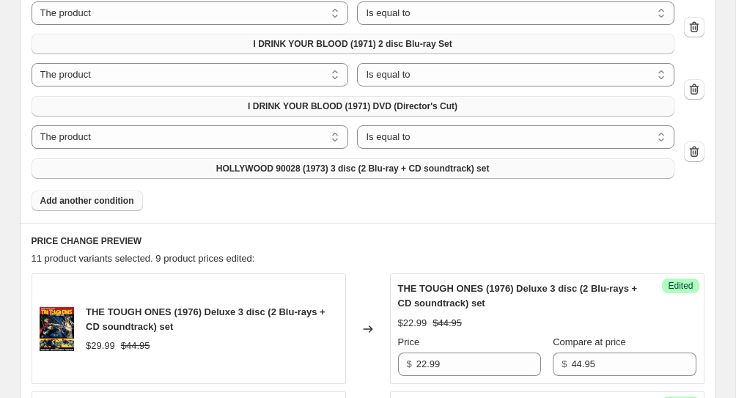
click at [123, 202] on span "Add another condition" at bounding box center [87, 201] width 94 height 12
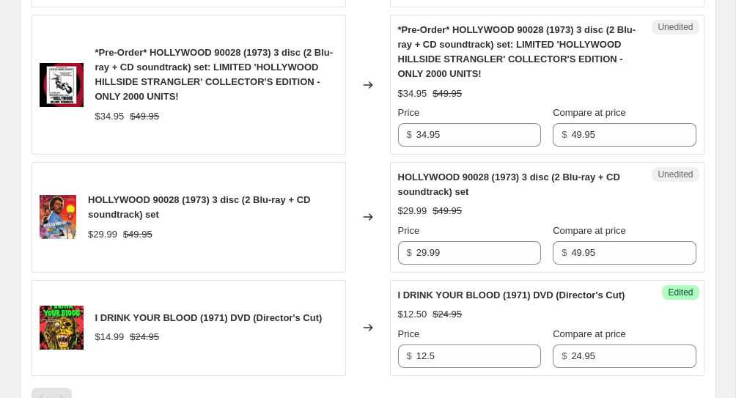
scroll to position [2358, 0]
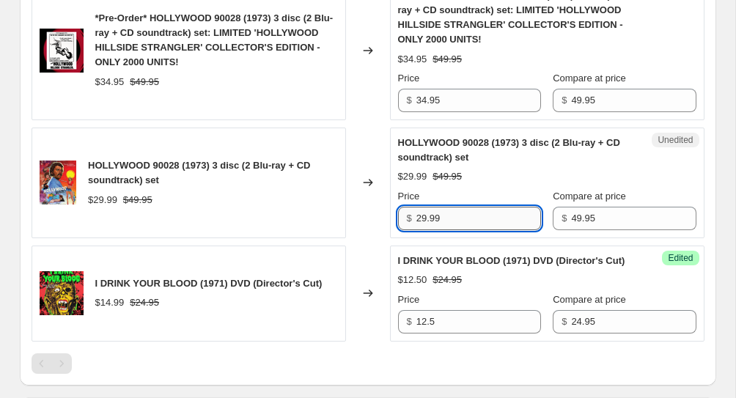
click at [453, 228] on input "29.99" at bounding box center [478, 218] width 125 height 23
click at [456, 230] on input "29.99" at bounding box center [478, 218] width 125 height 23
type input "22.99"
click at [501, 184] on div "$29.99 $49.95" at bounding box center [547, 176] width 298 height 15
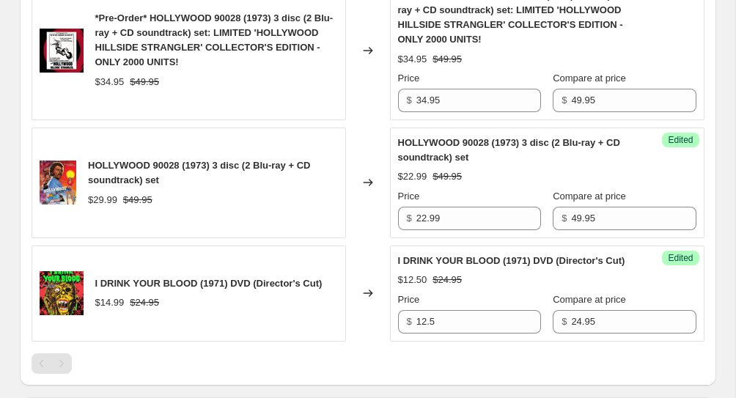
click at [529, 202] on div "HOLLYWOOD 90028 (1973) 3 disc (2 Blu-ray + CD soundtrack) set $22.99 $49.95 Pri…" at bounding box center [547, 183] width 298 height 95
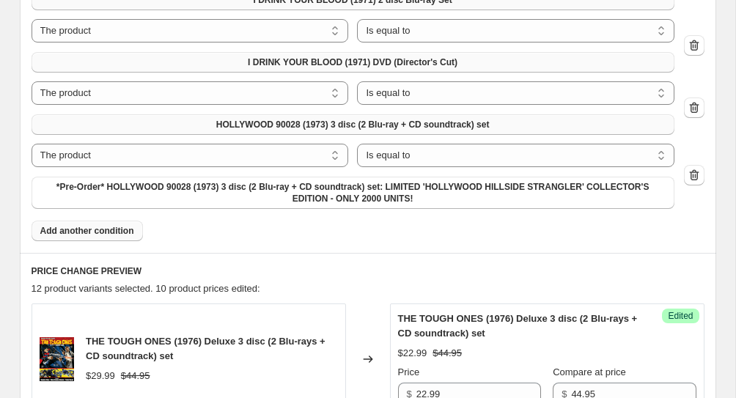
scroll to position [1032, 0]
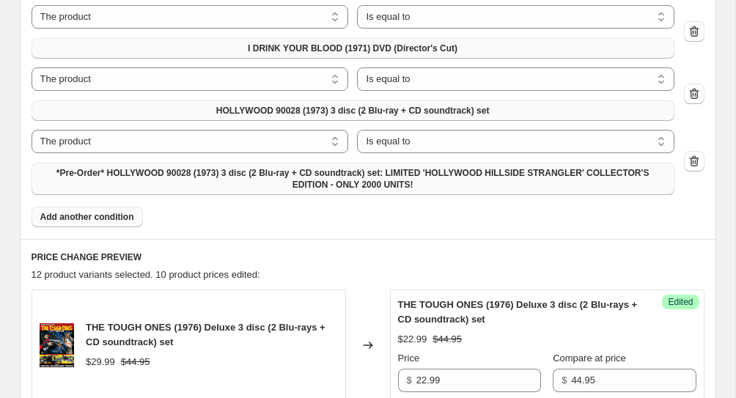
click at [429, 172] on span "*Pre-Order* HOLLYWOOD 90028 (1973) 3 disc (2 Blu-ray + CD soundtrack) set: LIMI…" at bounding box center [352, 178] width 625 height 23
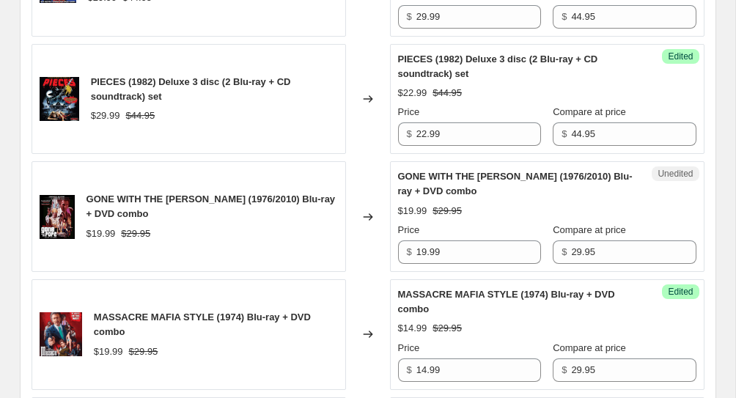
scroll to position [1593, 0]
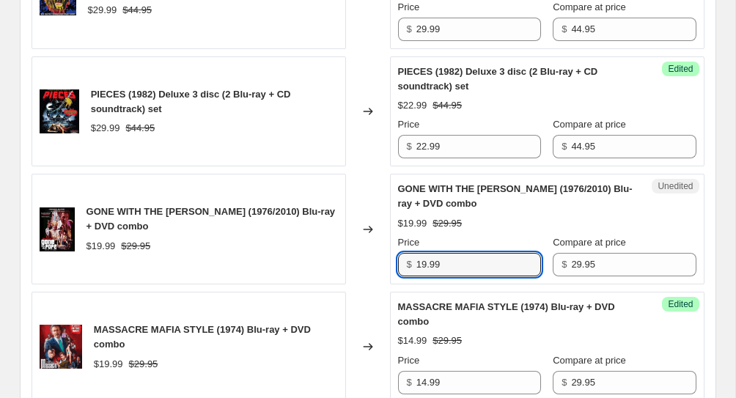
drag, startPoint x: 487, startPoint y: 260, endPoint x: 479, endPoint y: 224, distance: 36.8
click at [479, 224] on div "GONE WITH THE [PERSON_NAME] (1976/2010) Blu-ray + DVD combo $19.99 $29.95 Price…" at bounding box center [547, 229] width 298 height 95
type input "2"
type input "14.99"
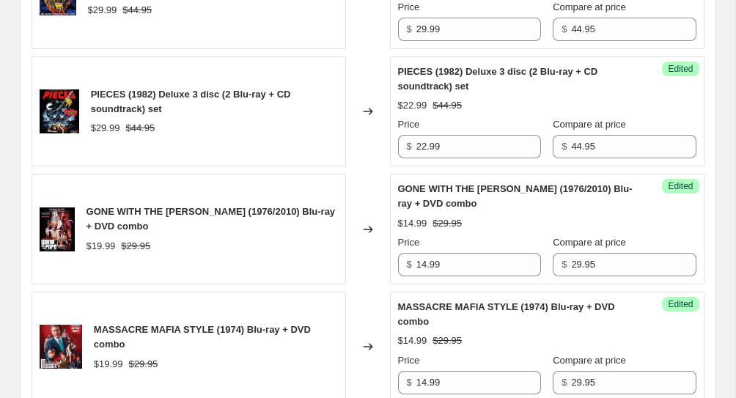
click at [369, 283] on div "Changed to" at bounding box center [368, 229] width 44 height 111
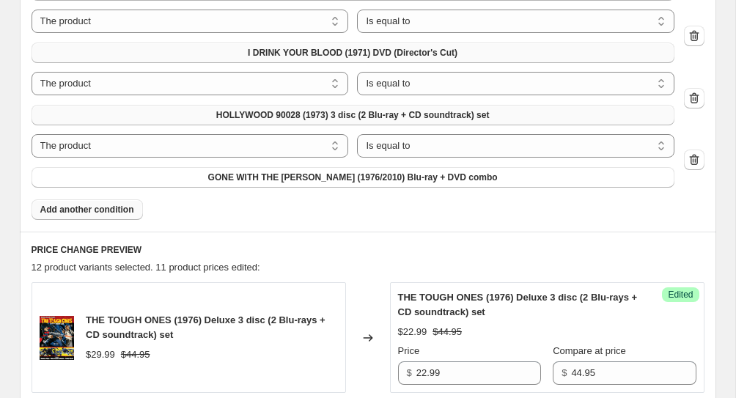
scroll to position [1025, 0]
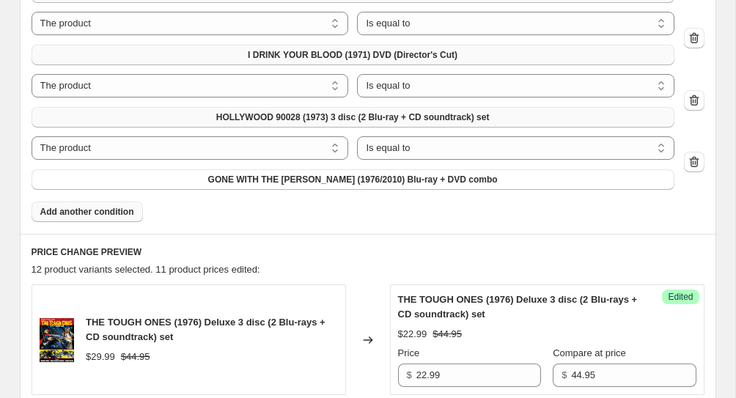
click at [87, 207] on span "Add another condition" at bounding box center [87, 212] width 94 height 12
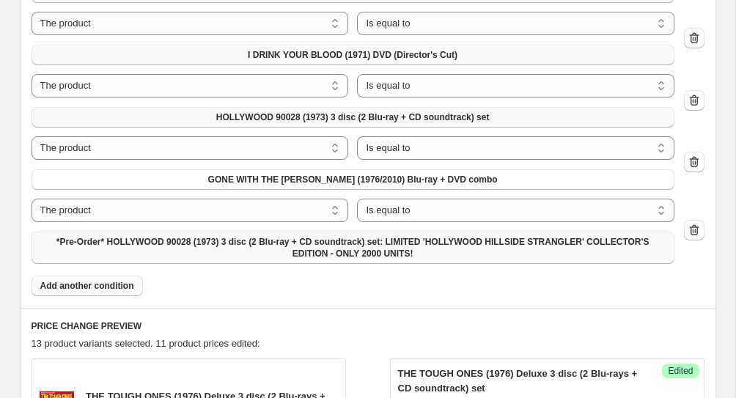
click at [90, 256] on span "*Pre-Order* HOLLYWOOD 90028 (1973) 3 disc (2 Blu-ray + CD soundtrack) set: LIMI…" at bounding box center [352, 247] width 625 height 23
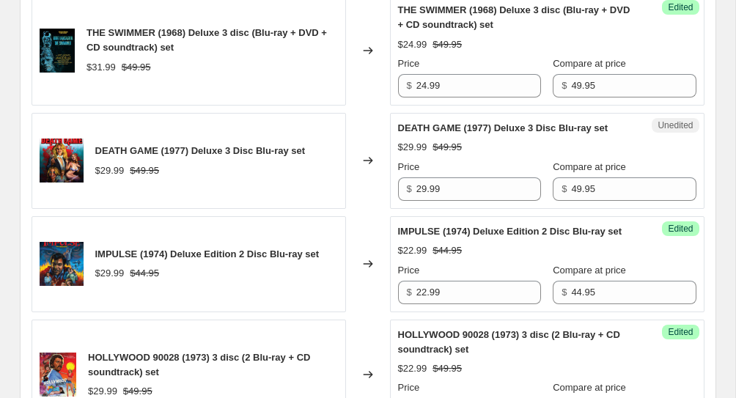
scroll to position [2276, 0]
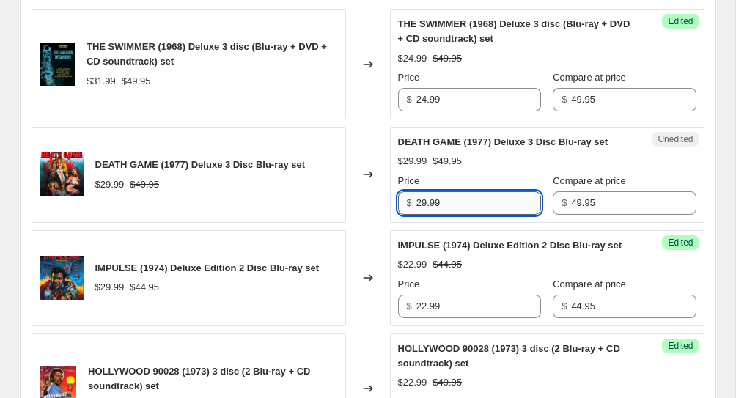
drag, startPoint x: 457, startPoint y: 226, endPoint x: 455, endPoint y: 207, distance: 19.1
click at [455, 207] on input "29.99" at bounding box center [478, 202] width 125 height 23
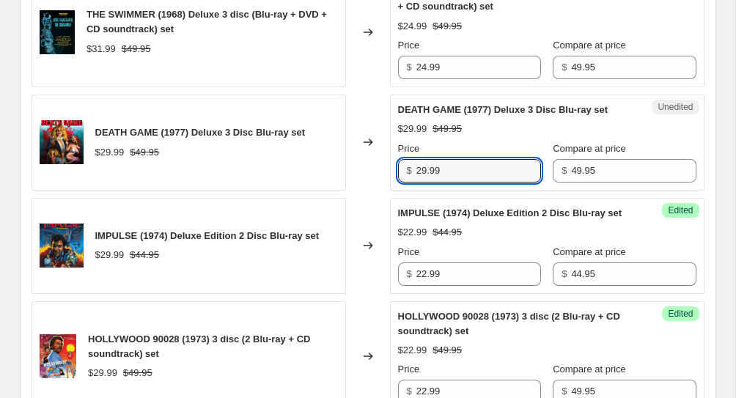
scroll to position [2311, 0]
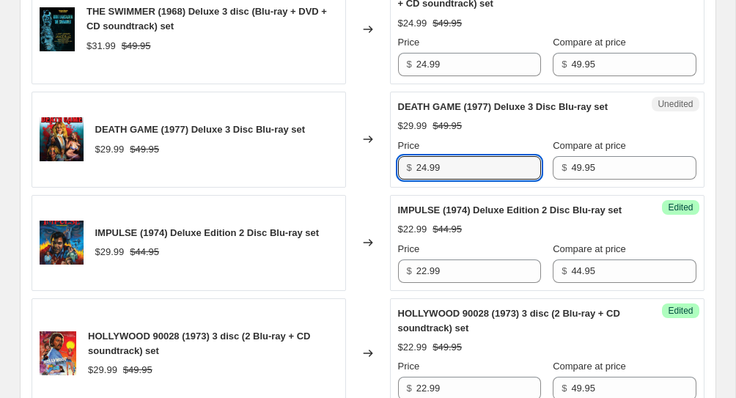
type input "24.99"
click at [369, 221] on div "Changed to" at bounding box center [368, 243] width 44 height 96
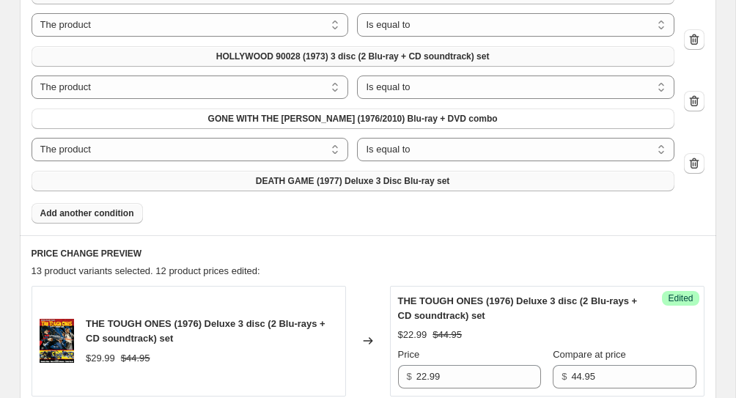
scroll to position [1087, 0]
click at [118, 210] on span "Add another condition" at bounding box center [87, 213] width 94 height 12
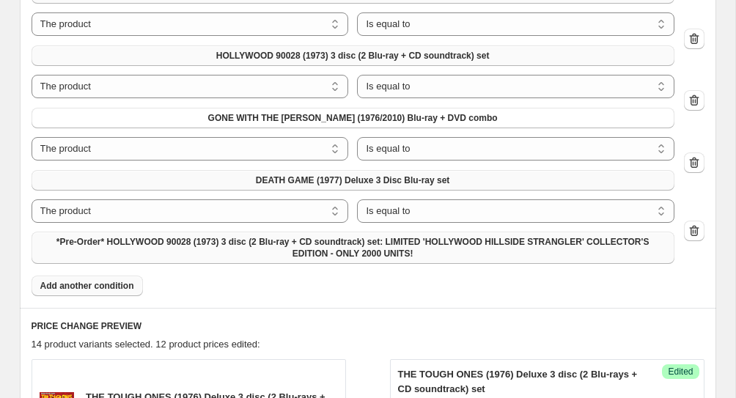
click at [133, 247] on span "*Pre-Order* HOLLYWOOD 90028 (1973) 3 disc (2 Blu-ray + CD soundtrack) set: LIMI…" at bounding box center [352, 247] width 625 height 23
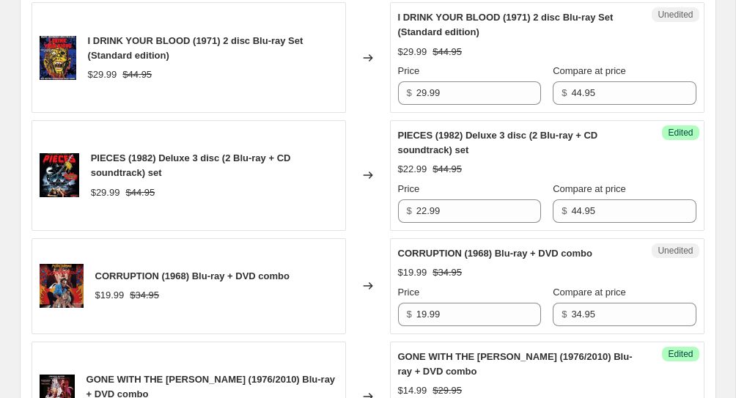
scroll to position [1657, 0]
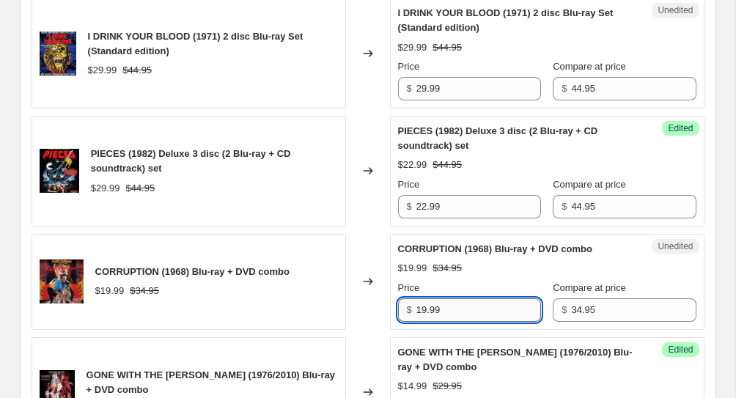
click at [453, 317] on input "19.99" at bounding box center [478, 309] width 125 height 23
drag, startPoint x: 463, startPoint y: 317, endPoint x: 440, endPoint y: 254, distance: 67.2
click at [440, 253] on div "CORRUPTION (1968) Blu-ray + DVD combo $19.99 $34.95 Price $ 19.99 Compare at pr…" at bounding box center [547, 282] width 298 height 80
type input "1"
type input "17.50"
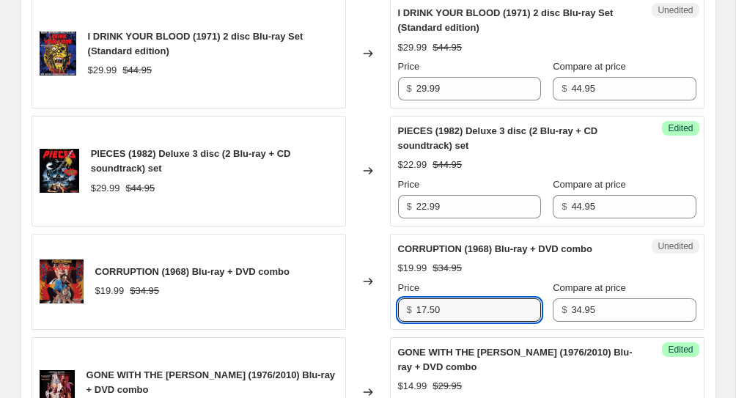
click at [690, 310] on div "Unedited CORRUPTION (1968) Blu-ray + DVD combo $19.99 $34.95 Price $ 17.50 Comp…" at bounding box center [547, 282] width 314 height 96
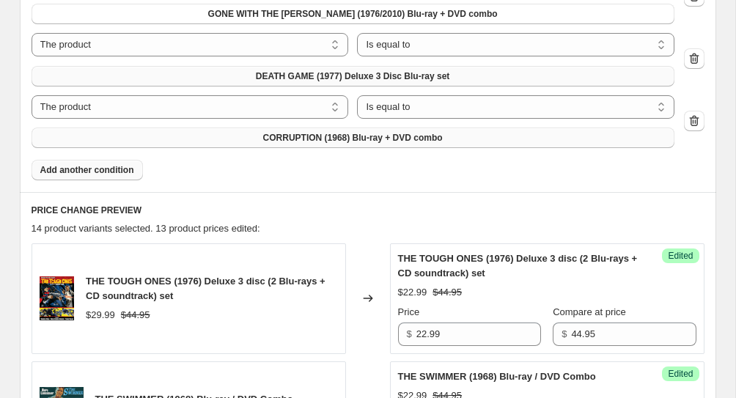
scroll to position [1206, 0]
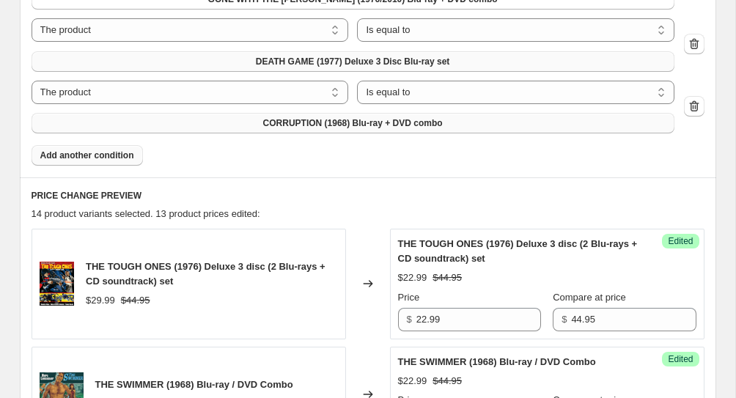
click at [110, 149] on button "Add another condition" at bounding box center [87, 155] width 111 height 21
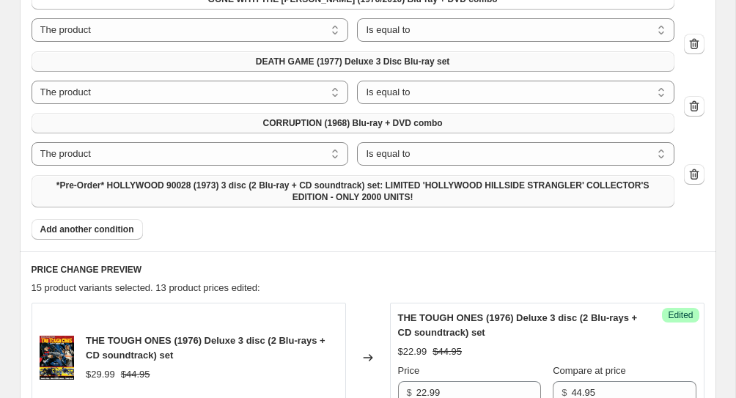
click at [144, 190] on span "*Pre-Order* HOLLYWOOD 90028 (1973) 3 disc (2 Blu-ray + CD soundtrack) set: LIMI…" at bounding box center [352, 191] width 625 height 23
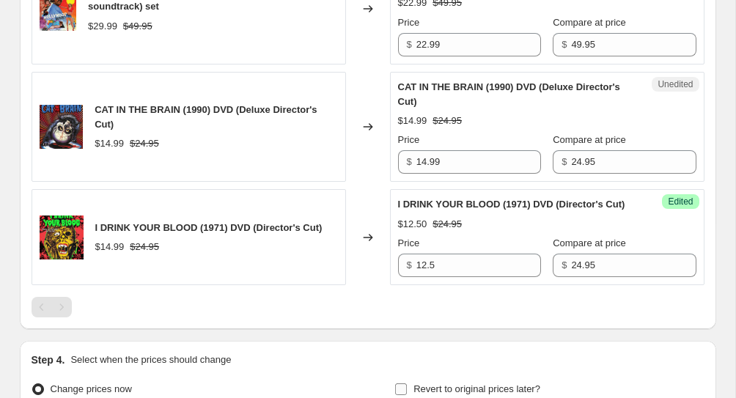
scroll to position [2876, 0]
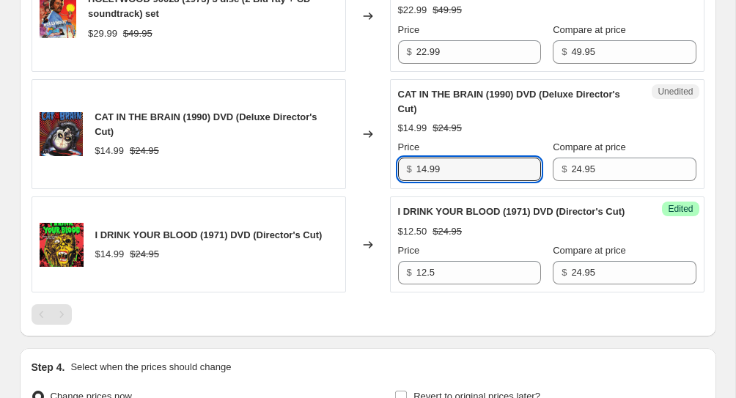
drag, startPoint x: 465, startPoint y: 207, endPoint x: 461, endPoint y: 174, distance: 33.3
click at [461, 174] on div "Price $ 14.99" at bounding box center [469, 160] width 143 height 41
type input "12.50"
click at [306, 325] on div at bounding box center [368, 314] width 673 height 21
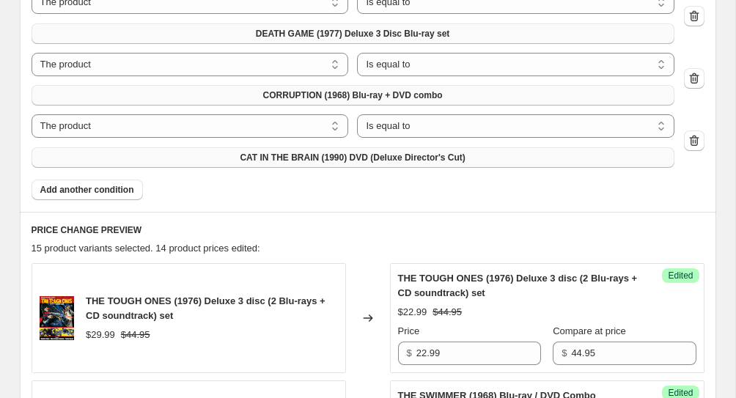
scroll to position [1227, 0]
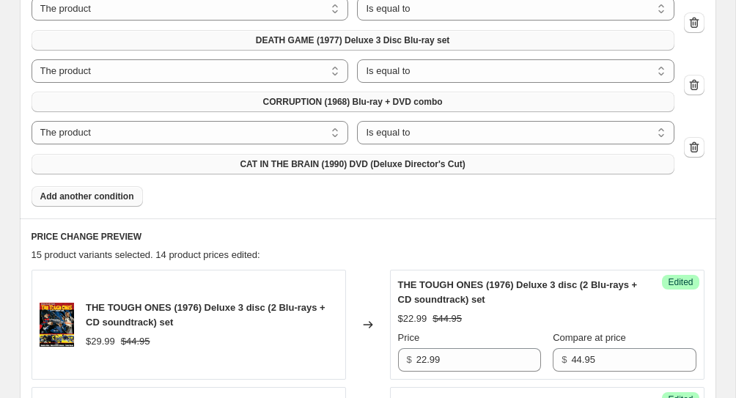
click at [106, 194] on span "Add another condition" at bounding box center [87, 197] width 94 height 12
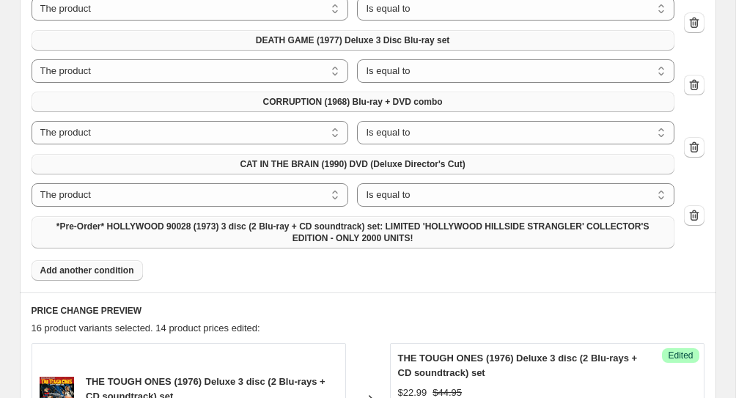
click at [199, 224] on span "*Pre-Order* HOLLYWOOD 90028 (1973) 3 disc (2 Blu-ray + CD soundtrack) set: LIMI…" at bounding box center [352, 232] width 625 height 23
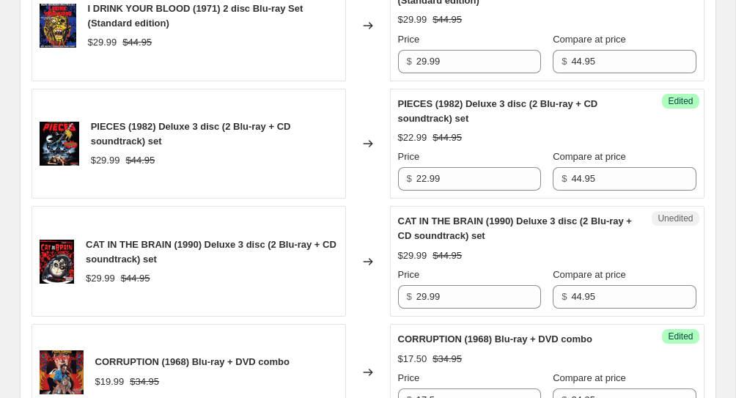
scroll to position [1793, 0]
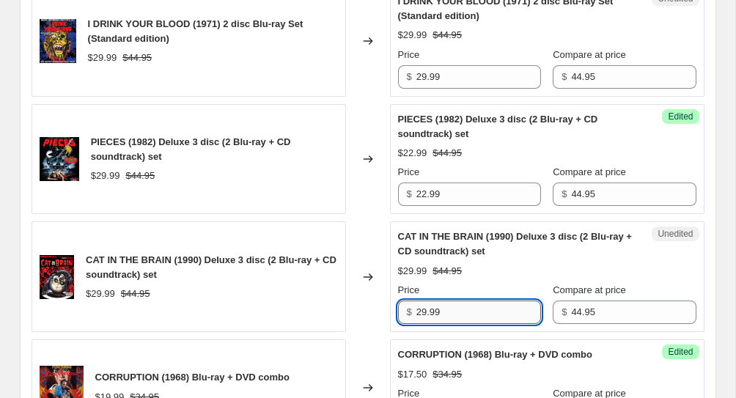
click at [481, 314] on input "29.99" at bounding box center [478, 311] width 125 height 23
click at [480, 314] on input "29.99" at bounding box center [478, 311] width 125 height 23
drag, startPoint x: 483, startPoint y: 310, endPoint x: 479, endPoint y: 262, distance: 48.6
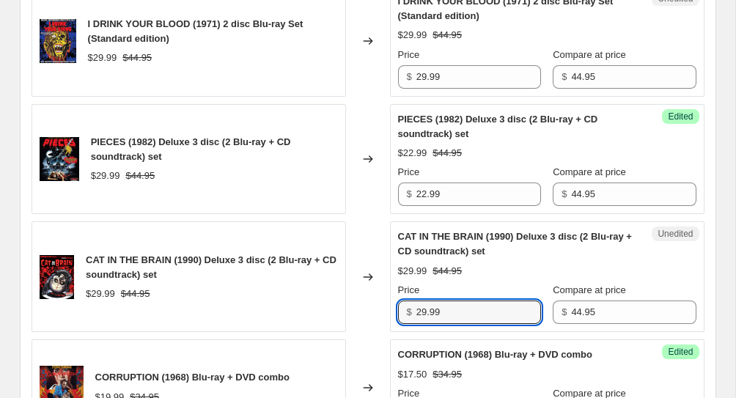
click at [479, 262] on div "CAT IN THE BRAIN (1990) Deluxe 3 disc (2 Blu-ray + CD soundtrack) set $29.99 $4…" at bounding box center [547, 276] width 298 height 95
type input "22.99"
click at [347, 300] on div "Changed to" at bounding box center [368, 276] width 44 height 111
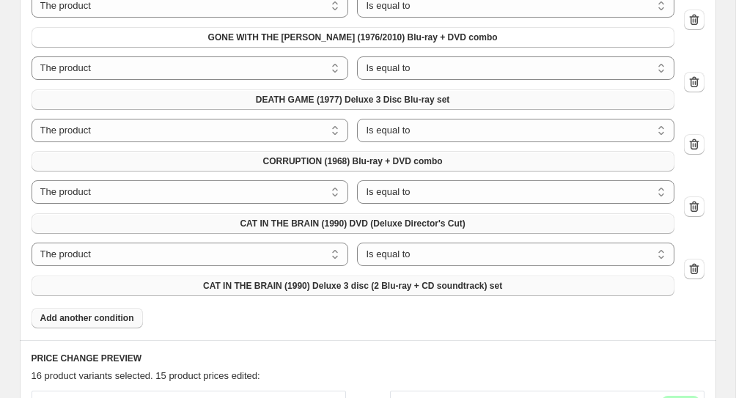
scroll to position [1167, 0]
click at [100, 314] on span "Add another condition" at bounding box center [87, 319] width 94 height 12
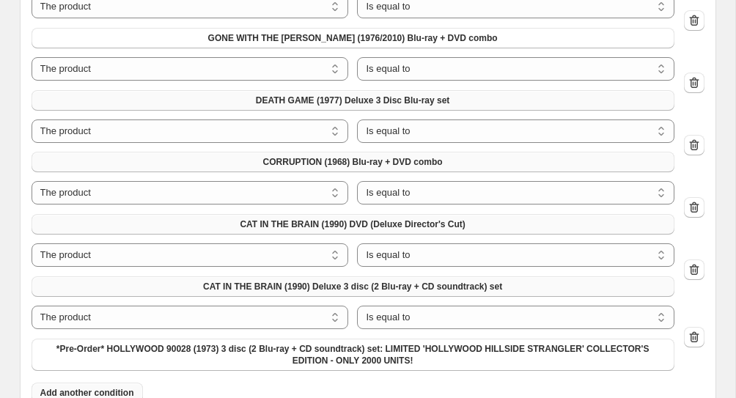
click at [128, 334] on div "The product The product's collection The product's tag The product's vendor The…" at bounding box center [353, 338] width 643 height 65
click at [129, 352] on span "*Pre-Order* HOLLYWOOD 90028 (1973) 3 disc (2 Blu-ray + CD soundtrack) set: LIMI…" at bounding box center [352, 354] width 625 height 23
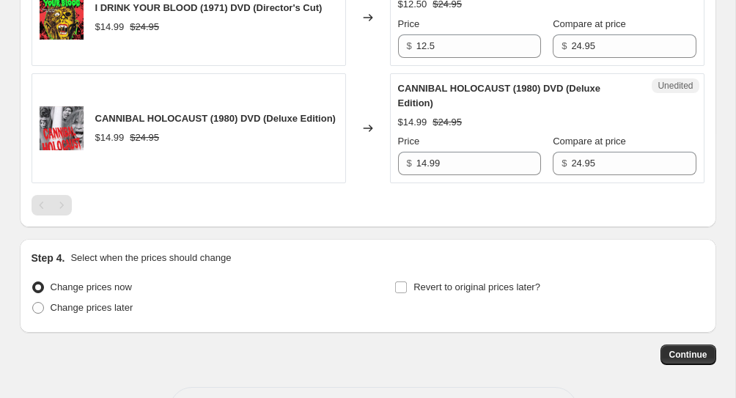
scroll to position [3376, 0]
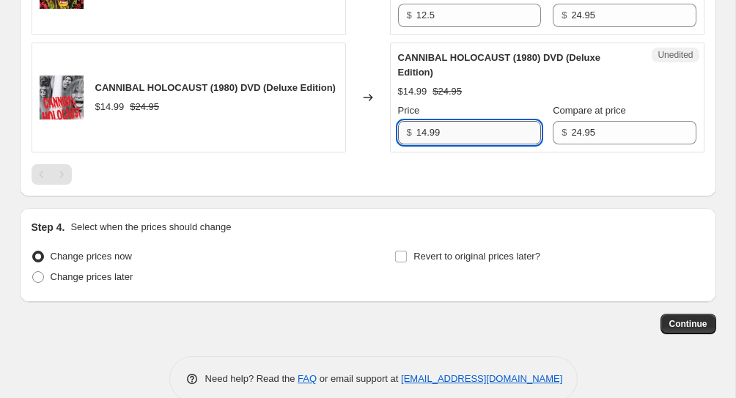
click at [454, 144] on input "14.99" at bounding box center [478, 132] width 125 height 23
type input "12.50"
click at [421, 185] on div at bounding box center [368, 174] width 673 height 21
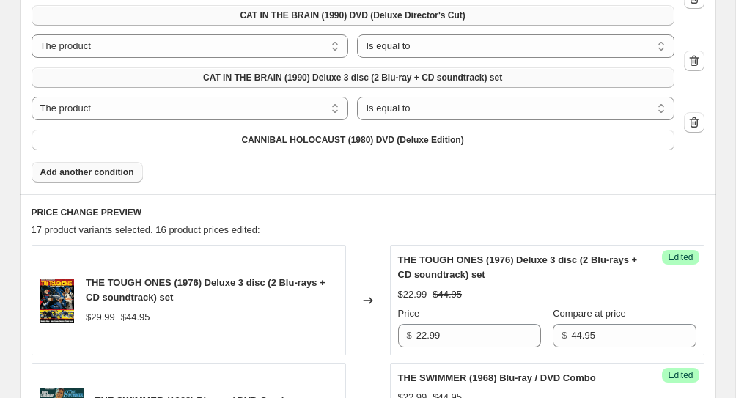
scroll to position [1374, 0]
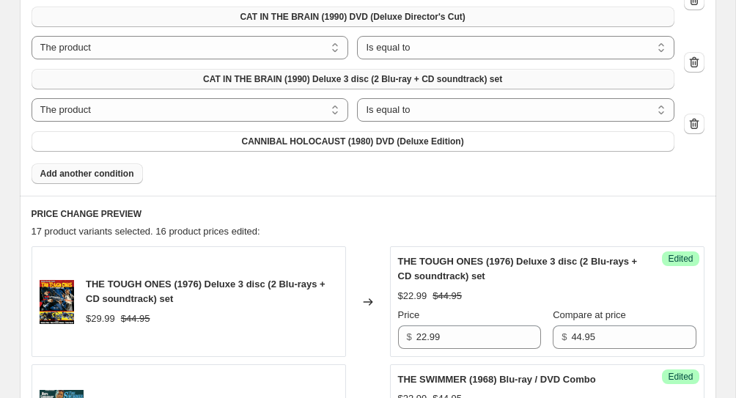
click at [117, 177] on span "Add another condition" at bounding box center [87, 174] width 94 height 12
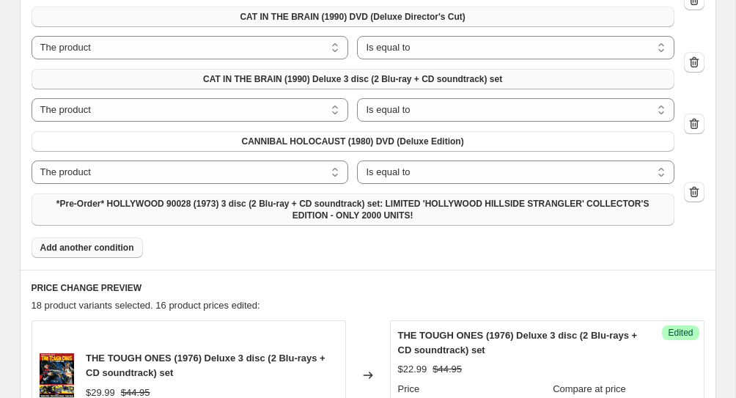
click at [168, 214] on span "*Pre-Order* HOLLYWOOD 90028 (1973) 3 disc (2 Blu-ray + CD soundtrack) set: LIMI…" at bounding box center [352, 209] width 625 height 23
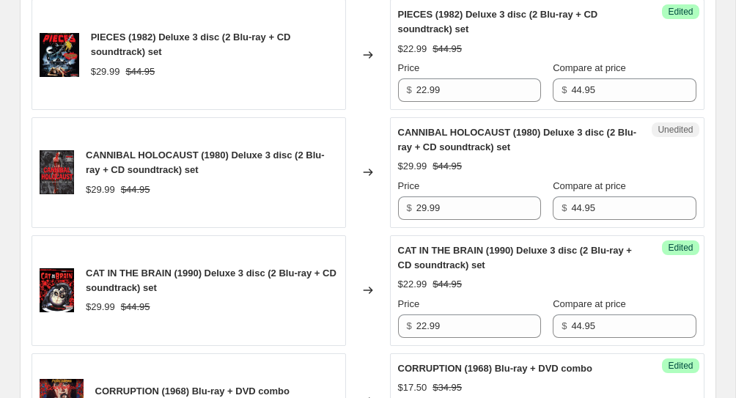
scroll to position [2019, 0]
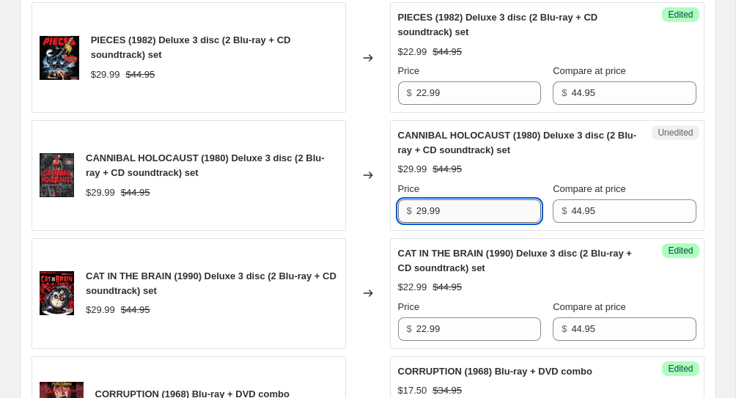
click at [496, 220] on input "29.99" at bounding box center [478, 210] width 125 height 23
click at [427, 210] on input "29.99" at bounding box center [478, 210] width 125 height 23
type input "22.99"
click at [377, 210] on div "Changed to" at bounding box center [368, 175] width 44 height 111
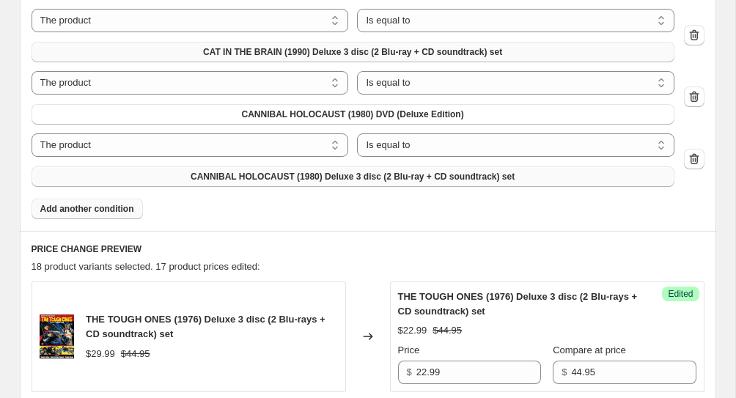
scroll to position [1403, 0]
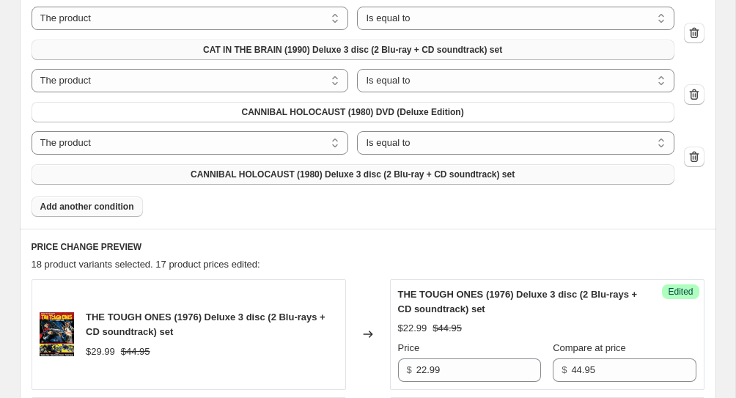
click at [128, 207] on span "Add another condition" at bounding box center [87, 207] width 94 height 12
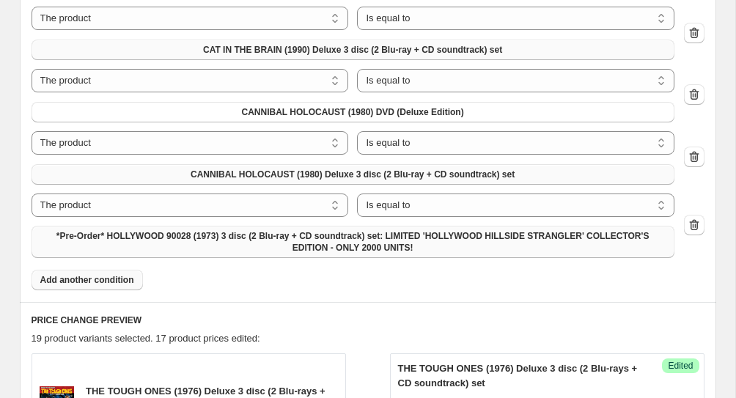
click at [117, 240] on span "*Pre-Order* HOLLYWOOD 90028 (1973) 3 disc (2 Blu-ray + CD soundtrack) set: LIMI…" at bounding box center [352, 241] width 625 height 23
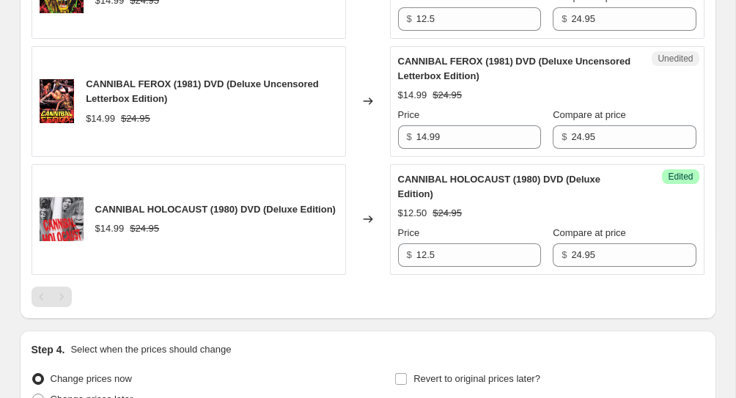
scroll to position [3612, 0]
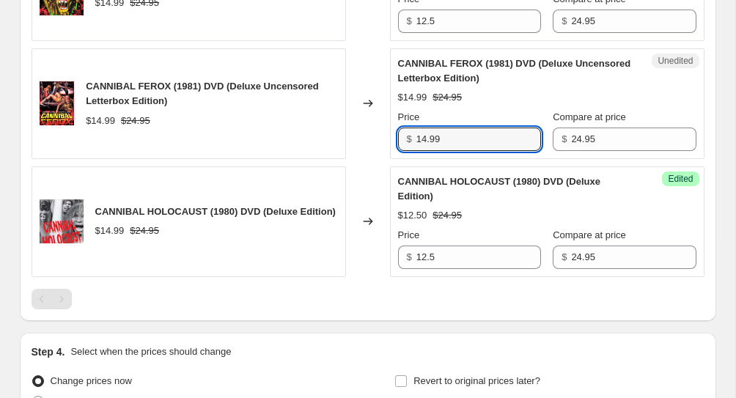
drag, startPoint x: 449, startPoint y: 180, endPoint x: 439, endPoint y: 150, distance: 32.2
click at [438, 150] on div "CANNIBAL FEROX (1981) DVD (Deluxe Uncensored Letterbox Edition) $14.99 $24.95 P…" at bounding box center [547, 103] width 298 height 95
type input "12.50"
click at [374, 159] on div "Changed to" at bounding box center [368, 103] width 44 height 111
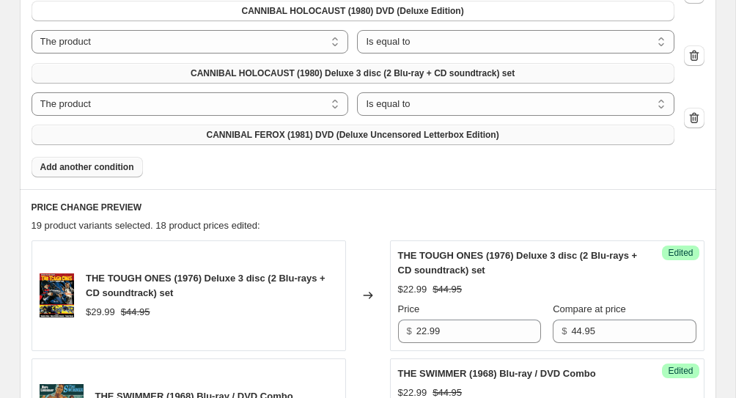
scroll to position [1512, 0]
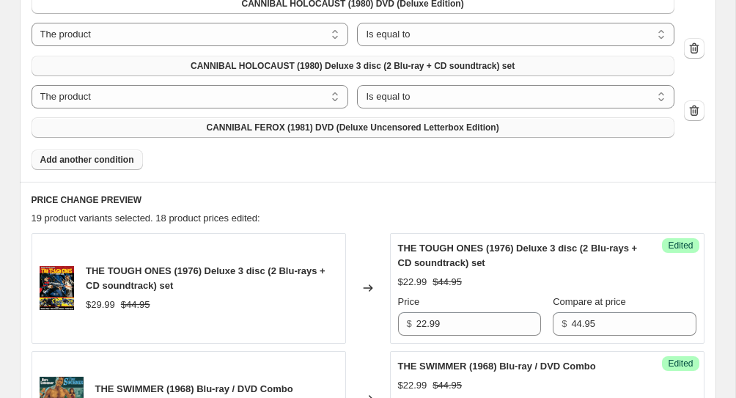
click at [94, 154] on button "Add another condition" at bounding box center [87, 160] width 111 height 21
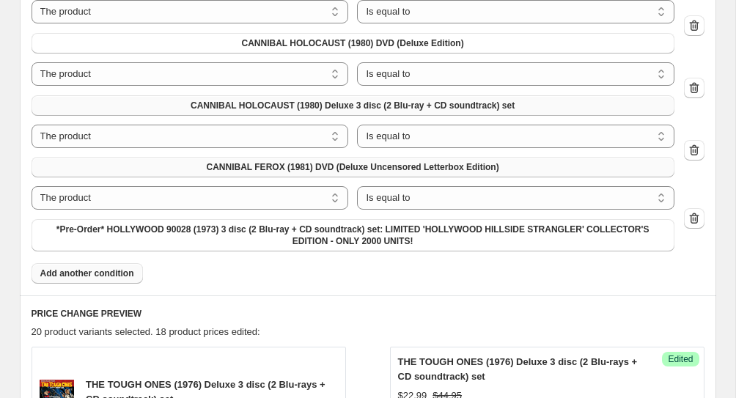
scroll to position [1480, 0]
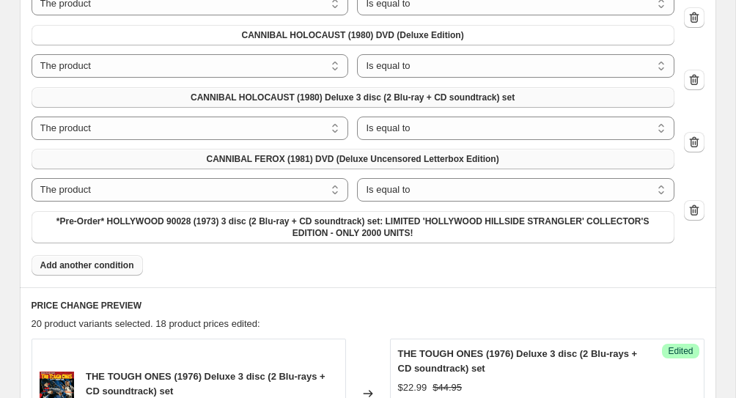
click at [163, 243] on div "The product The product's collection The product's tag The product's vendor The…" at bounding box center [353, 210] width 643 height 65
click at [169, 227] on span "*Pre-Order* HOLLYWOOD 90028 (1973) 3 disc (2 Blu-ray + CD soundtrack) set: LIMI…" at bounding box center [352, 226] width 625 height 23
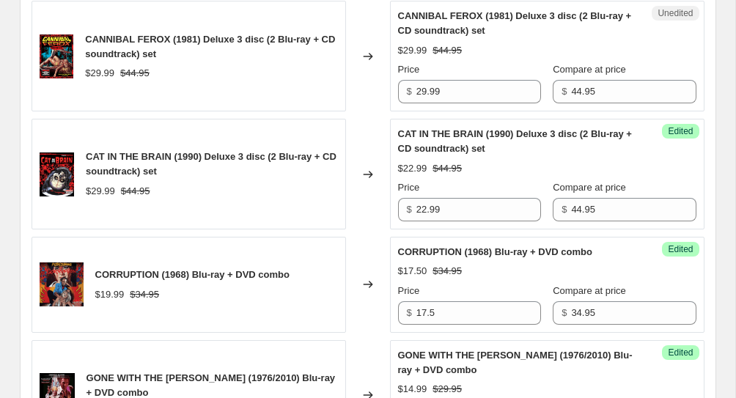
scroll to position [2377, 0]
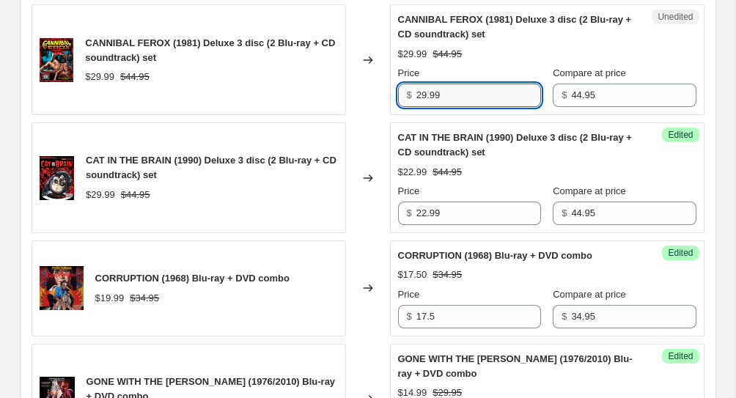
click at [429, 97] on input "29.99" at bounding box center [478, 95] width 125 height 23
type input "22.99"
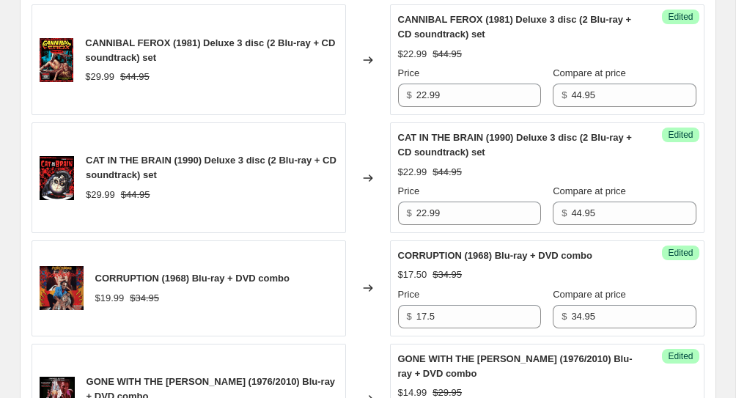
click at [350, 126] on div "Changed to" at bounding box center [368, 177] width 44 height 111
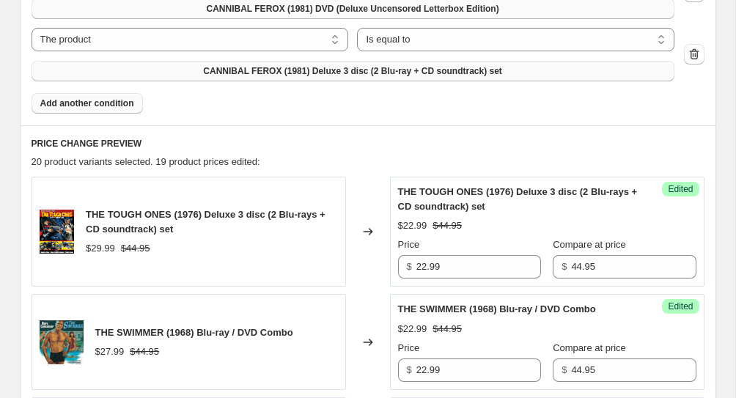
scroll to position [1617, 0]
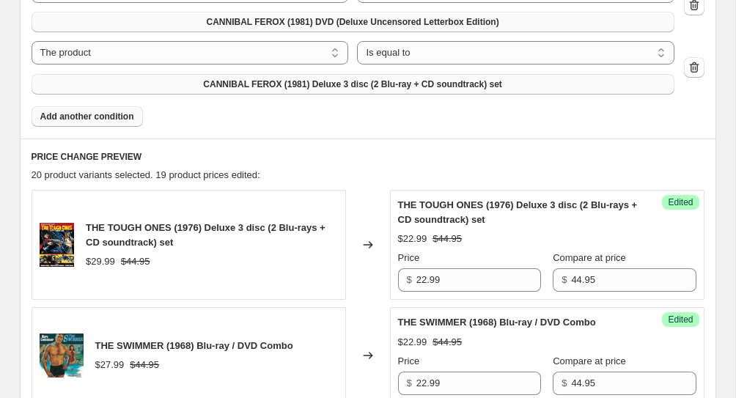
click at [80, 116] on span "Add another condition" at bounding box center [87, 117] width 94 height 12
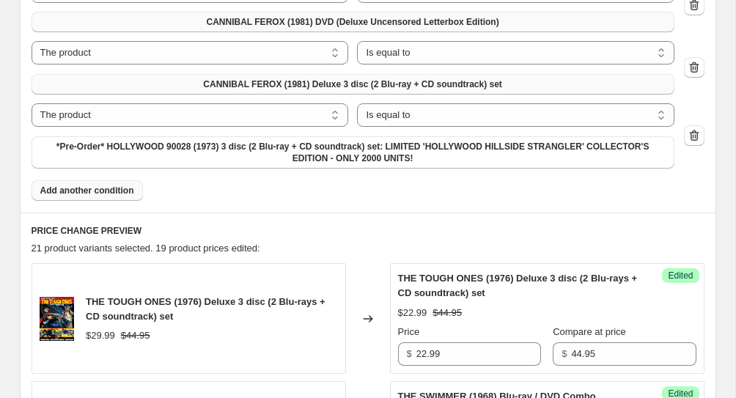
click at [100, 189] on span "Add another condition" at bounding box center [87, 191] width 94 height 12
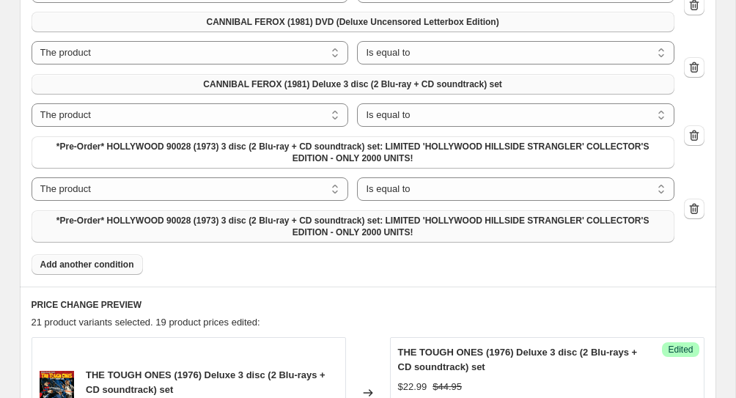
click at [149, 229] on span "*Pre-Order* HOLLYWOOD 90028 (1973) 3 disc (2 Blu-ray + CD soundtrack) set: LIMI…" at bounding box center [352, 226] width 625 height 23
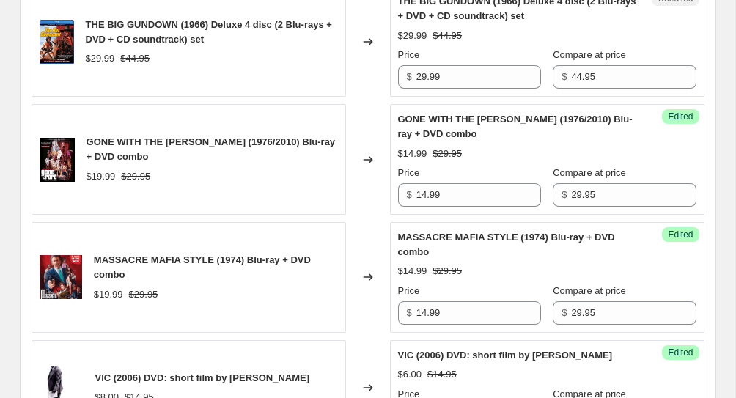
scroll to position [2889, 0]
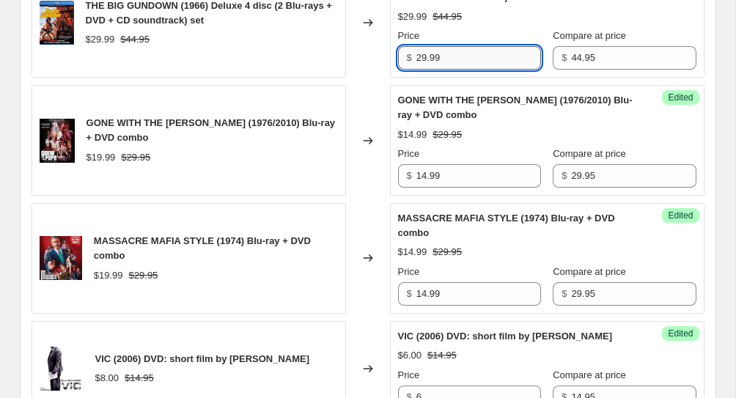
click at [427, 58] on input "29.99" at bounding box center [478, 57] width 125 height 23
type input "22.99"
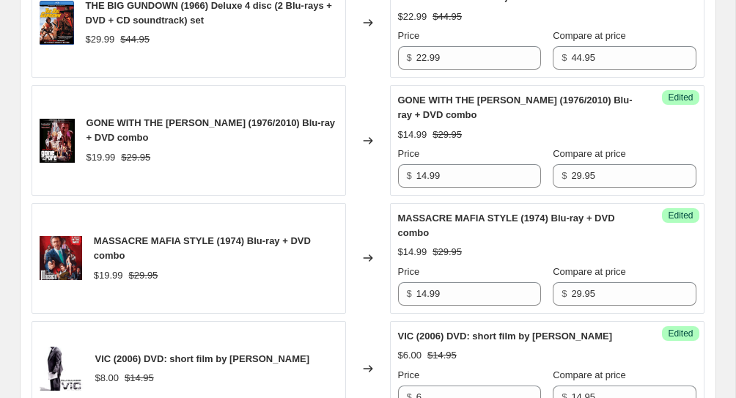
click at [374, 74] on div "Changed to" at bounding box center [368, 22] width 44 height 111
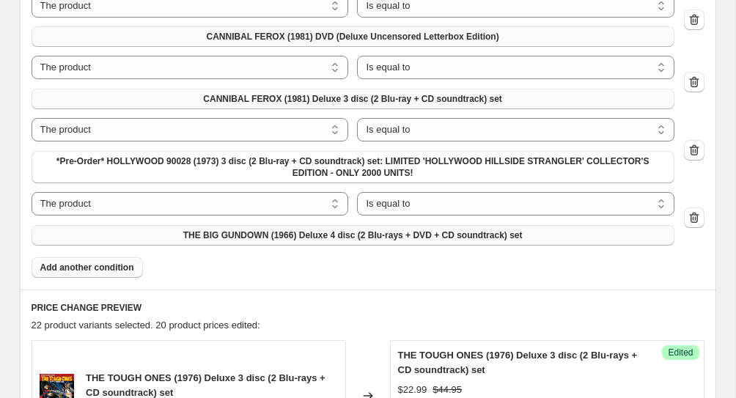
scroll to position [1597, 0]
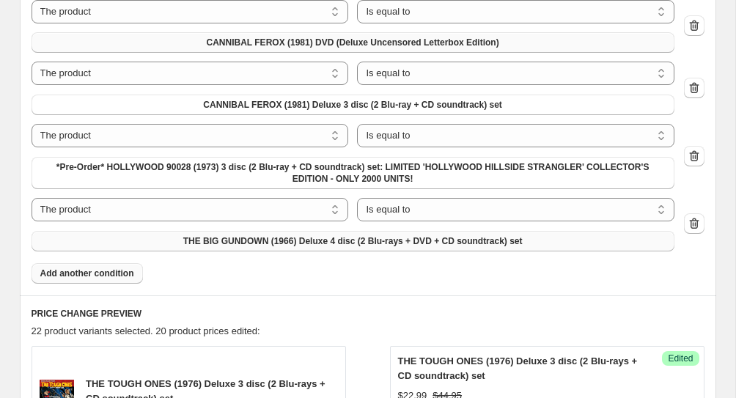
click at [100, 274] on span "Add another condition" at bounding box center [87, 273] width 94 height 12
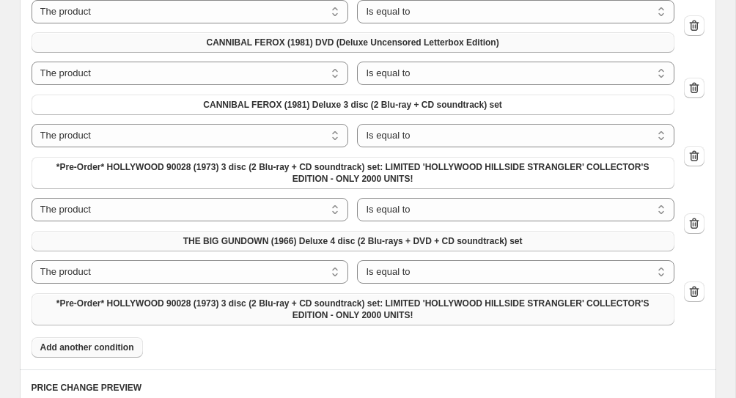
click at [192, 312] on span "*Pre-Order* HOLLYWOOD 90028 (1973) 3 disc (2 Blu-ray + CD soundtrack) set: LIMI…" at bounding box center [352, 309] width 625 height 23
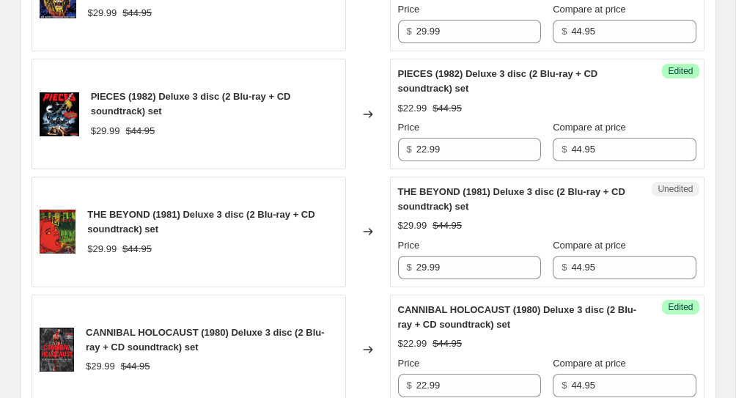
scroll to position [2301, 0]
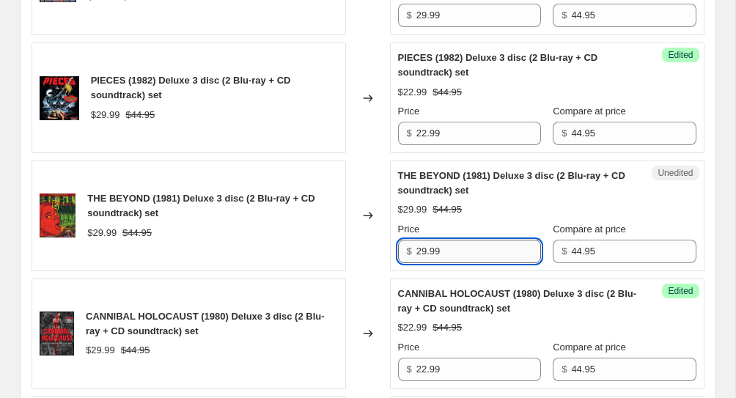
click at [425, 254] on input "29.99" at bounding box center [478, 251] width 125 height 23
type input "22.99"
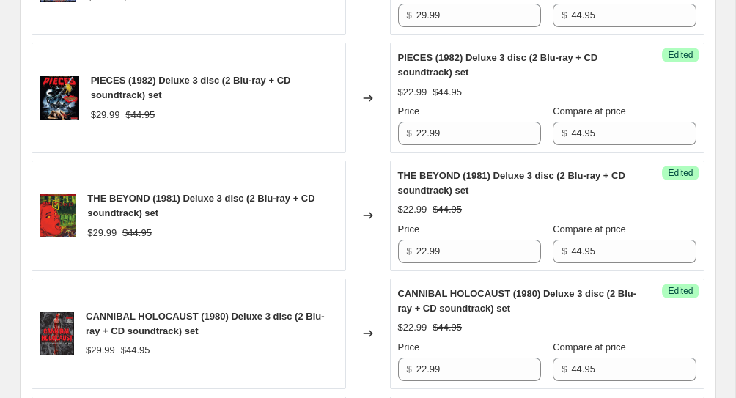
click at [358, 256] on div "Changed to" at bounding box center [368, 215] width 44 height 111
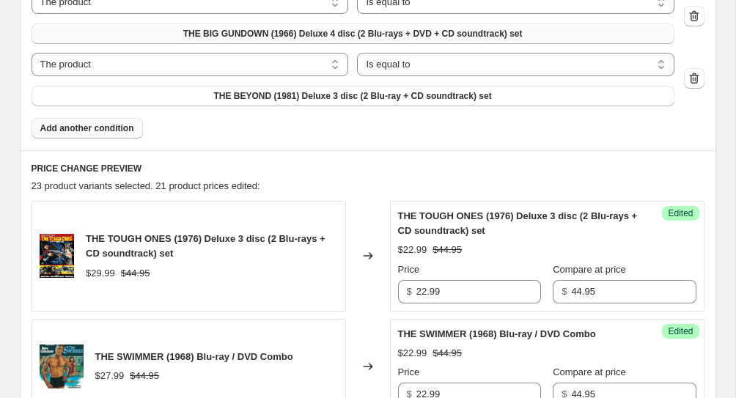
scroll to position [1840, 0]
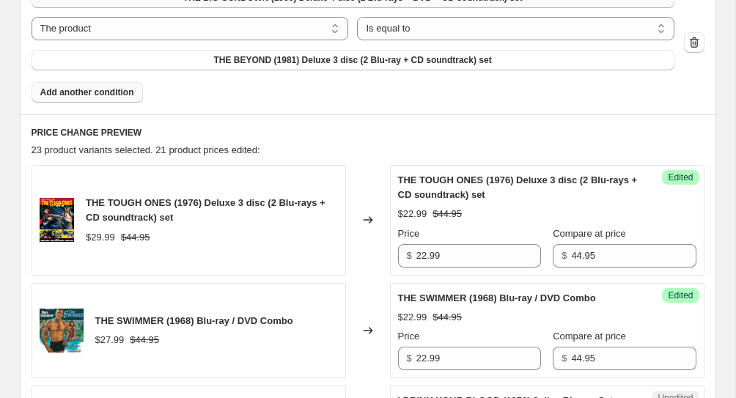
click at [108, 100] on button "Add another condition" at bounding box center [87, 92] width 111 height 21
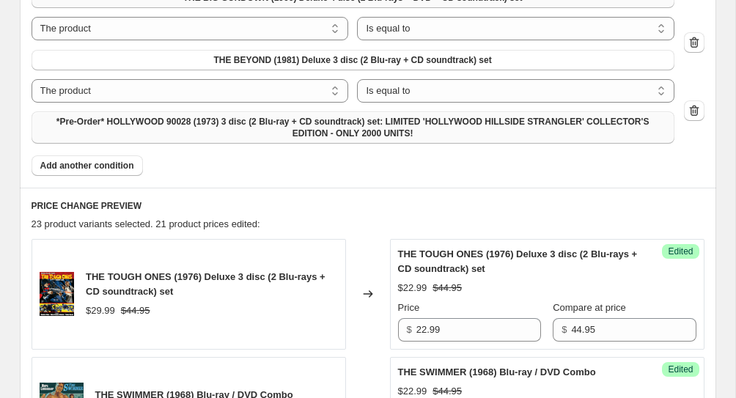
click at [158, 124] on span "*Pre-Order* HOLLYWOOD 90028 (1973) 3 disc (2 Blu-ray + CD soundtrack) set: LIMI…" at bounding box center [352, 127] width 625 height 23
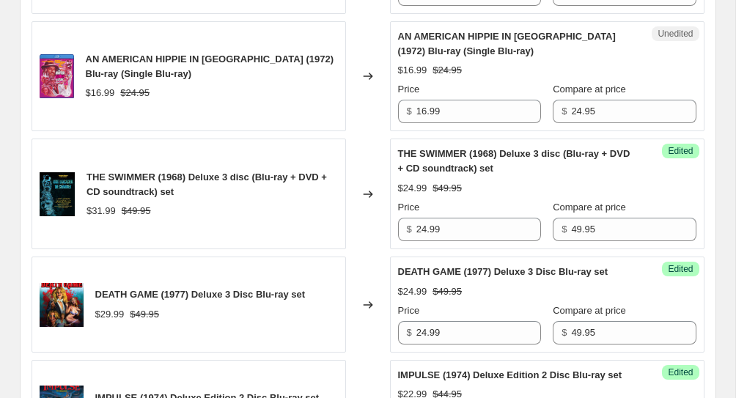
scroll to position [3649, 0]
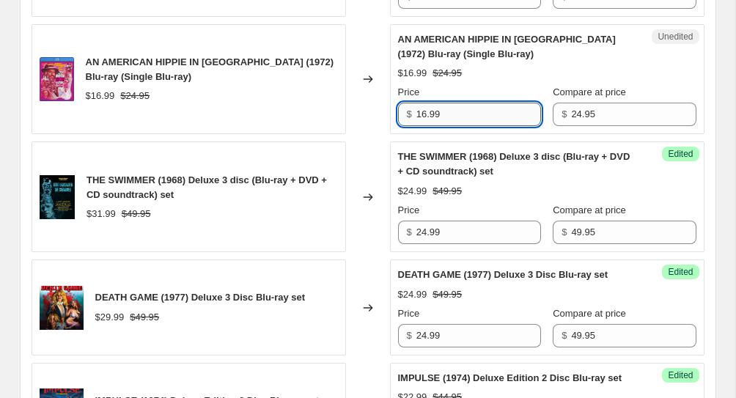
click at [481, 115] on input "16.99" at bounding box center [478, 114] width 125 height 23
drag, startPoint x: 481, startPoint y: 116, endPoint x: 481, endPoint y: 49, distance: 66.7
click at [481, 49] on div "AN AMERICAN HIPPIE IN [GEOGRAPHIC_DATA] (1972) Blu-ray (Single Blu-ray) $16.99 …" at bounding box center [547, 79] width 298 height 95
type input "12.50"
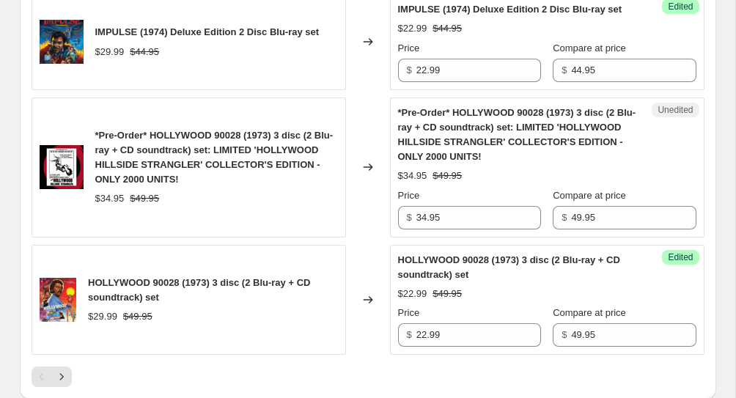
scroll to position [4275, 0]
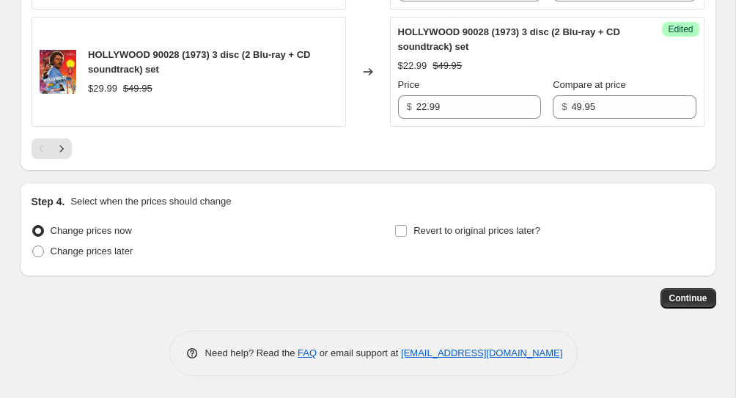
click at [118, 229] on span "Change prices now" at bounding box center [91, 230] width 81 height 11
click at [33, 226] on input "Change prices now" at bounding box center [32, 225] width 1 height 1
click at [118, 241] on label "Change prices later" at bounding box center [83, 251] width 102 height 21
click at [33, 246] on input "Change prices later" at bounding box center [32, 246] width 1 height 1
radio input "true"
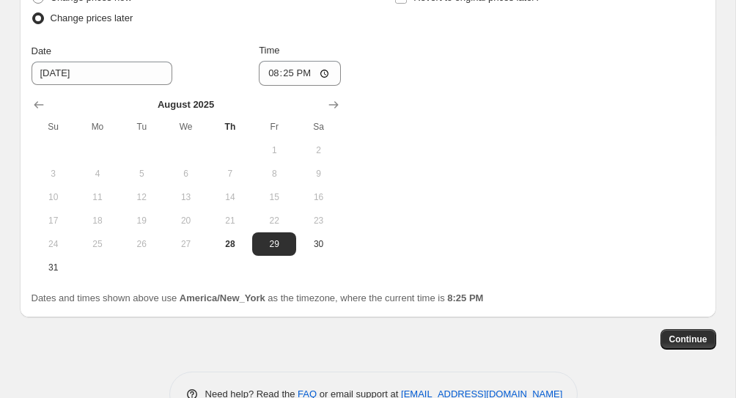
scroll to position [4482, 0]
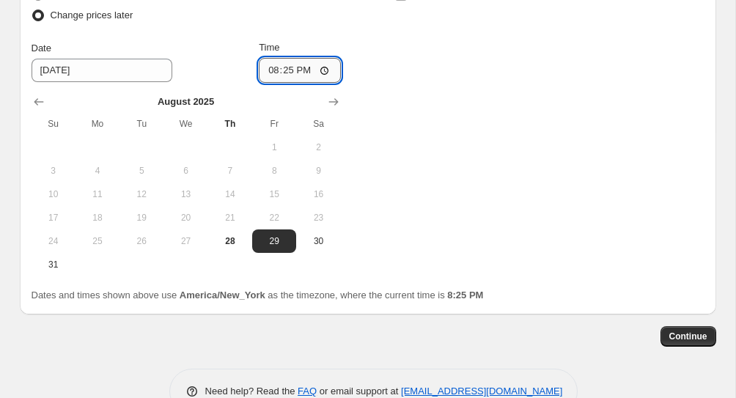
click at [270, 83] on input "20:25" at bounding box center [300, 70] width 82 height 25
type input "00:00"
click at [446, 122] on div "Change prices now Change prices later Date [DATE] Time 00:00 [DATE] Su Mo Tu We…" at bounding box center [368, 131] width 673 height 292
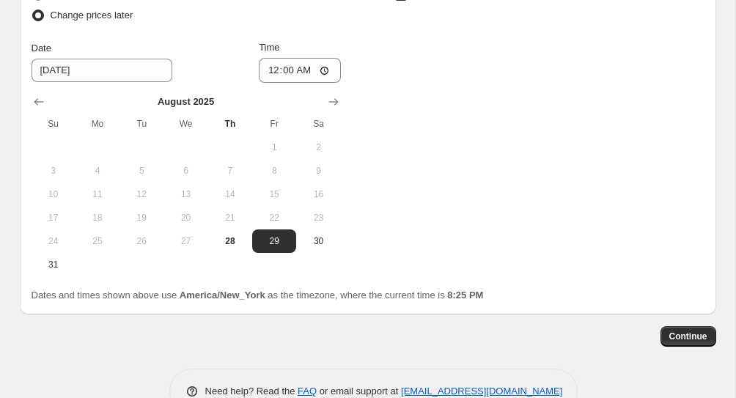
checkbox input "true"
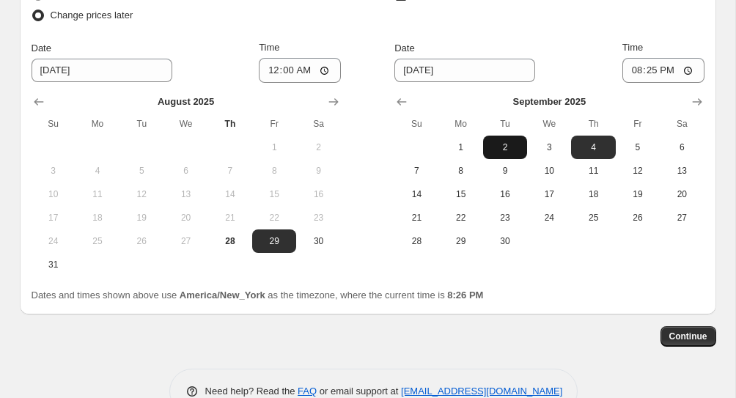
click at [497, 153] on span "2" at bounding box center [505, 147] width 32 height 12
type input "[DATE]"
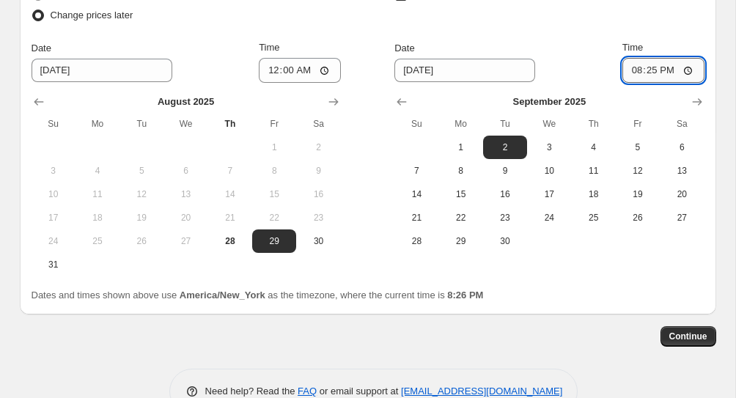
click at [631, 83] on input "20:25" at bounding box center [663, 70] width 82 height 25
type input "03:00"
click at [632, 303] on div "Dates and times shown above use America/New_York as the timezone, where the cur…" at bounding box center [368, 295] width 673 height 15
click at [679, 342] on span "Continue" at bounding box center [688, 337] width 38 height 12
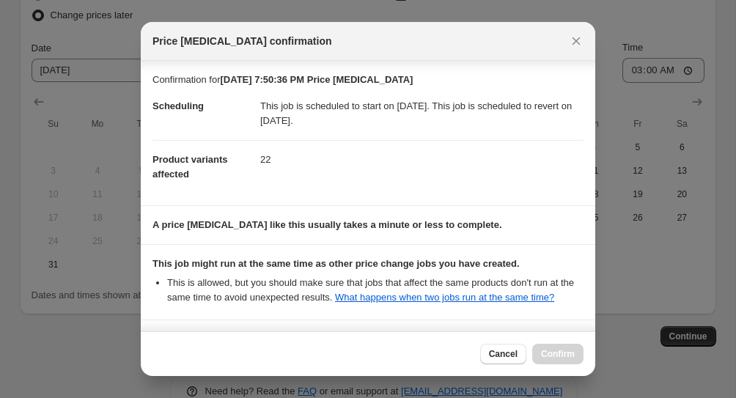
scroll to position [139, 0]
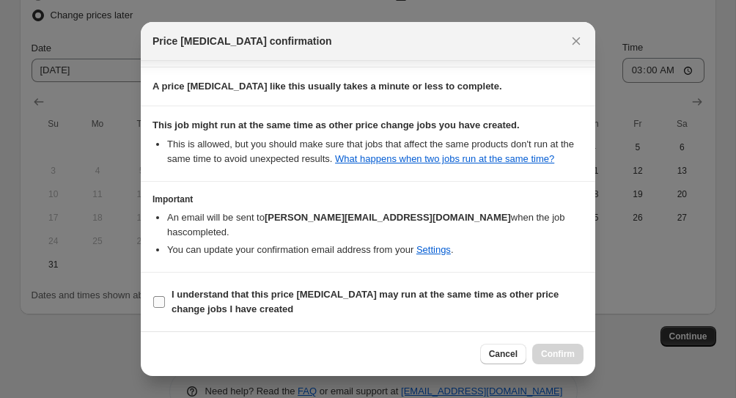
click at [163, 295] on span ":r51q:" at bounding box center [158, 301] width 13 height 13
click at [163, 296] on input "I understand that this price [MEDICAL_DATA] may run at the same time as other p…" at bounding box center [159, 302] width 12 height 12
checkbox input "true"
click at [549, 345] on button "Confirm" at bounding box center [557, 354] width 51 height 21
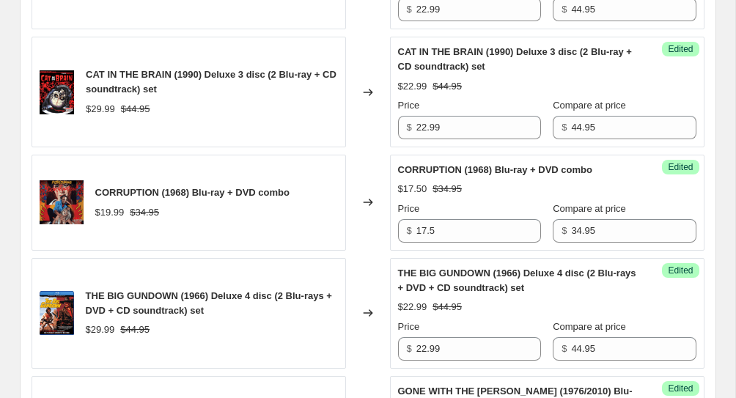
scroll to position [2919, 0]
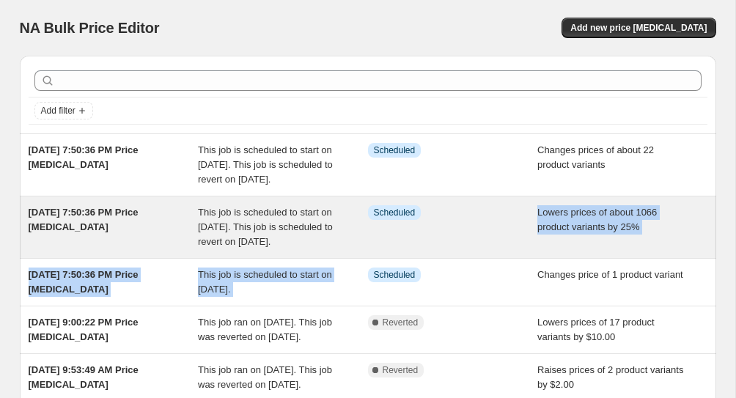
drag, startPoint x: 479, startPoint y: 294, endPoint x: 443, endPoint y: 267, distance: 44.0
click at [443, 267] on ul "[DATE] 7:50:36 PM Price [MEDICAL_DATA] This job is scheduled to start on [DATE]…" at bounding box center [368, 386] width 696 height 506
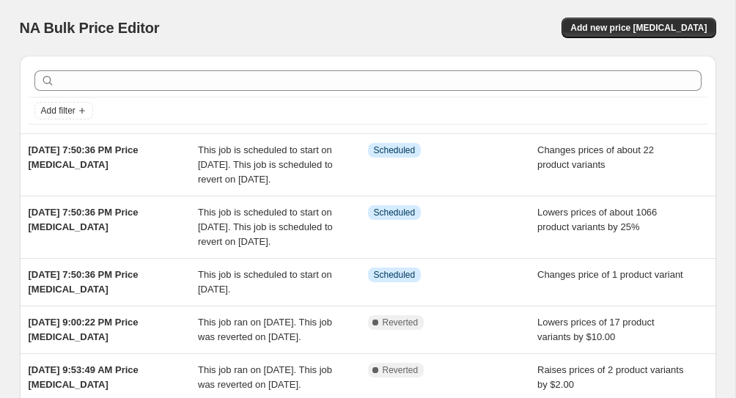
click at [368, 122] on div "Add filter" at bounding box center [368, 110] width 679 height 26
